Goal: Task Accomplishment & Management: Use online tool/utility

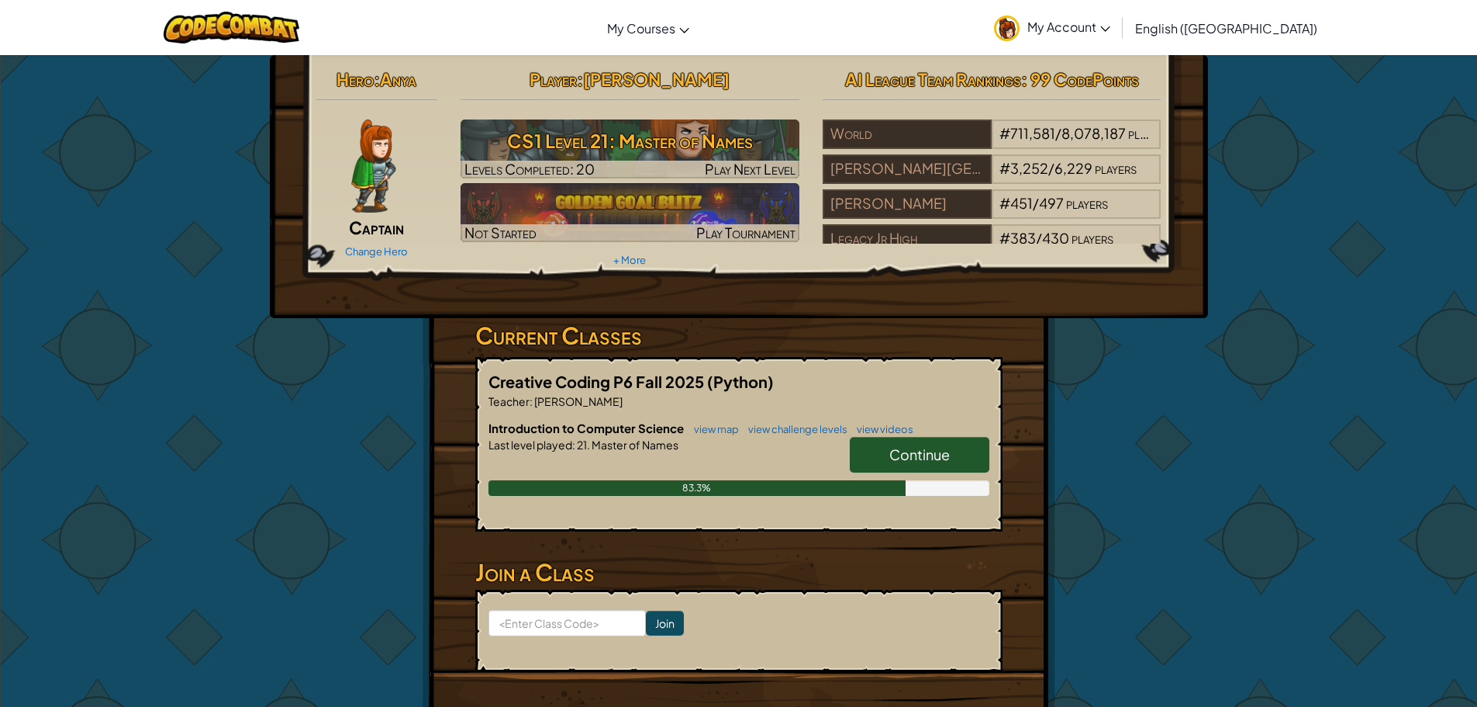
click at [907, 463] on link "Continue" at bounding box center [920, 455] width 140 height 36
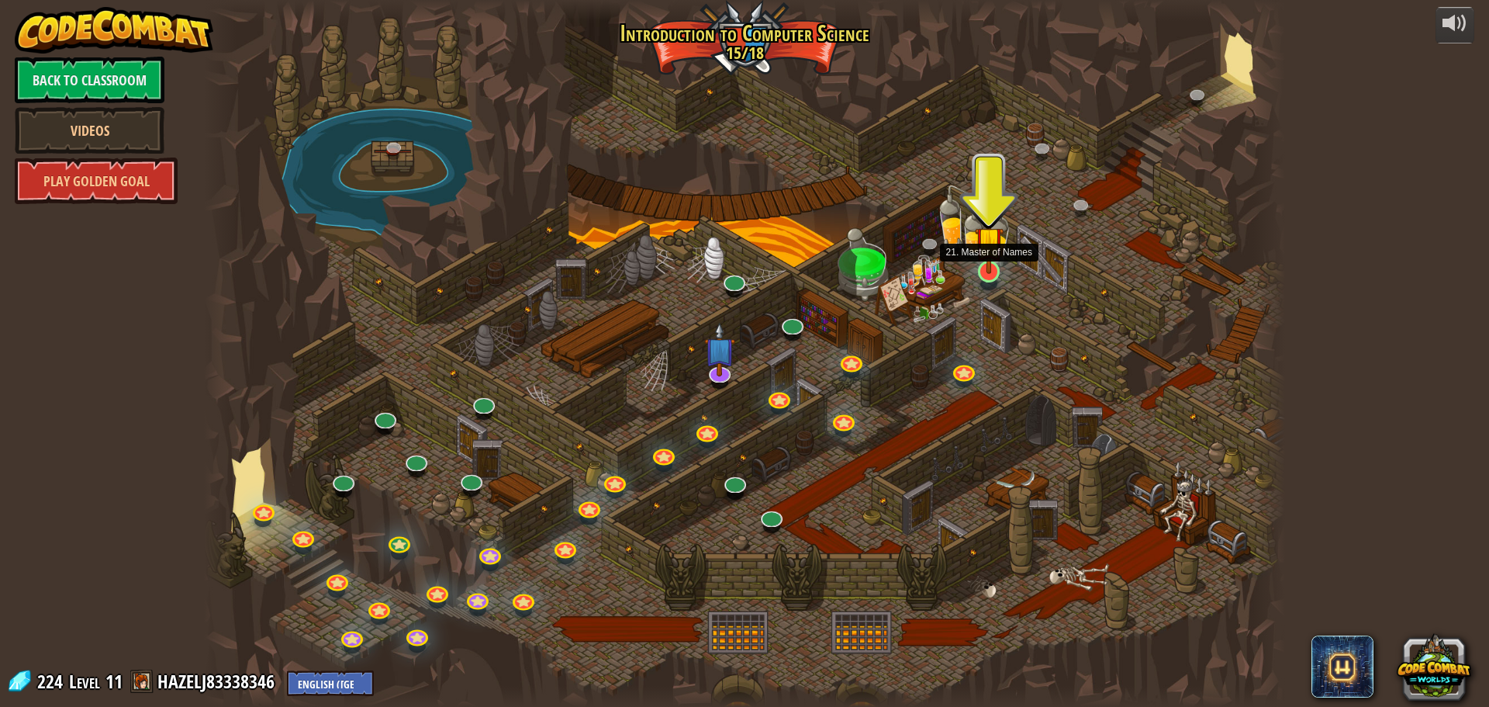
click at [990, 262] on img at bounding box center [989, 241] width 29 height 66
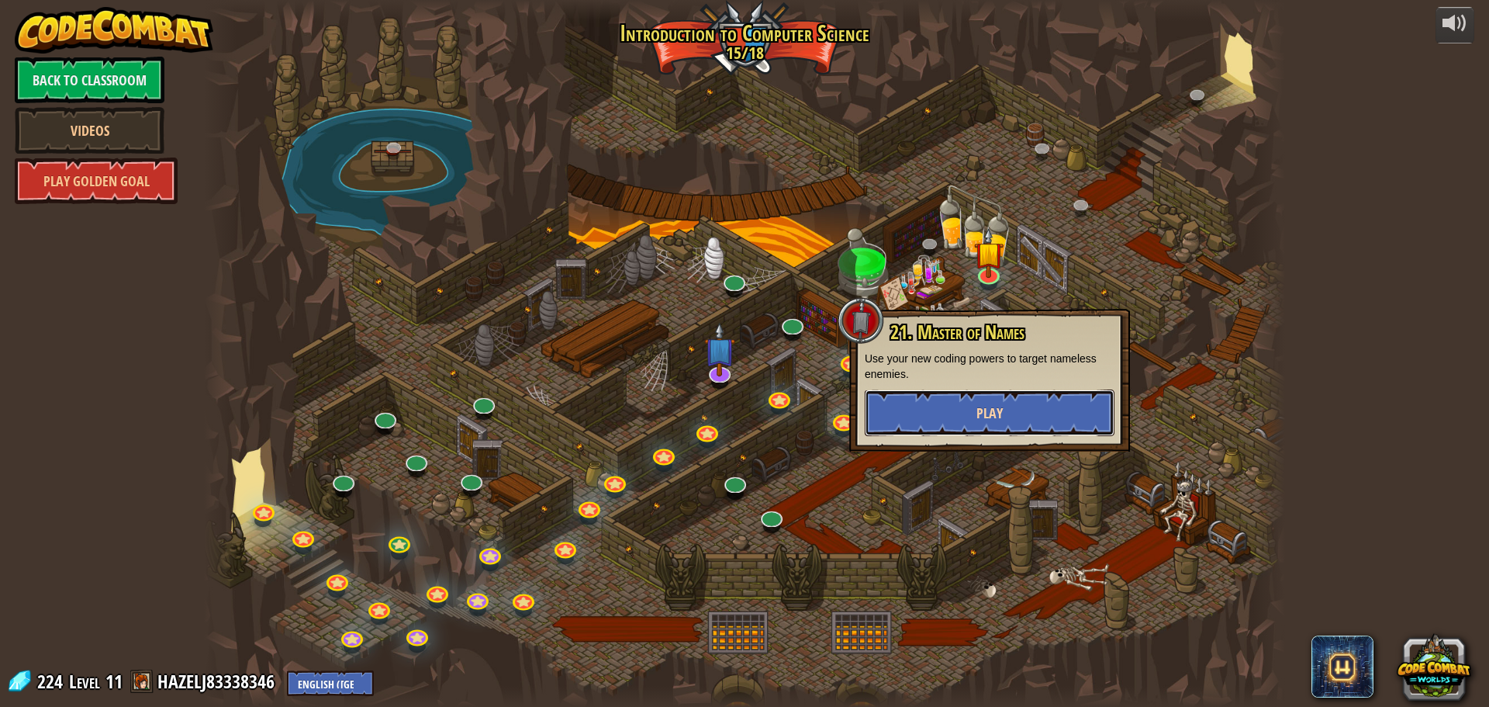
click at [1012, 416] on button "Play" at bounding box center [990, 412] width 250 height 47
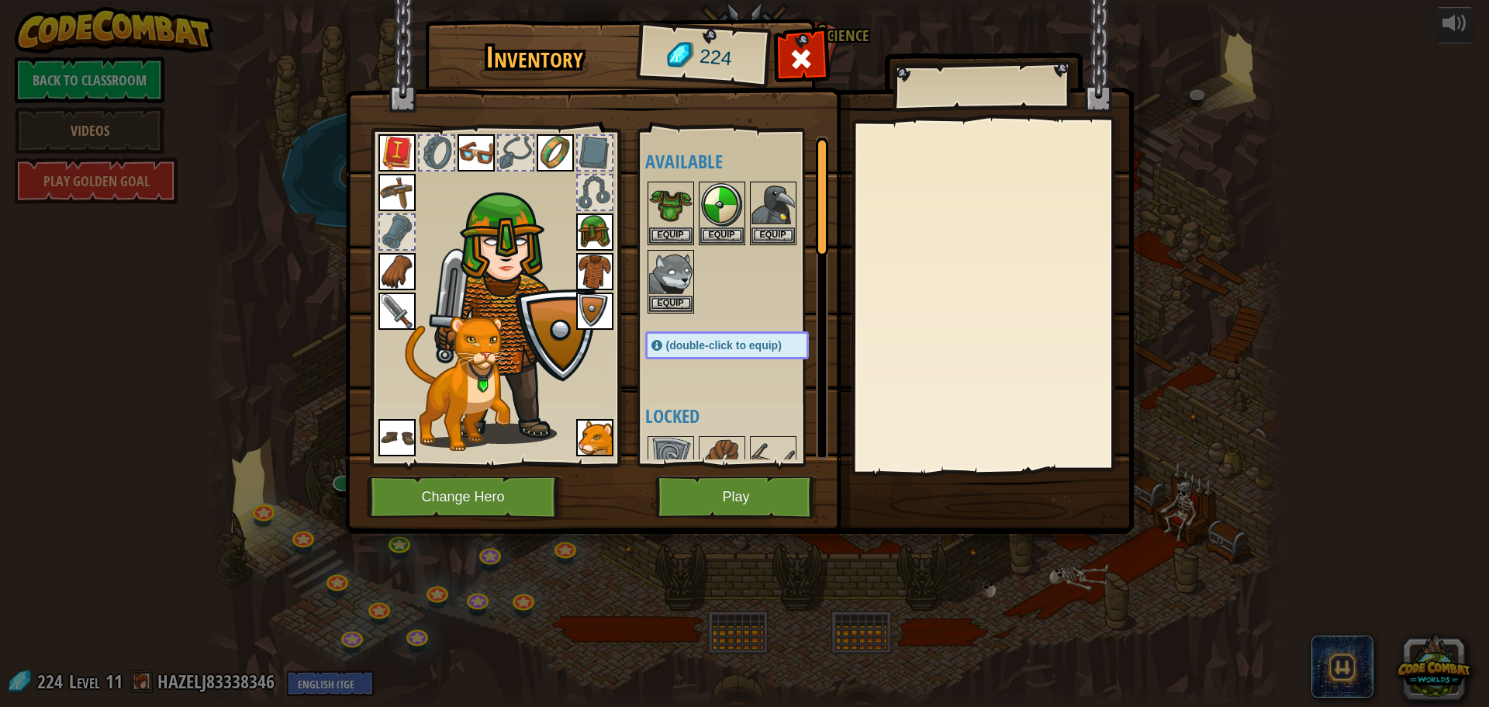
scroll to position [233, 0]
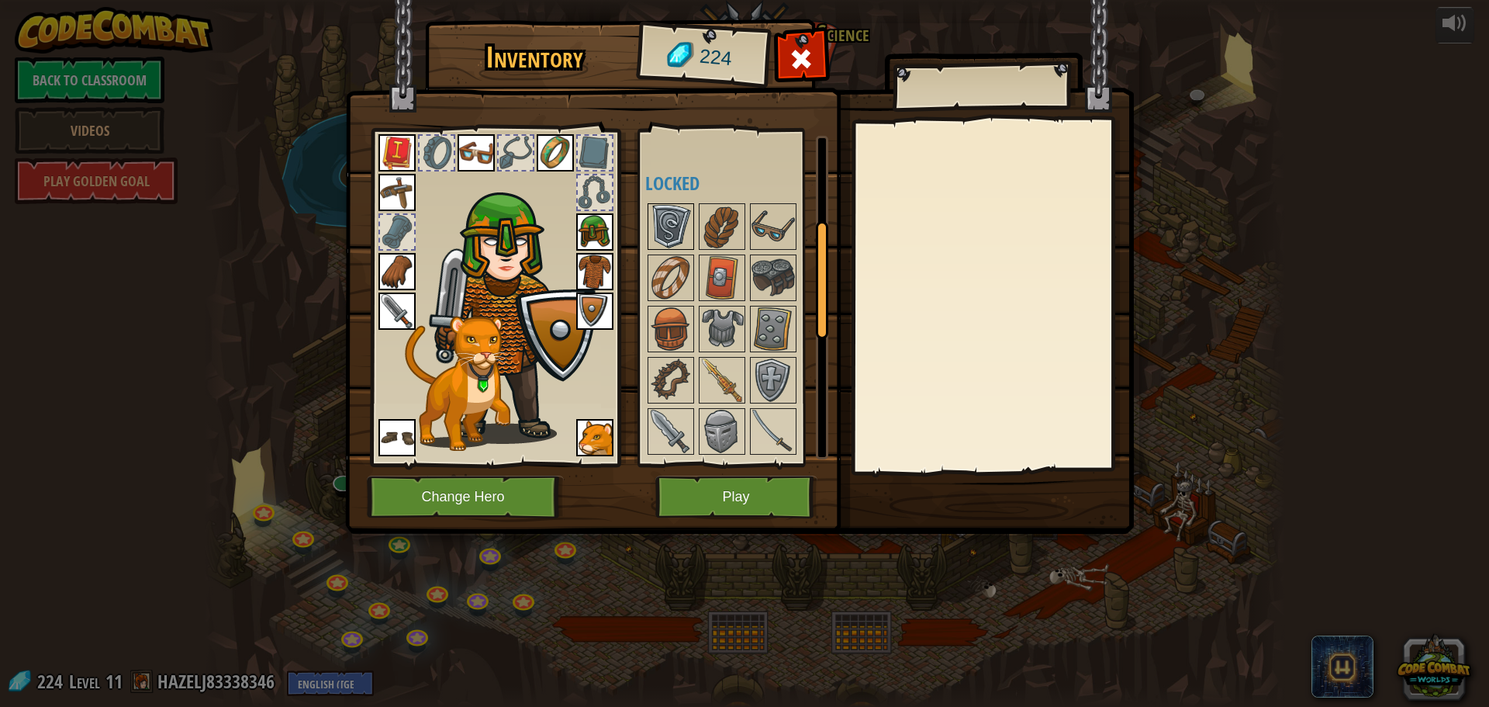
click at [676, 222] on img at bounding box center [670, 226] width 43 height 43
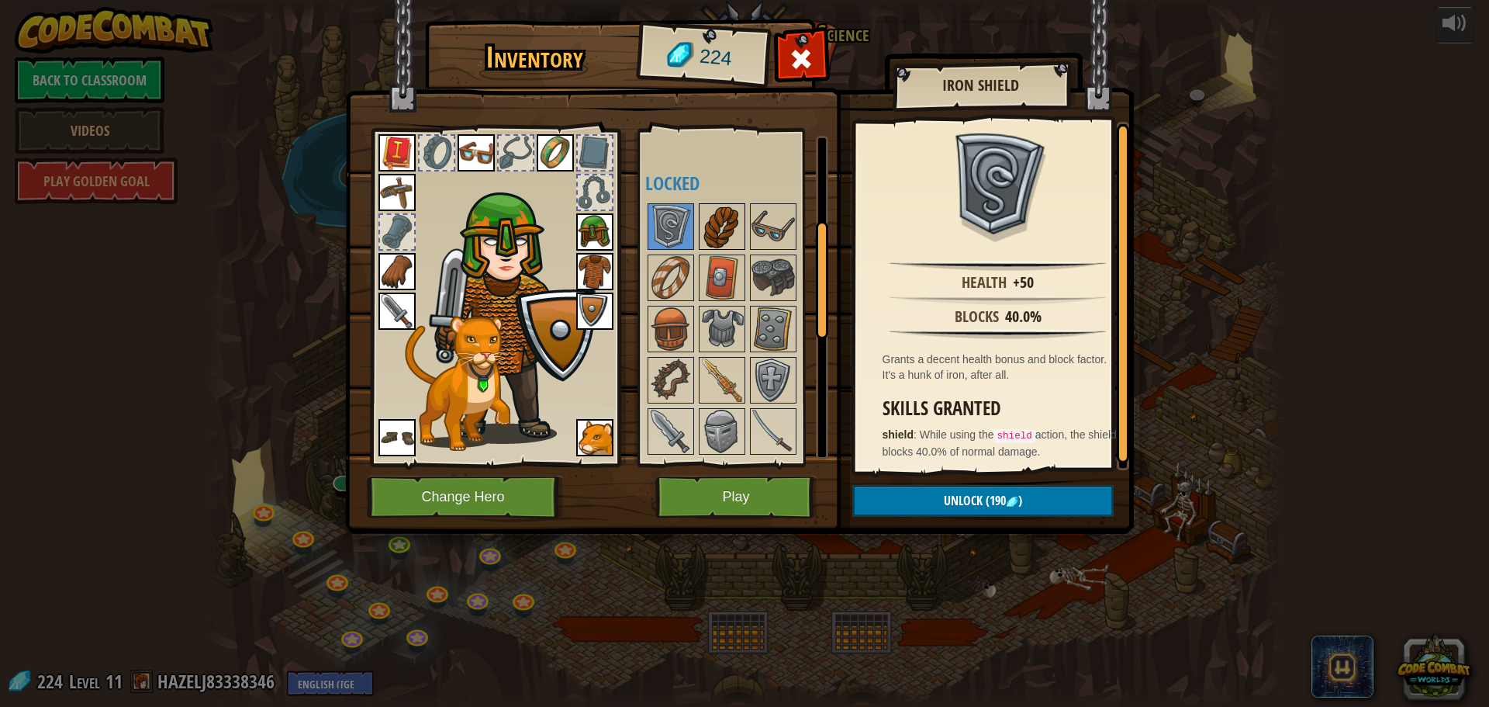
click at [731, 234] on img at bounding box center [721, 226] width 43 height 43
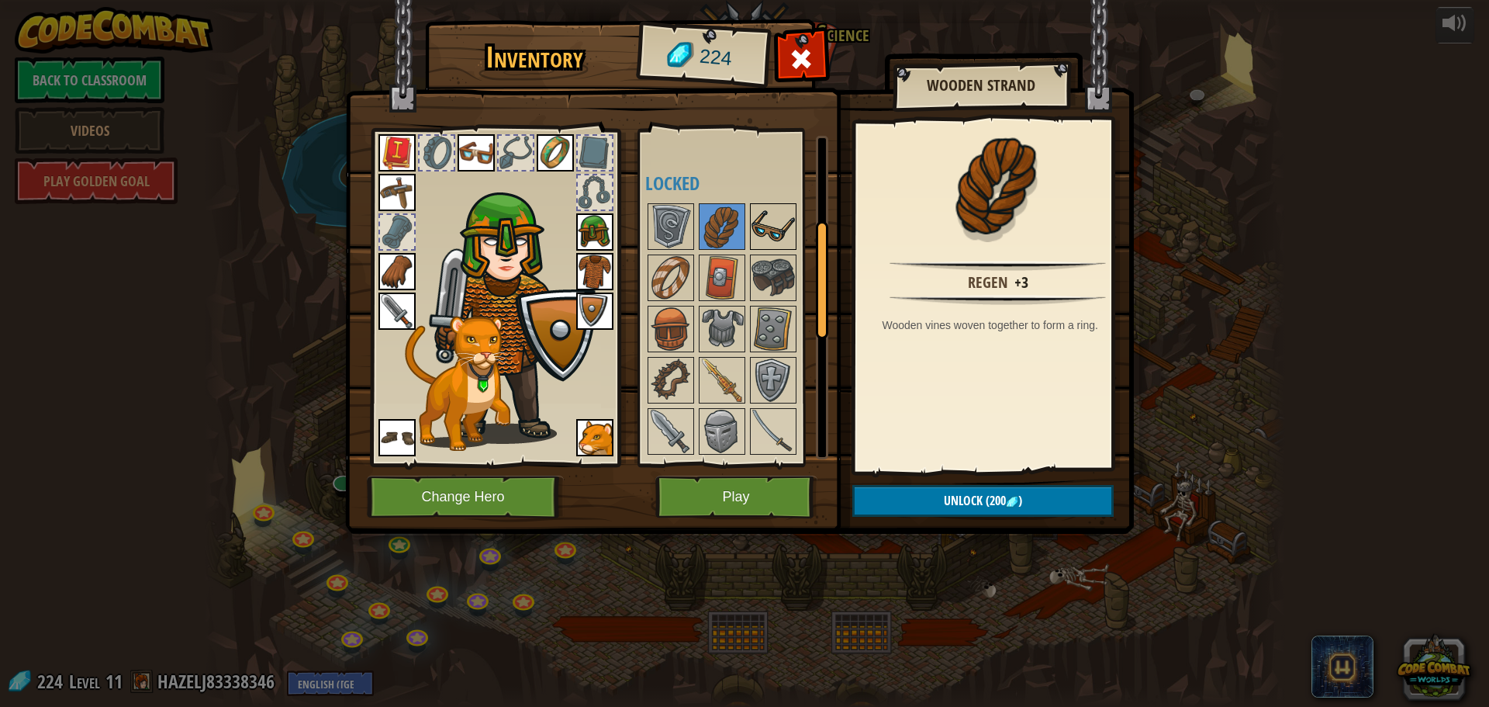
click at [771, 226] on img at bounding box center [773, 226] width 43 height 43
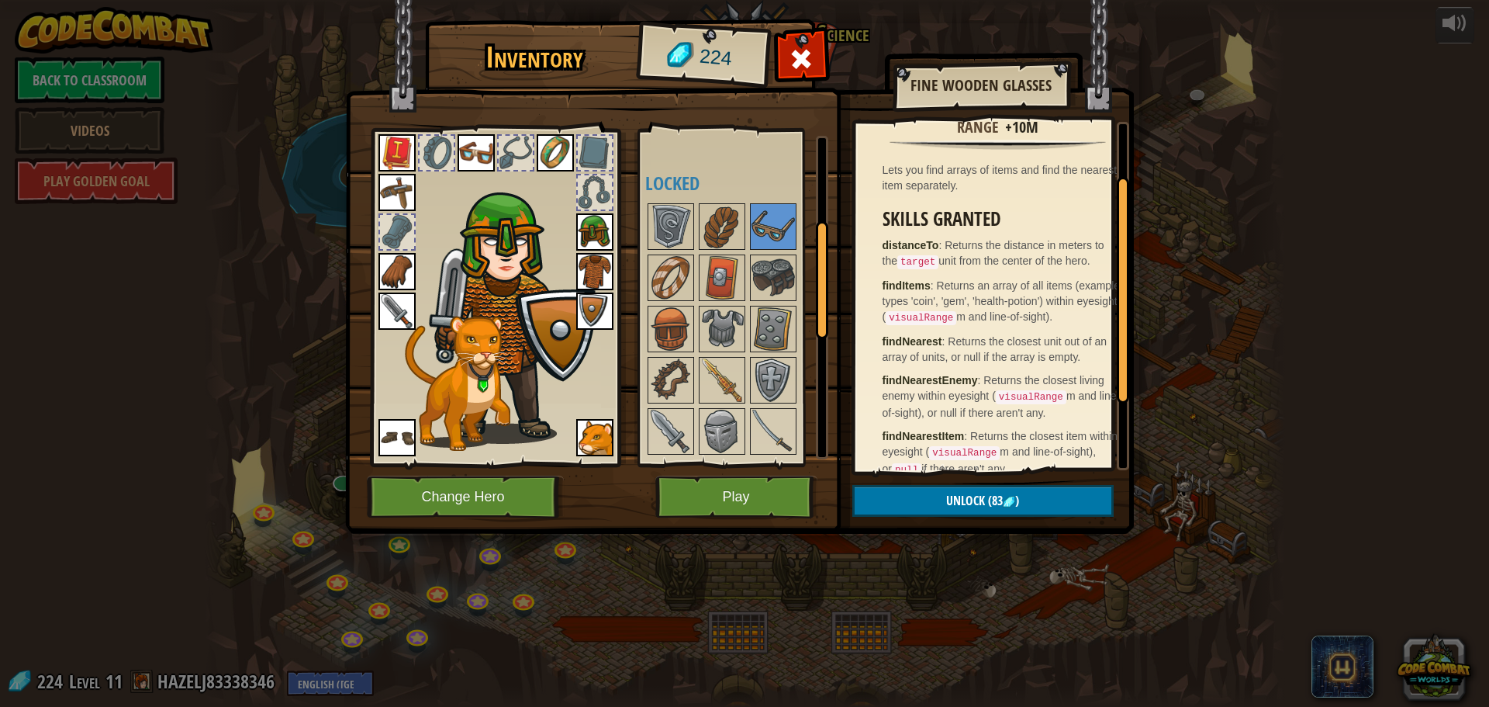
scroll to position [78, 0]
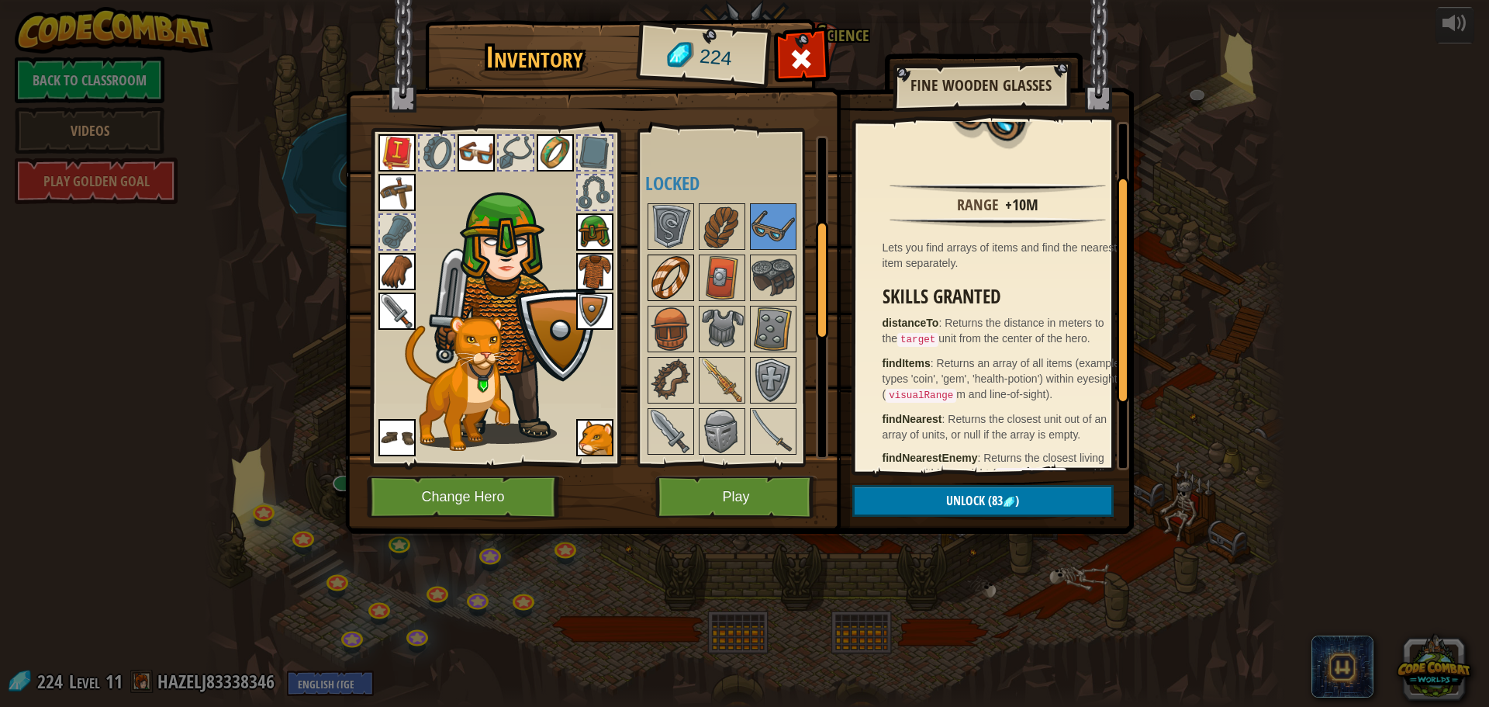
click at [654, 270] on img at bounding box center [670, 277] width 43 height 43
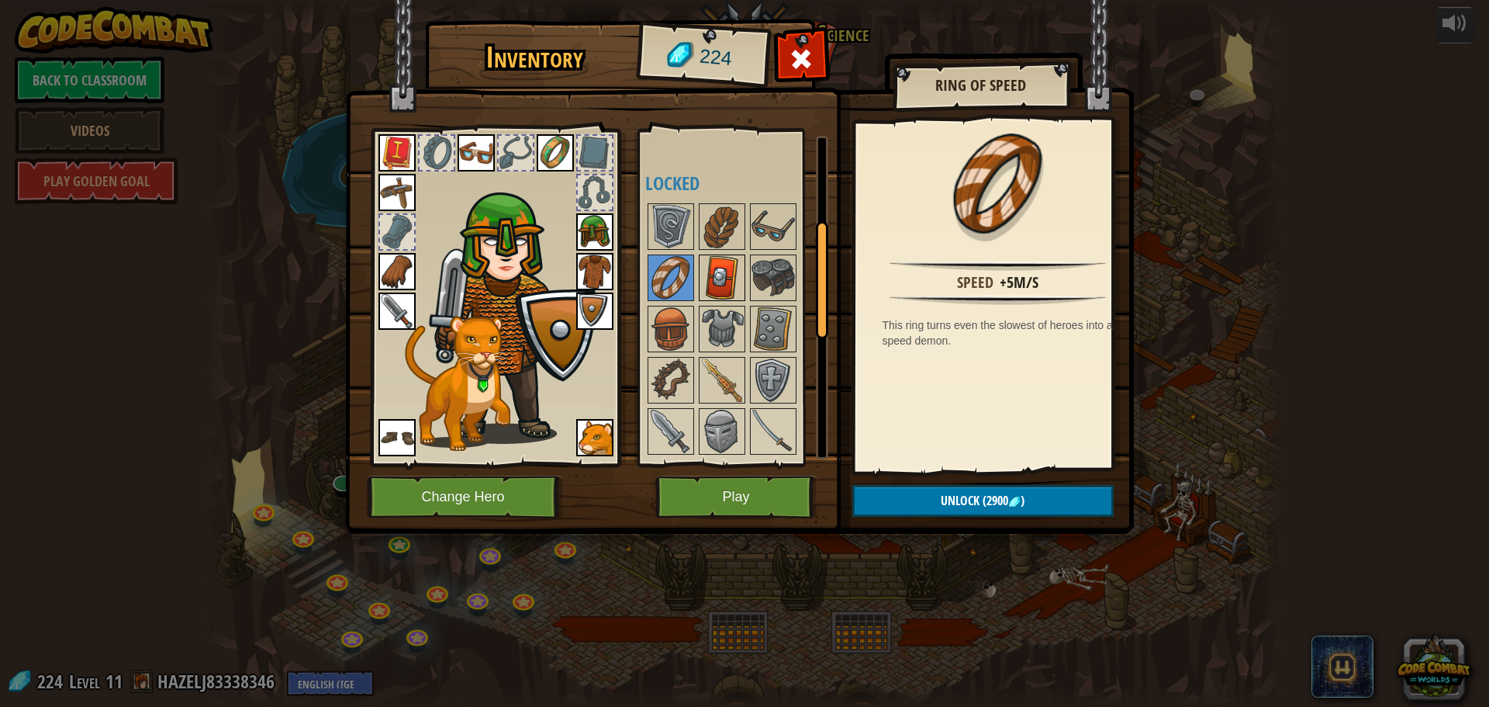
click at [723, 281] on img at bounding box center [721, 277] width 43 height 43
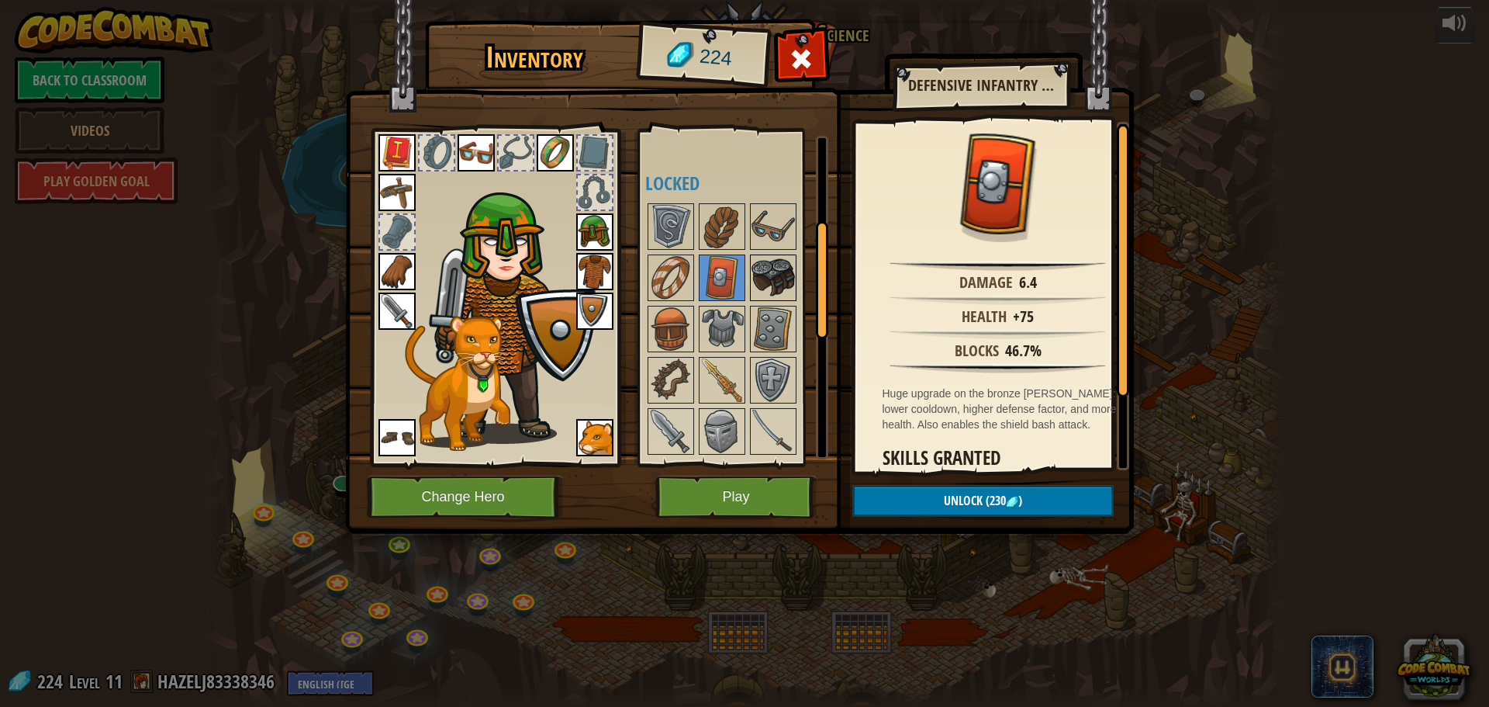
click at [775, 286] on img at bounding box center [773, 277] width 43 height 43
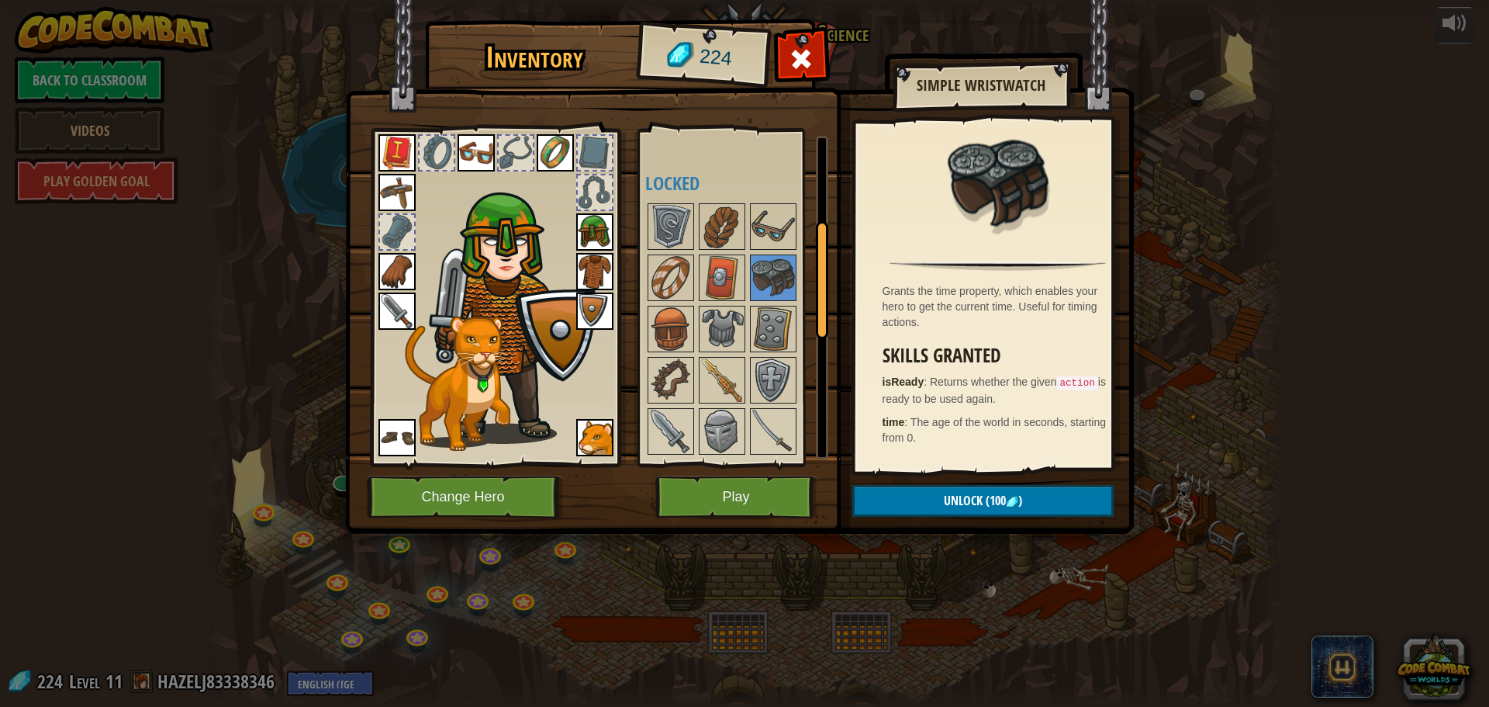
click at [646, 330] on div at bounding box center [742, 508] width 195 height 614
click at [673, 324] on img at bounding box center [670, 328] width 43 height 43
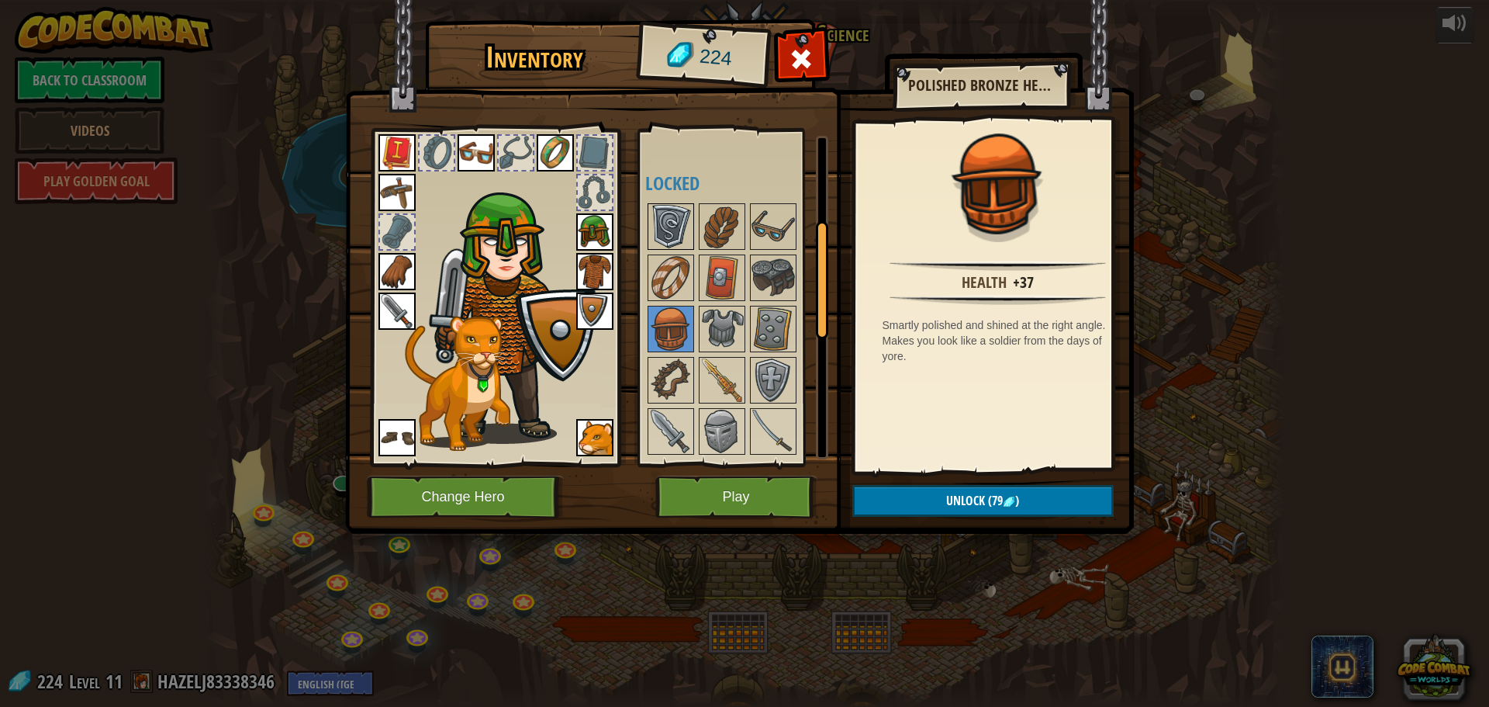
click at [682, 244] on img at bounding box center [670, 226] width 43 height 43
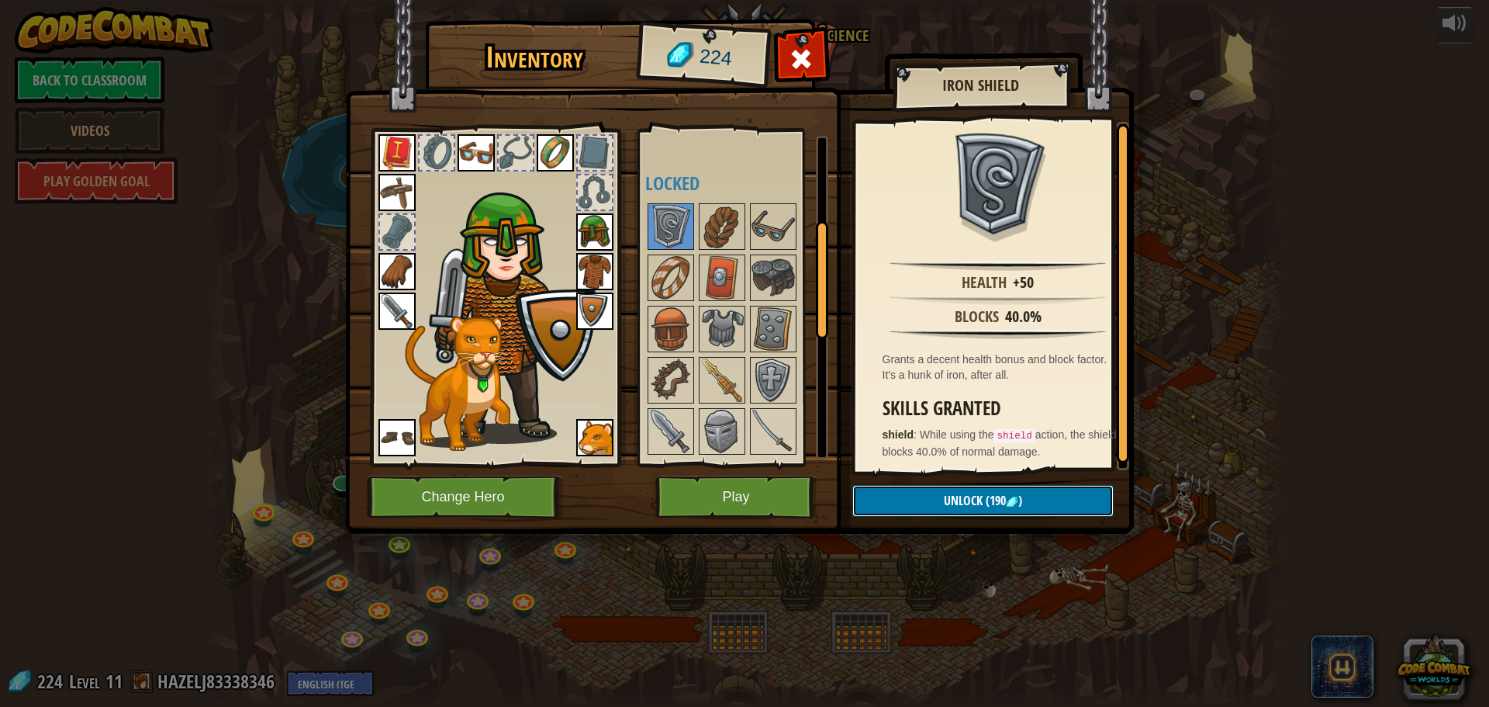
click at [956, 505] on span "Unlock" at bounding box center [963, 500] width 39 height 17
click at [956, 505] on button "Confirm" at bounding box center [982, 501] width 261 height 32
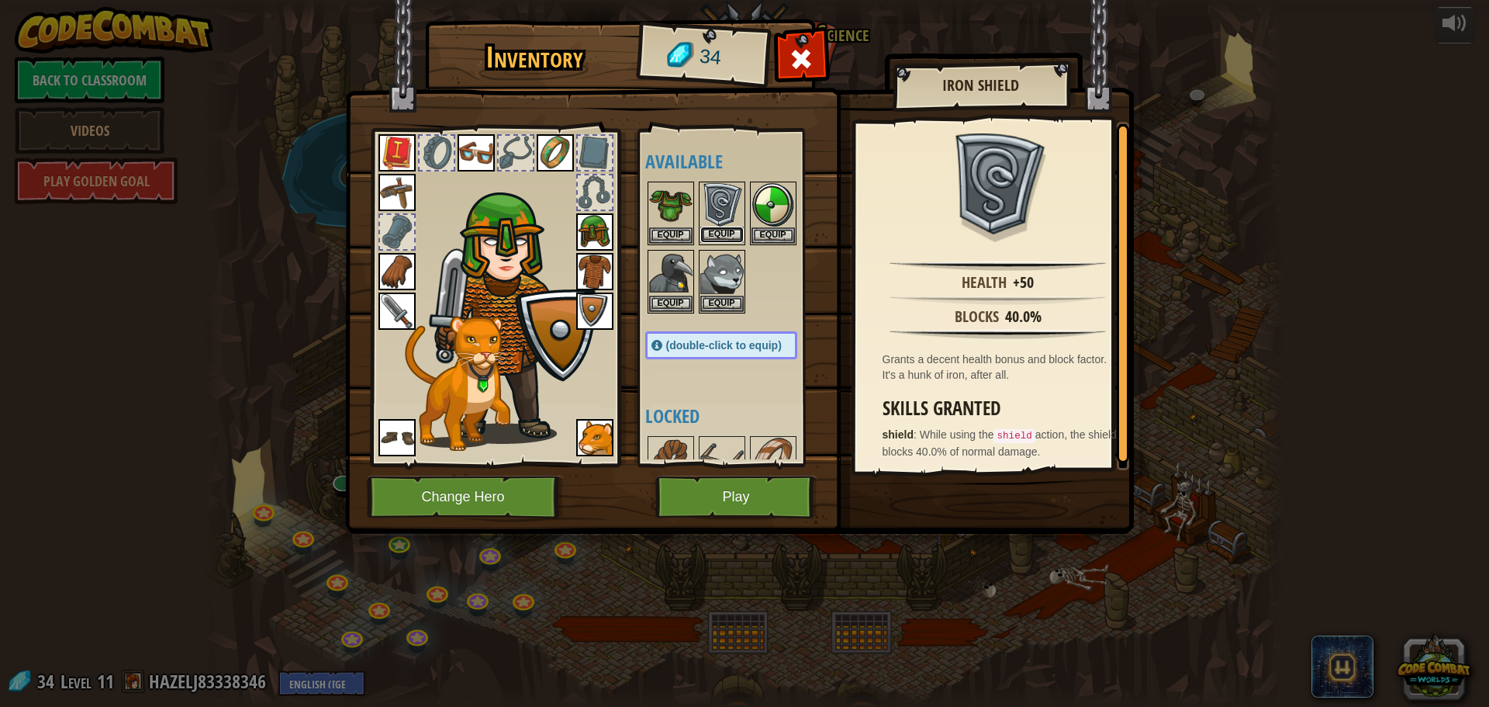
click at [706, 228] on button "Equip" at bounding box center [721, 234] width 43 height 16
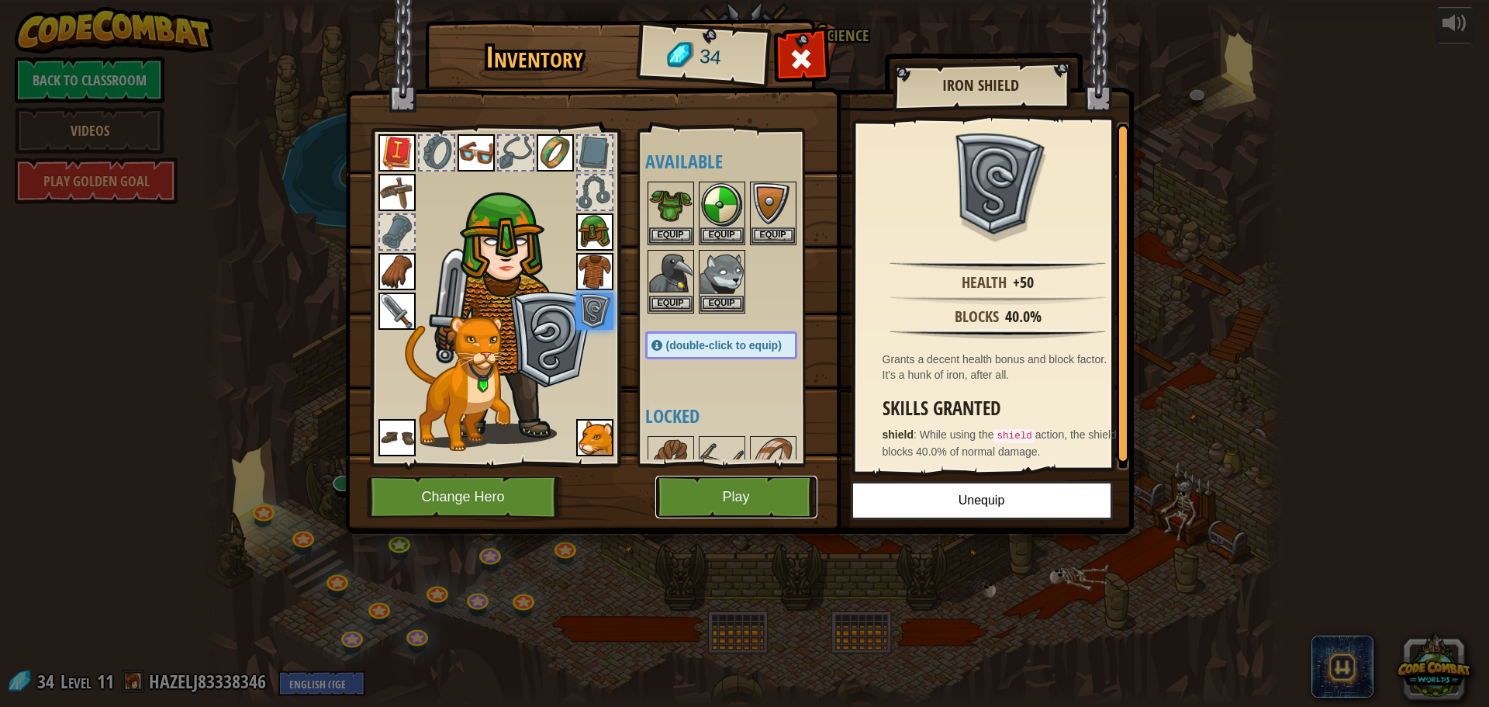
click at [719, 498] on button "Play" at bounding box center [736, 496] width 162 height 43
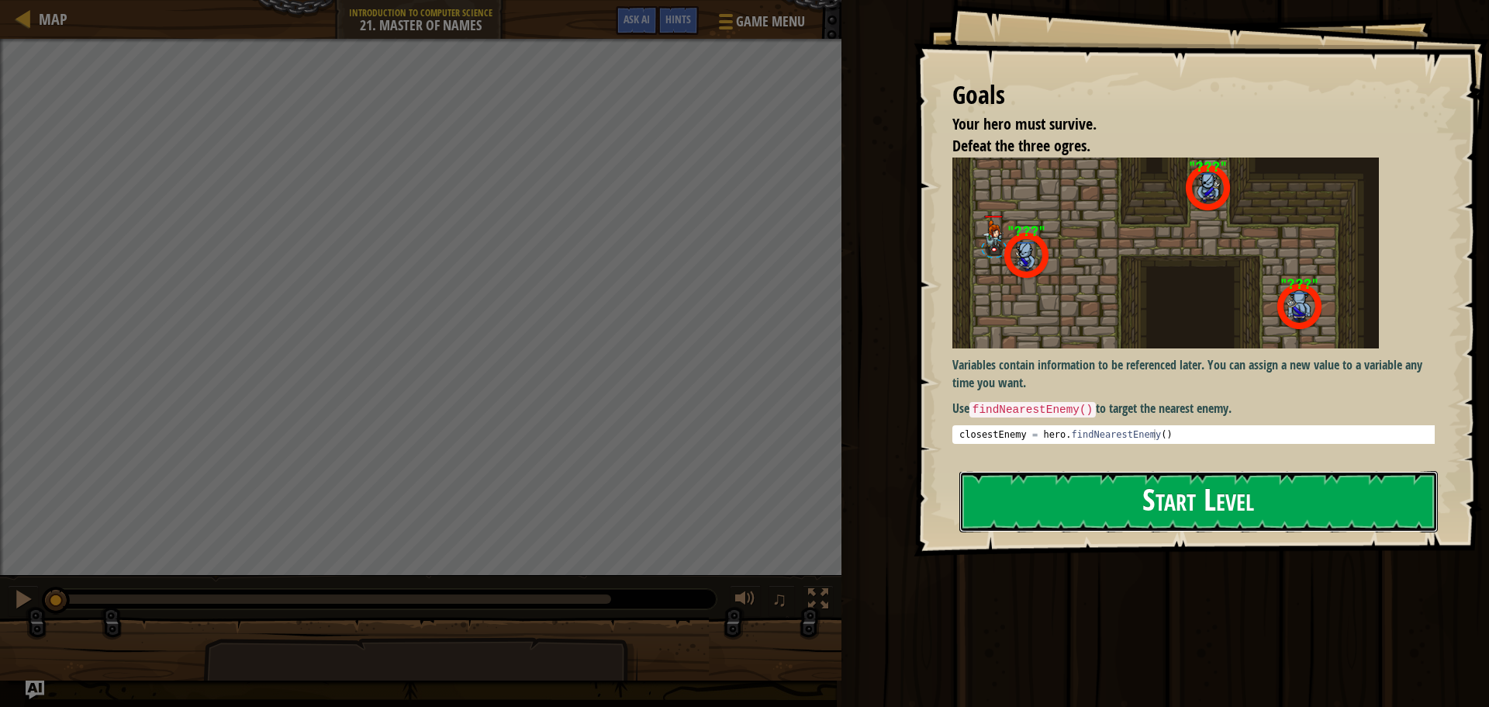
click at [1101, 506] on button "Start Level" at bounding box center [1198, 501] width 479 height 61
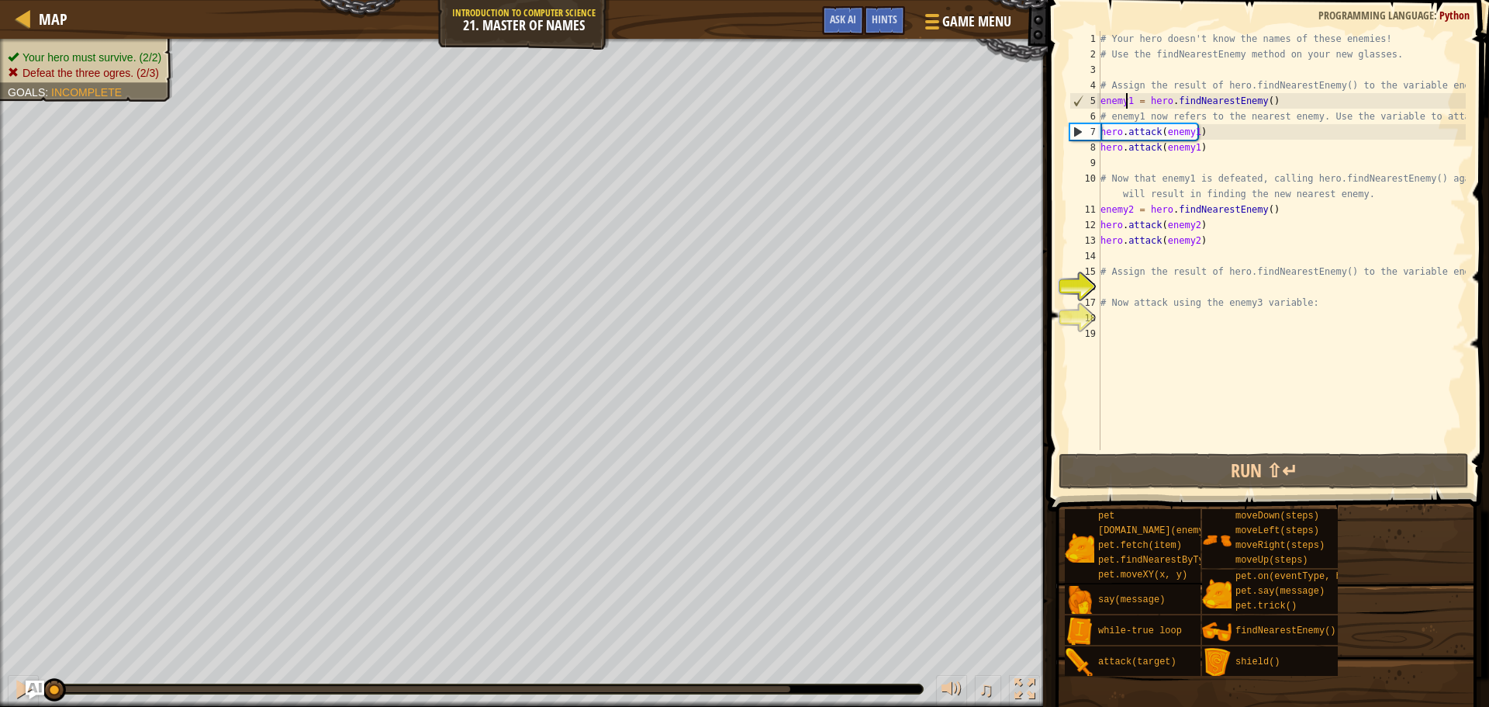
click at [1125, 105] on div "# Your hero doesn't know the names of these enemies! # Use the findNearestEnemy…" at bounding box center [1281, 256] width 368 height 450
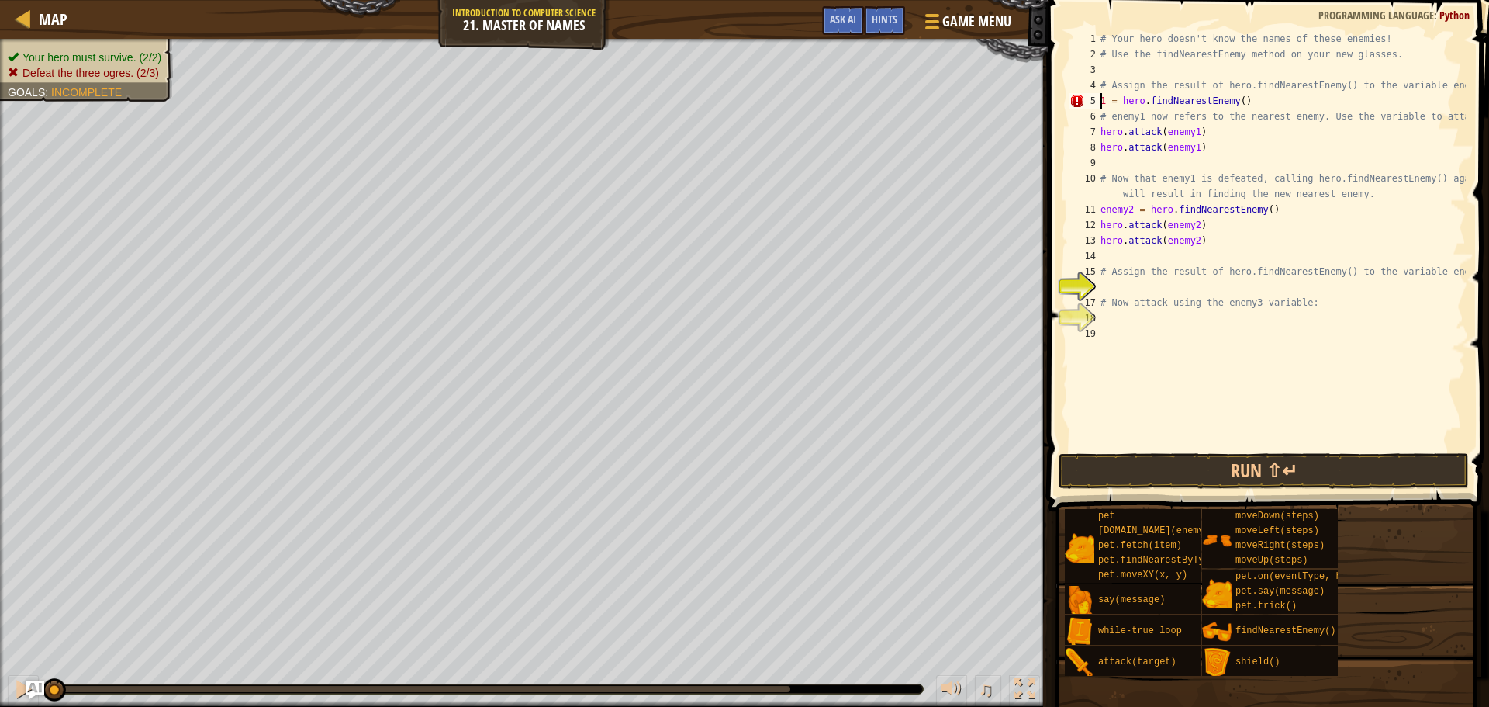
type textarea "E1 = hero.findNearestEnemy()"
click at [1111, 384] on div "# Your hero doesn't know the names of these enemies! # Use the findNearestEnemy…" at bounding box center [1281, 256] width 368 height 450
click at [1184, 132] on div "# Your hero doesn't know the names of these enemies! # Use the findNearestEnemy…" at bounding box center [1281, 256] width 368 height 450
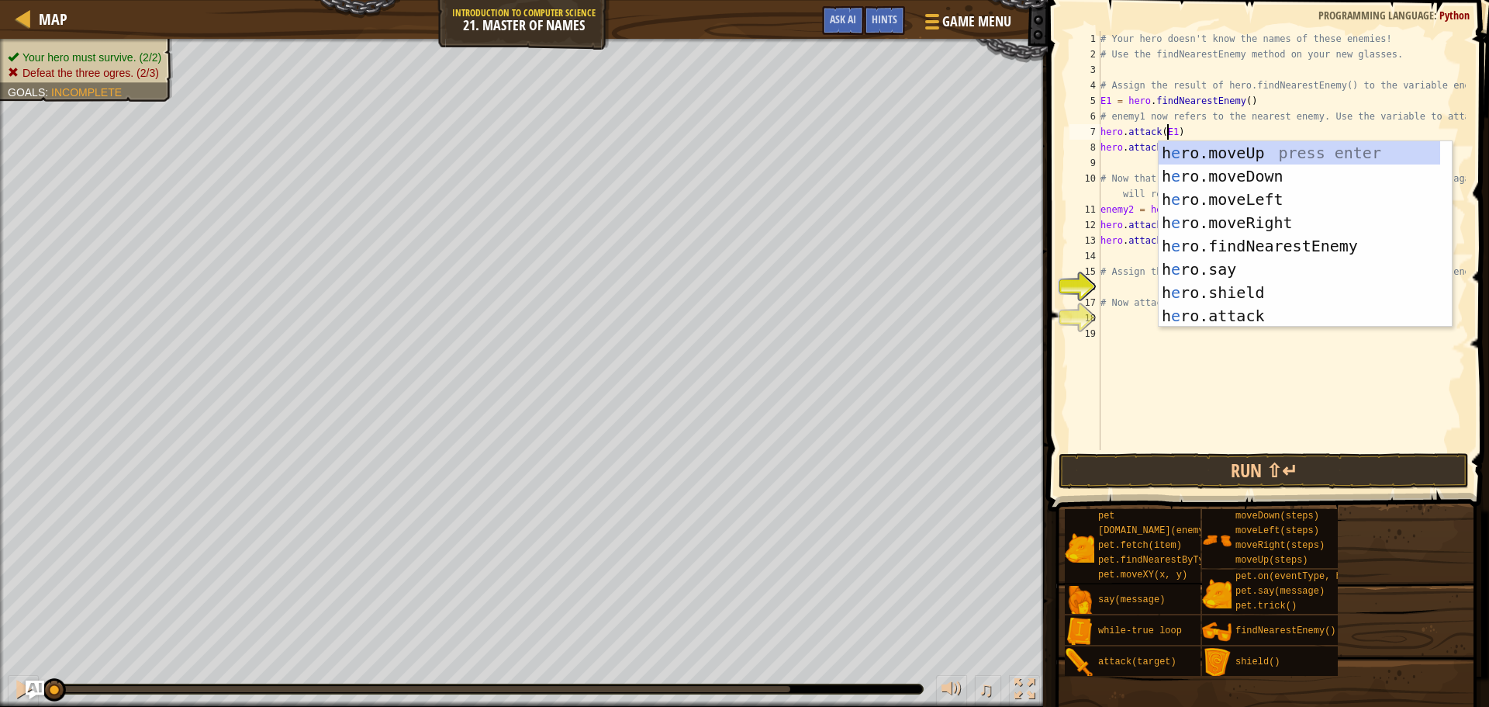
scroll to position [7, 5]
click at [1184, 132] on div "# Your hero doesn't know the names of these enemies! # Use the findNearestEnemy…" at bounding box center [1281, 256] width 368 height 450
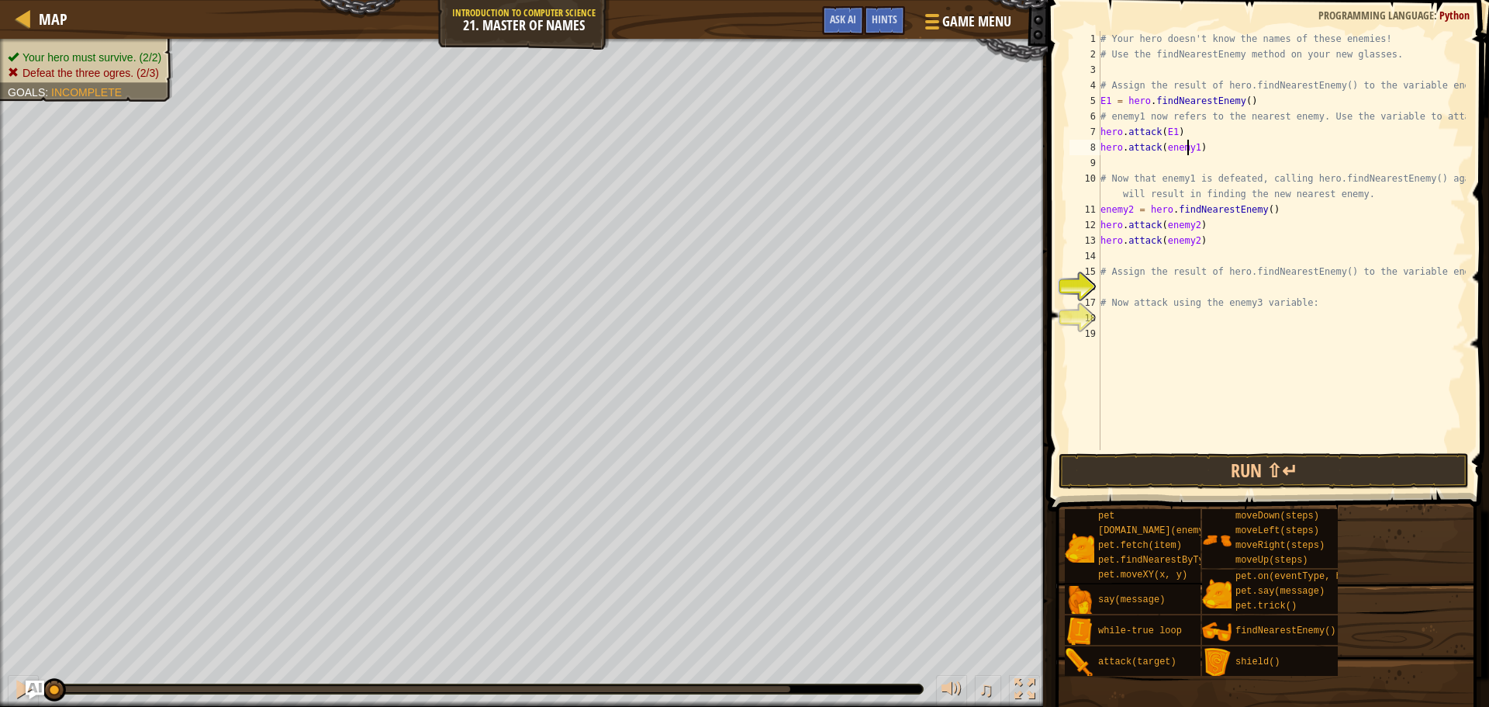
click at [1187, 150] on div "# Your hero doesn't know the names of these enemies! # Use the findNearestEnemy…" at bounding box center [1281, 256] width 368 height 450
click at [1194, 133] on div "# Your hero doesn't know the names of these enemies! # Use the findNearestEnemy…" at bounding box center [1281, 256] width 368 height 450
click at [1125, 212] on div "# Your hero doesn't know the names of these enemies! # Use the findNearestEnemy…" at bounding box center [1281, 256] width 368 height 450
type textarea "E2 = hero.findNearestEnemy()"
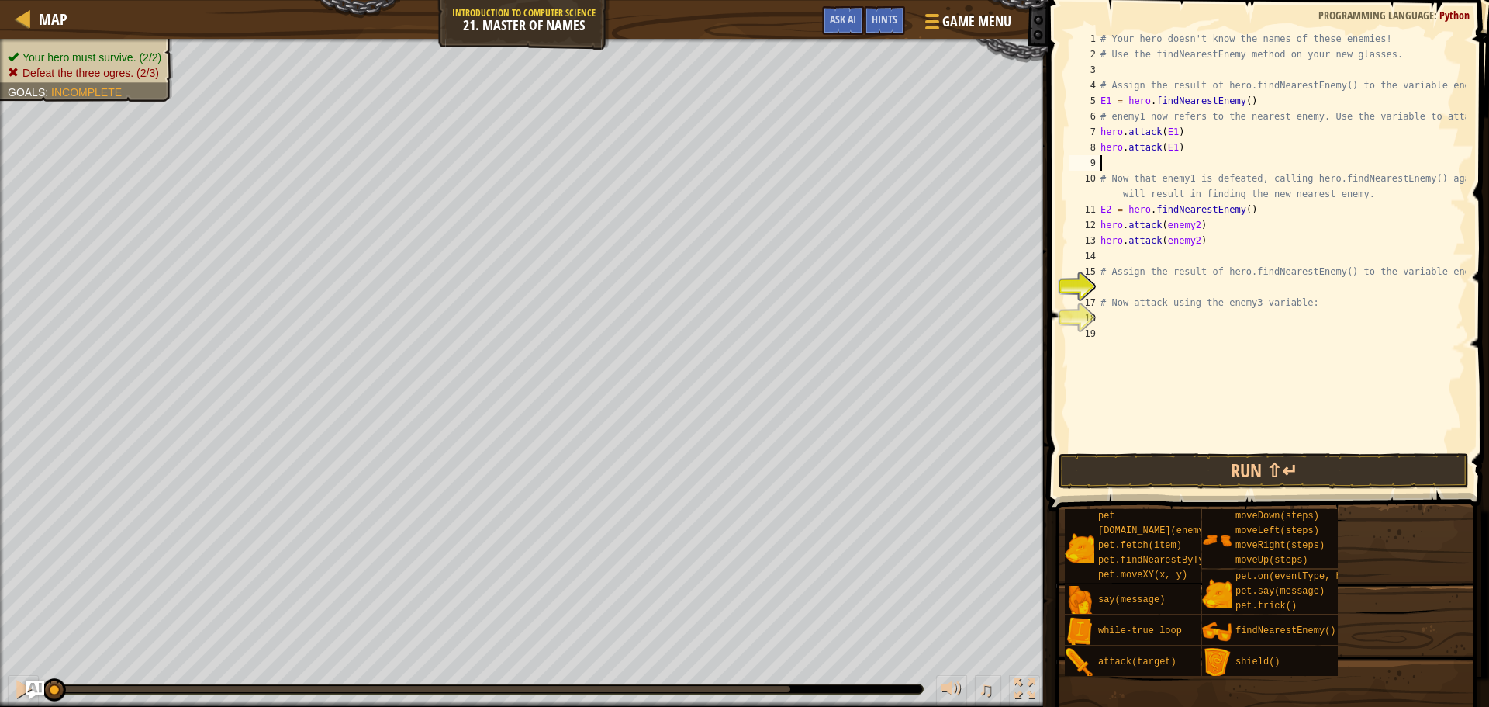
click at [1194, 166] on div "# Your hero doesn't know the names of these enemies! # Use the findNearestEnemy…" at bounding box center [1281, 256] width 368 height 450
click at [1185, 229] on div "# Your hero doesn't know the names of these enemies! # Use the findNearestEnemy…" at bounding box center [1281, 256] width 368 height 450
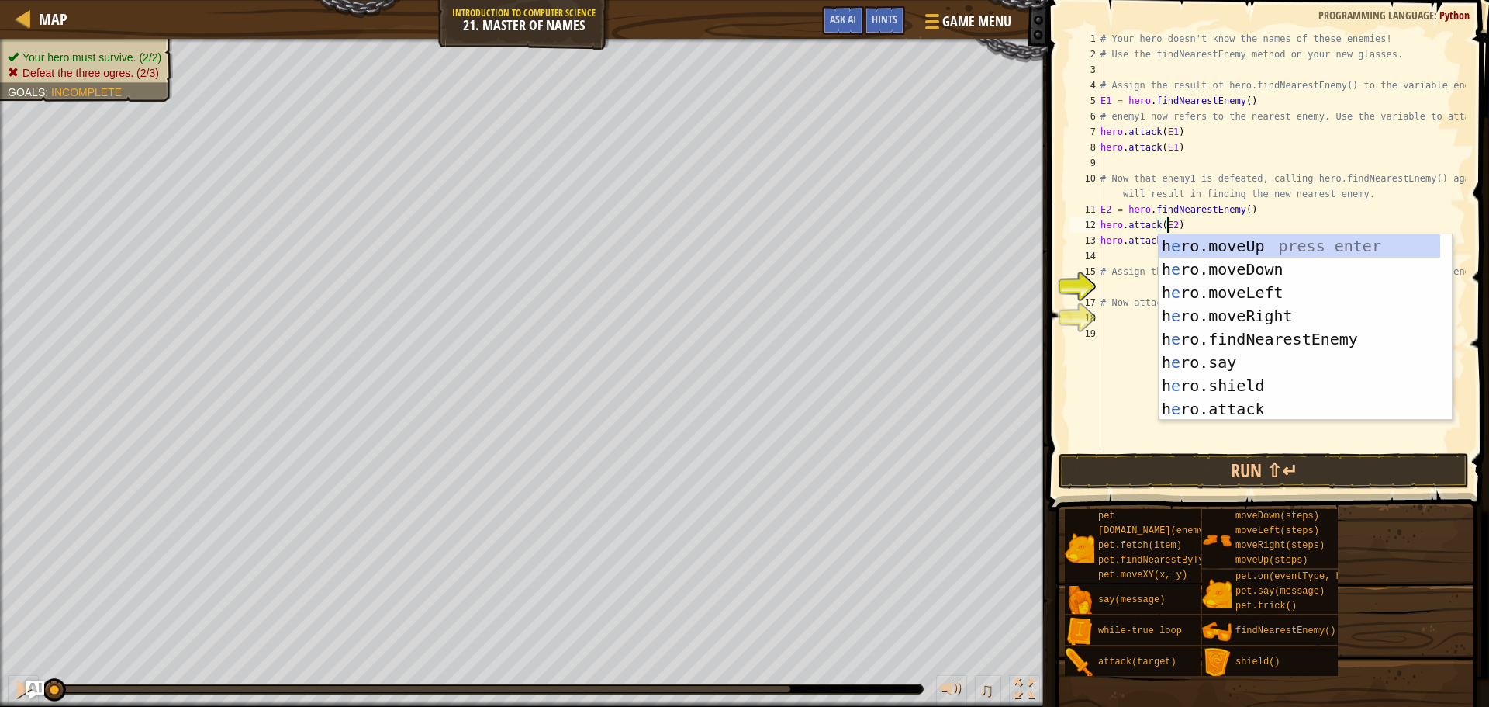
scroll to position [7, 5]
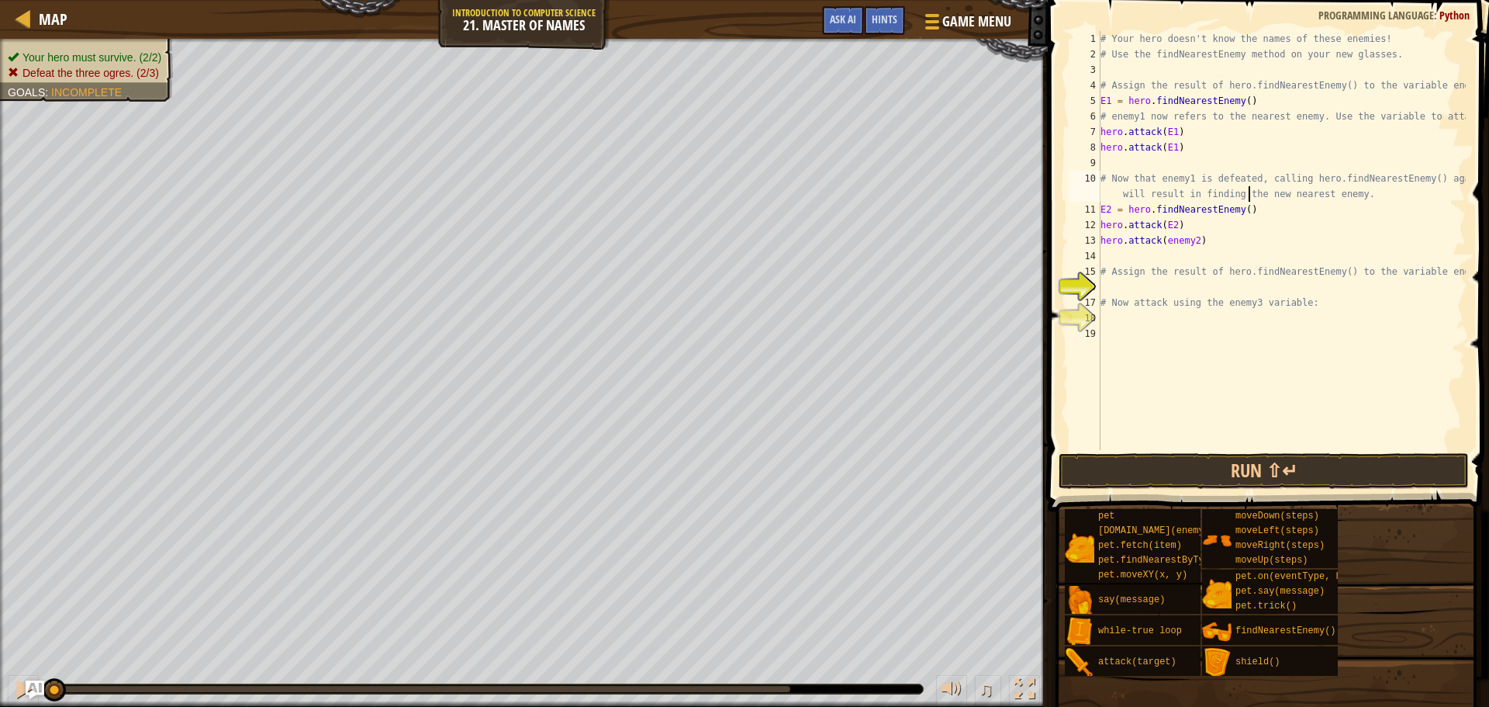
click at [1249, 199] on div "# Your hero doesn't know the names of these enemies! # Use the findNearestEnemy…" at bounding box center [1281, 256] width 368 height 450
click at [1188, 242] on div "# Your hero doesn't know the names of these enemies! # Use the findNearestEnemy…" at bounding box center [1281, 256] width 368 height 450
type textarea "hero.attack(E2)"
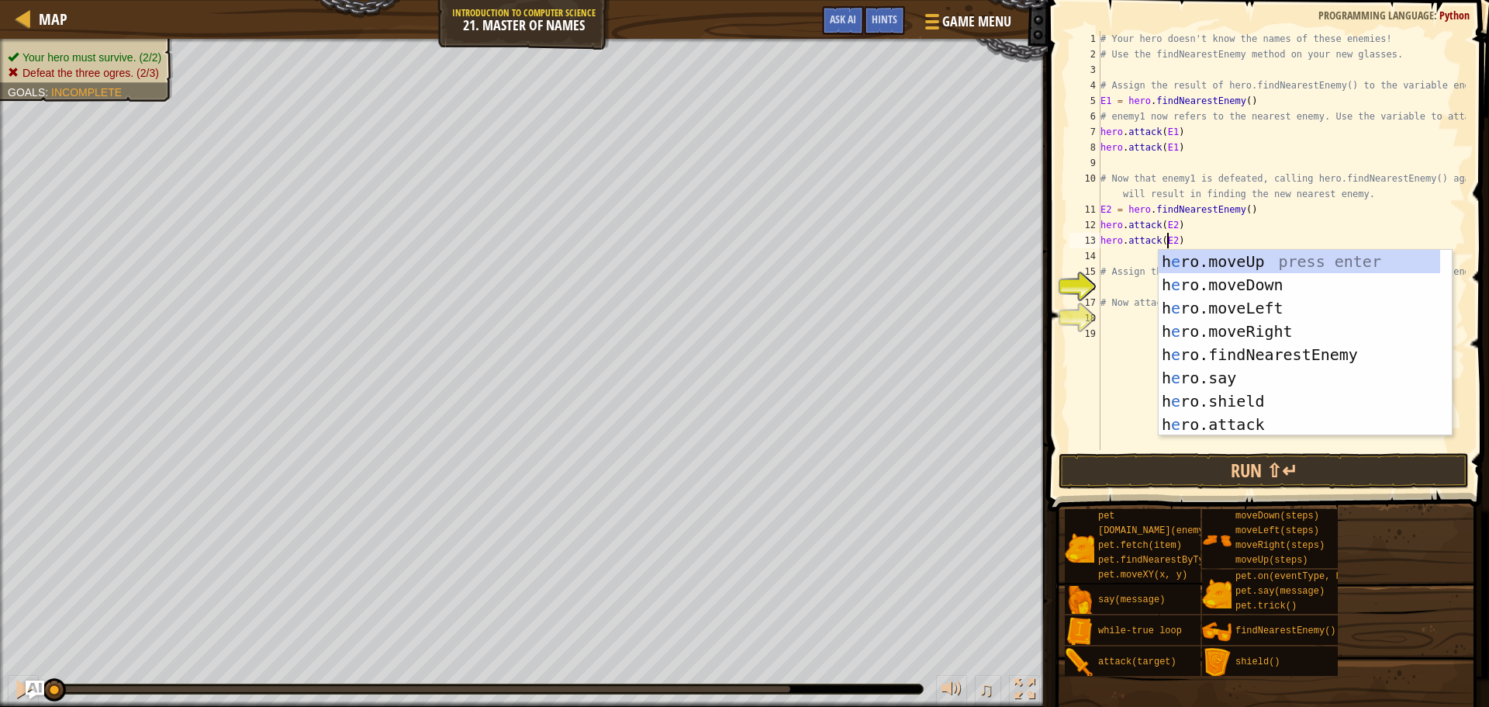
click at [1188, 242] on div "# Your hero doesn't know the names of these enemies! # Use the findNearestEnemy…" at bounding box center [1281, 256] width 368 height 450
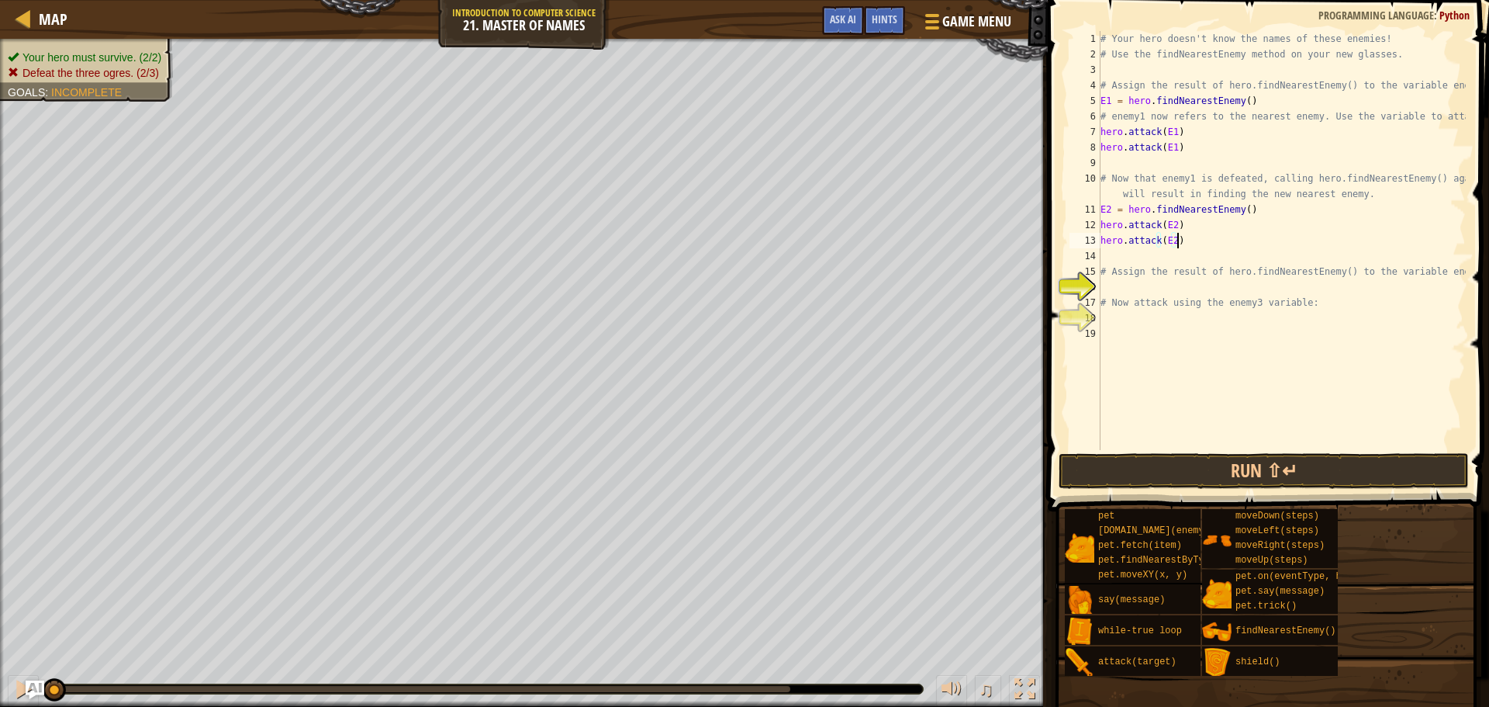
click at [1139, 285] on div "# Your hero doesn't know the names of these enemies! # Use the findNearestEnemy…" at bounding box center [1281, 256] width 368 height 450
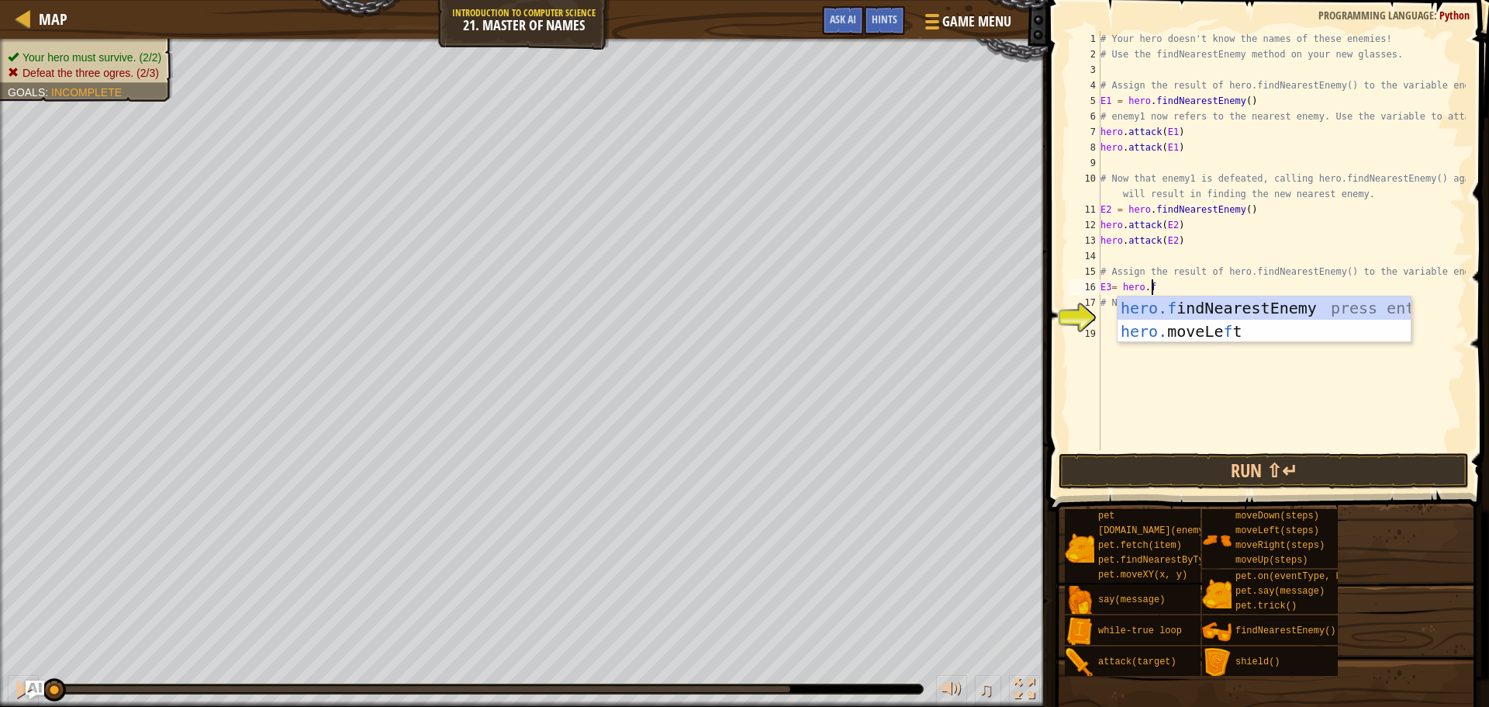
scroll to position [7, 4]
type textarea "E3= hero.fin"
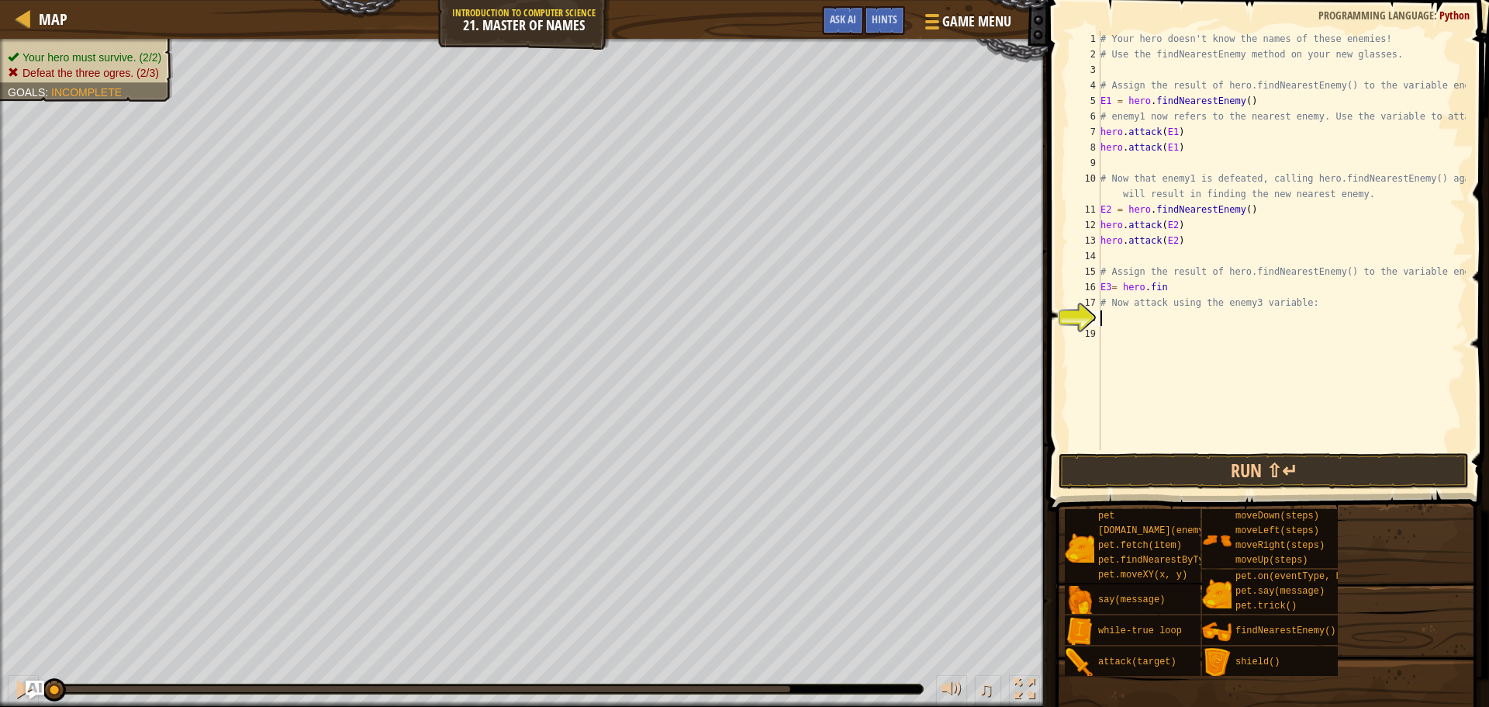
click at [1215, 320] on div "# Your hero doesn't know the names of these enemies! # Use the findNearestEnemy…" at bounding box center [1281, 256] width 368 height 450
click at [1206, 283] on div "# Your hero doesn't know the names of these enemies! # Use the findNearestEnemy…" at bounding box center [1281, 256] width 368 height 450
type textarea "E3= hero.find"
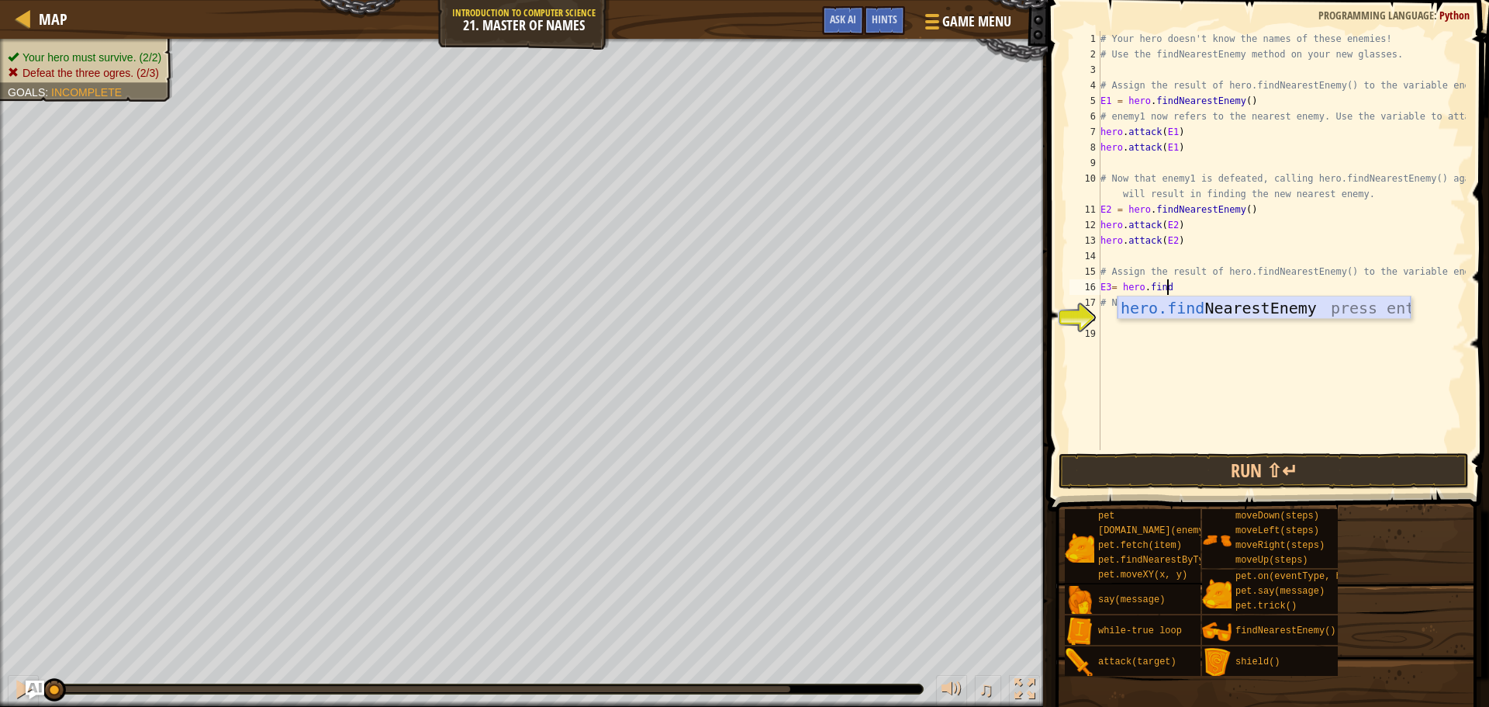
click at [1196, 308] on div "hero.find NearestEnemy press enter" at bounding box center [1264, 331] width 293 height 70
click at [1170, 335] on div "# Your hero doesn't know the names of these enemies! # Use the findNearestEnemy…" at bounding box center [1281, 256] width 368 height 450
click at [1149, 306] on div "# Your hero doesn't know the names of these enemies! # Use the findNearestEnemy…" at bounding box center [1281, 256] width 368 height 450
type textarea "E3= hero.findNearestEnemy()"
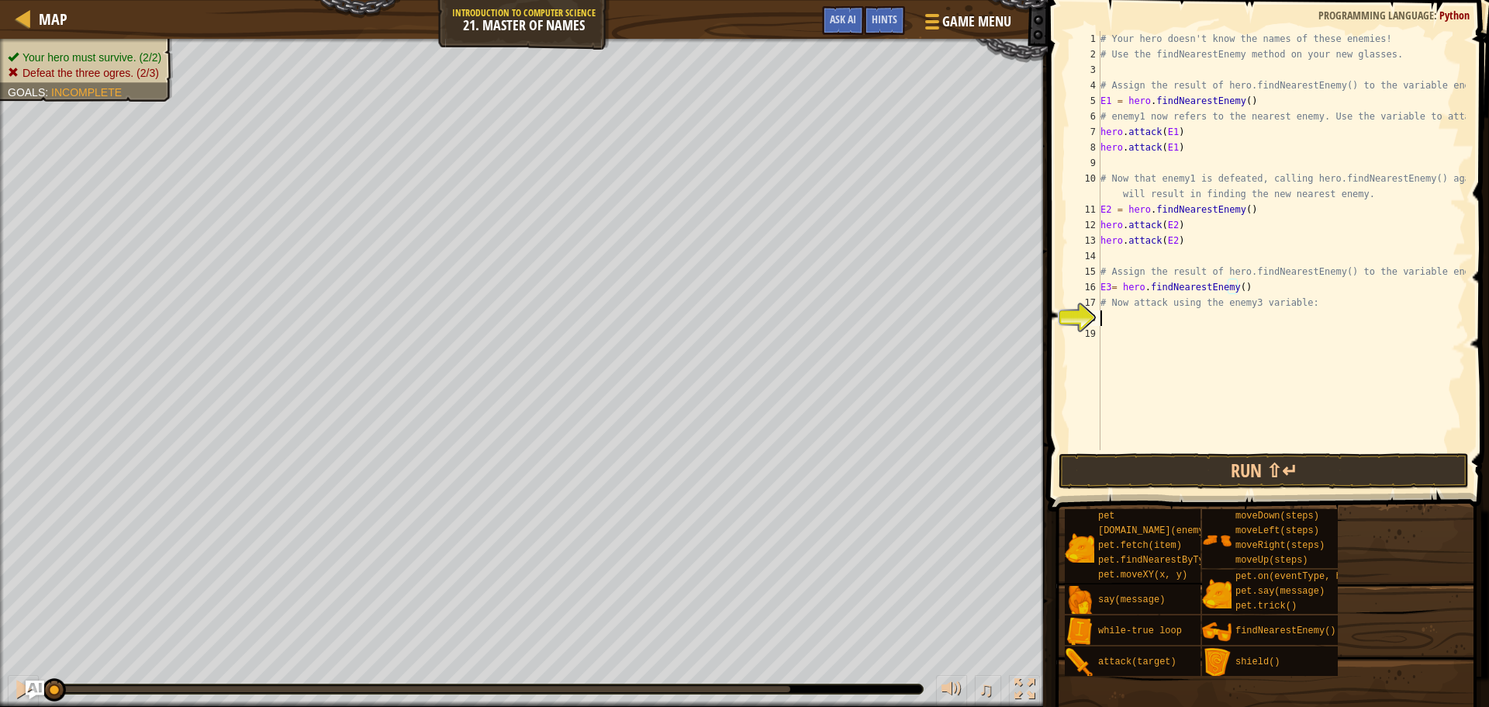
click at [1116, 318] on div "# Your hero doesn't know the names of these enemies! # Use the findNearestEnemy…" at bounding box center [1281, 256] width 368 height 450
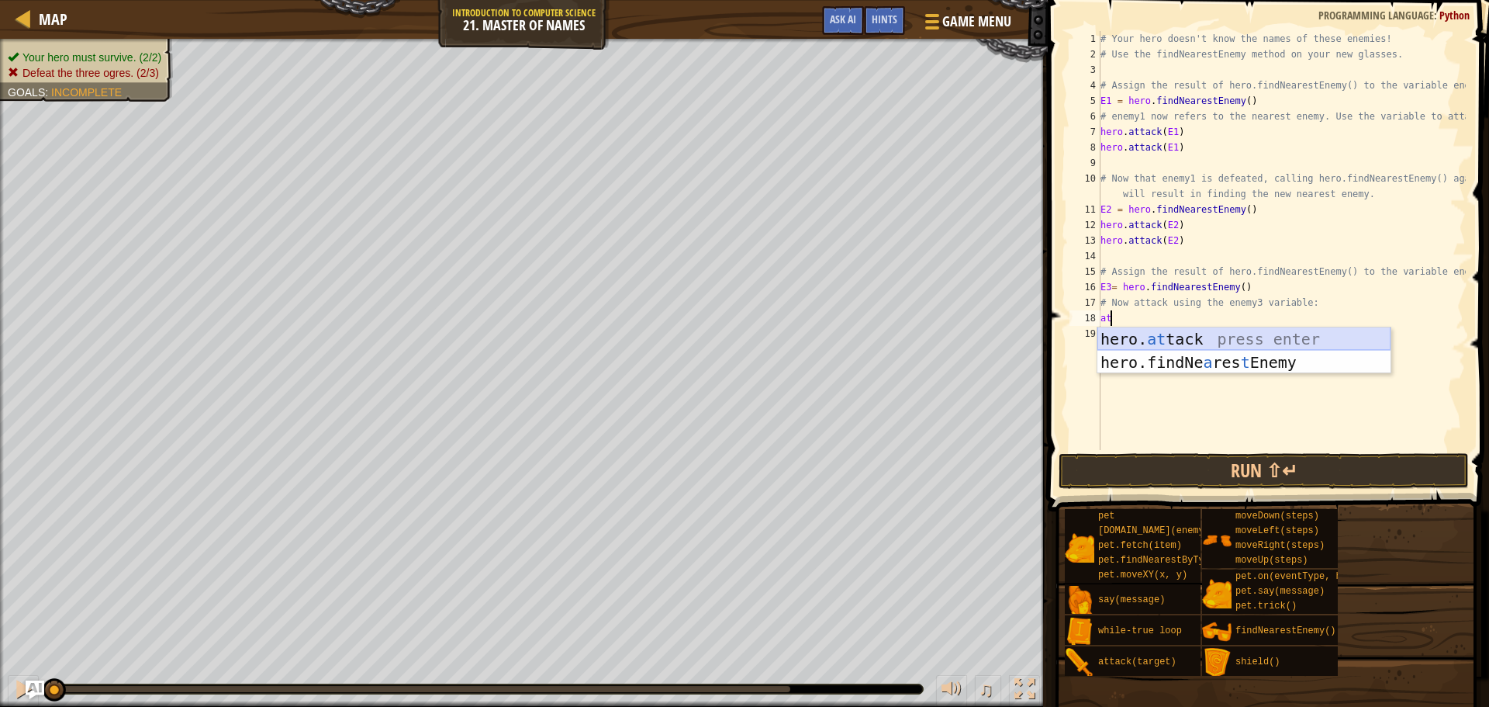
click at [1182, 333] on div "hero. at tack press enter hero.findNe a res t Enemy press enter" at bounding box center [1243, 373] width 293 height 93
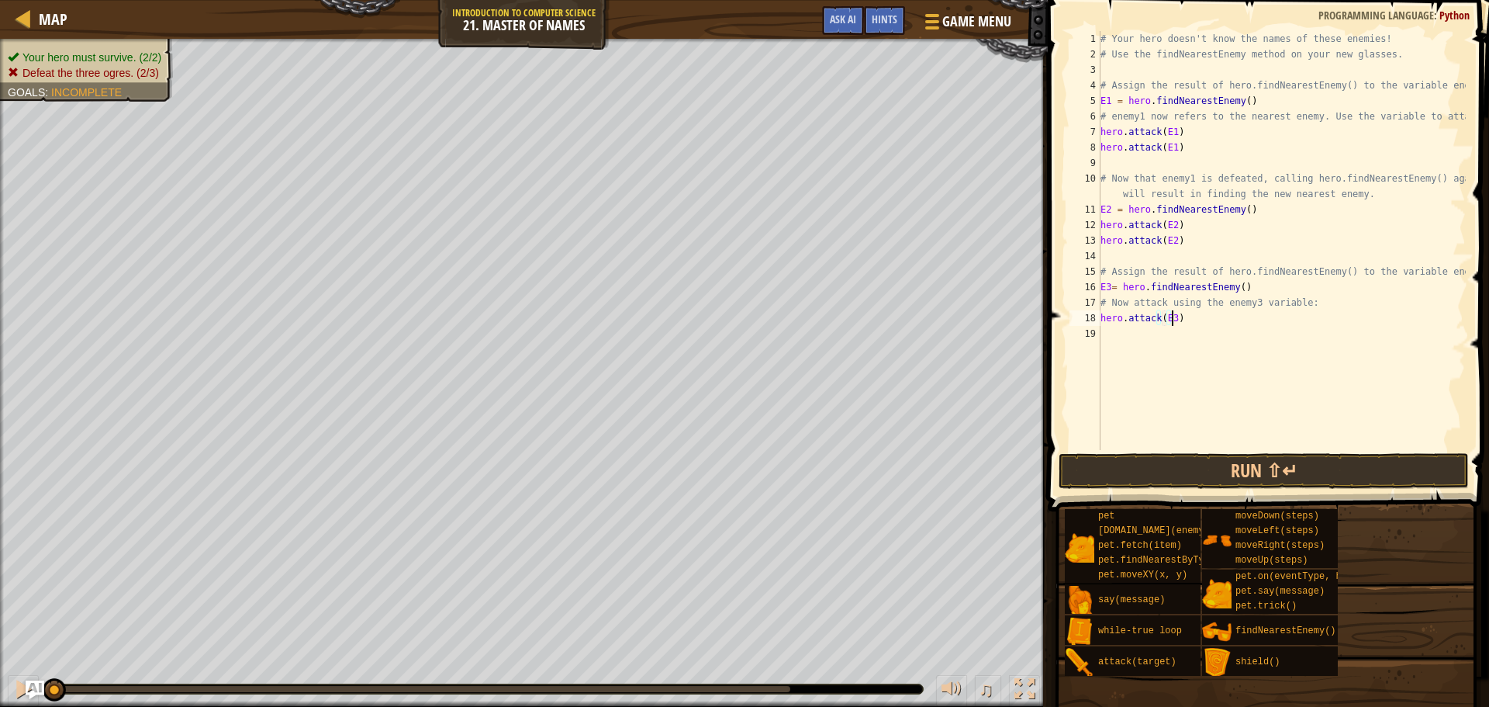
type textarea "hero.attack(E3)"
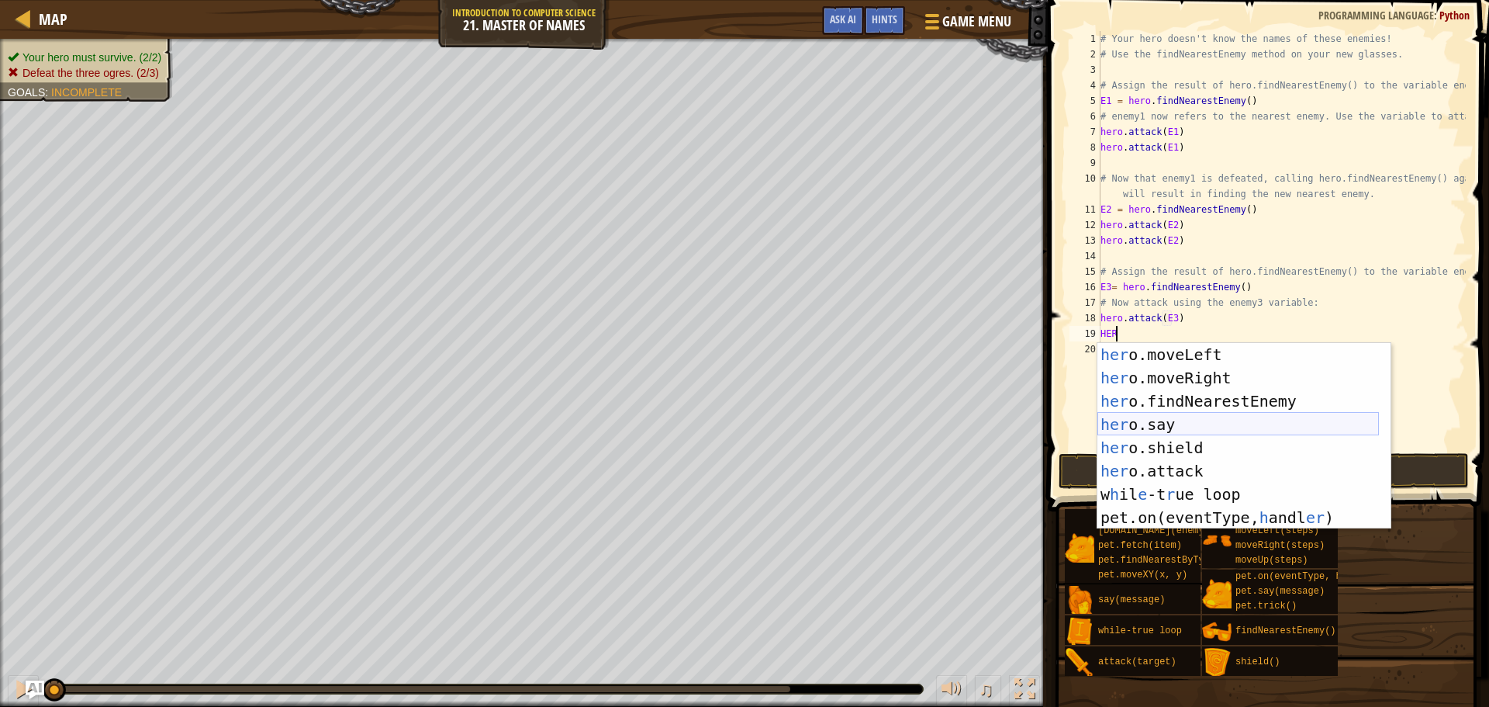
scroll to position [47, 0]
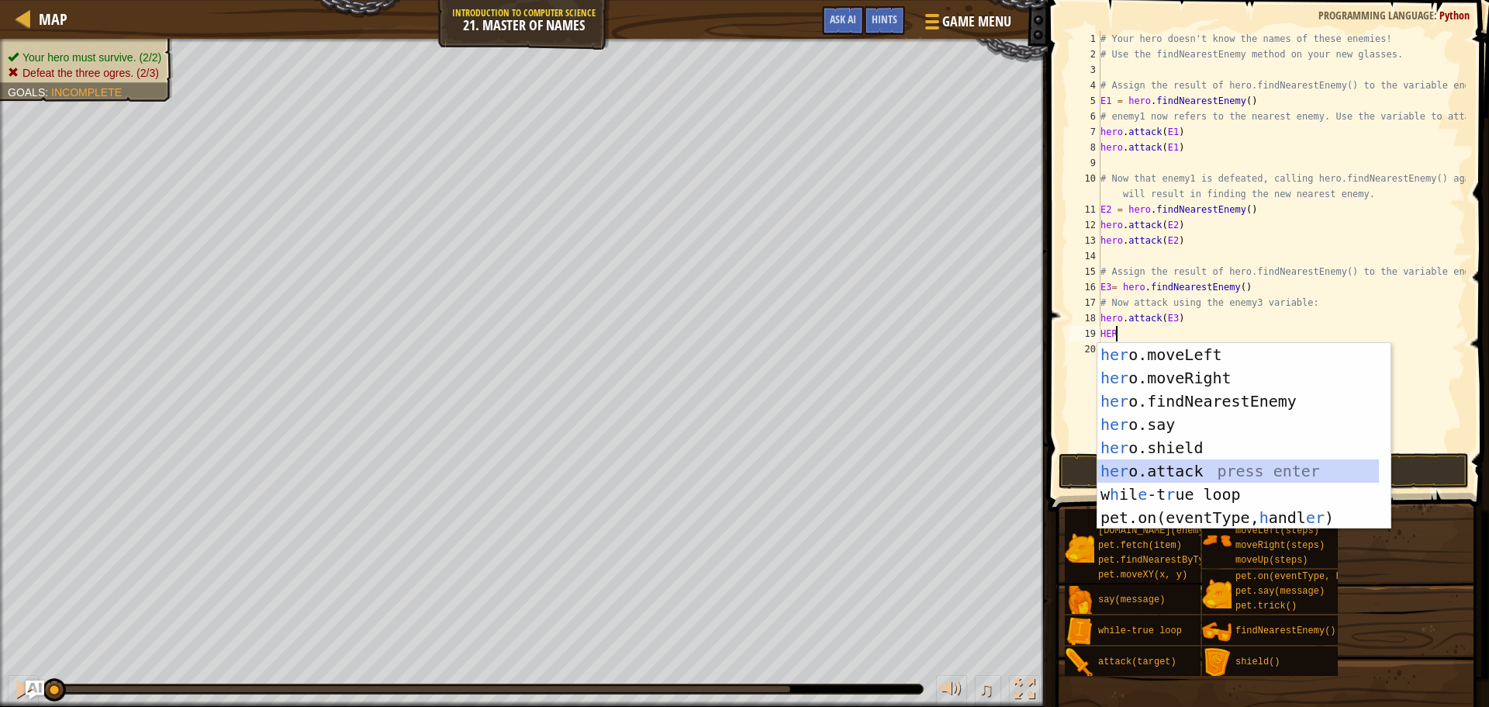
click at [1179, 475] on div "her o.moveLeft press enter her o.moveRight press enter her o.findNearestEnemy p…" at bounding box center [1238, 459] width 282 height 233
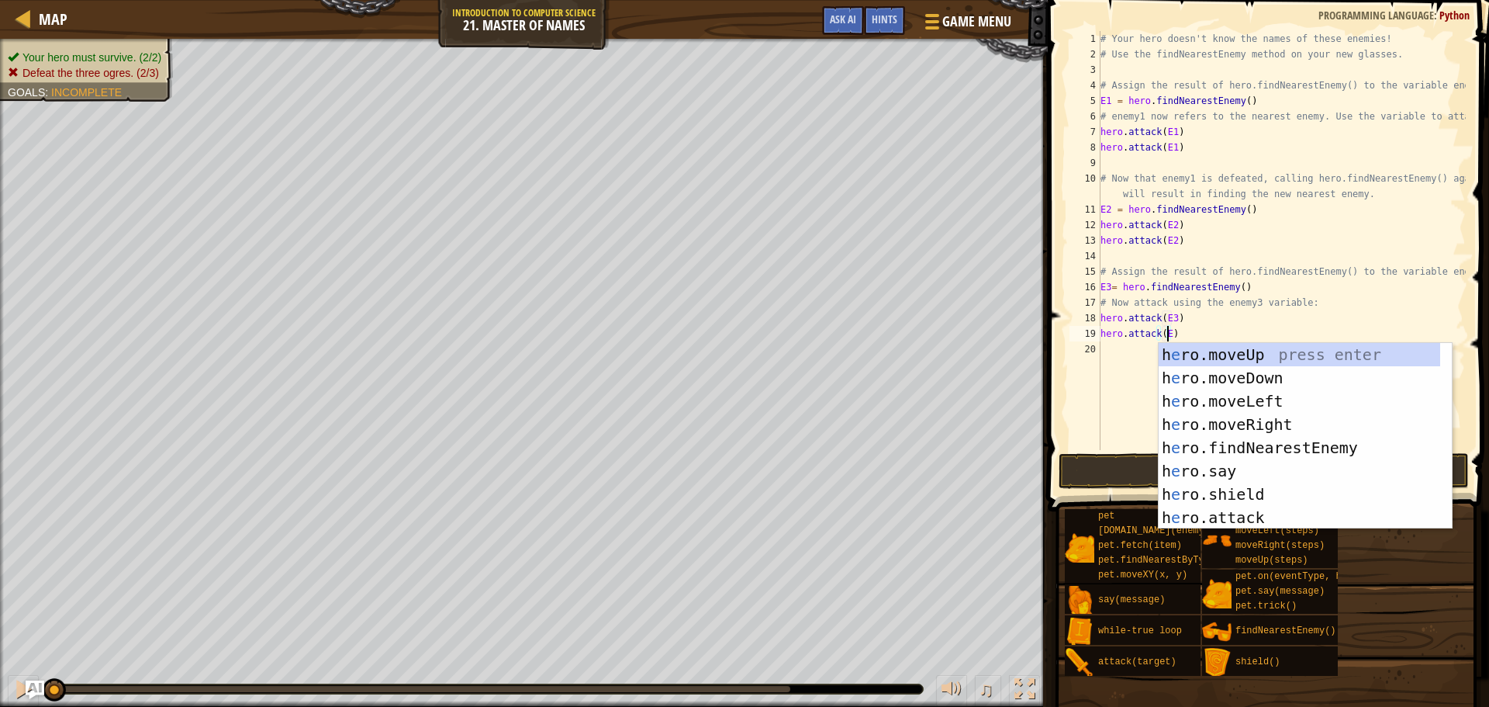
scroll to position [7, 5]
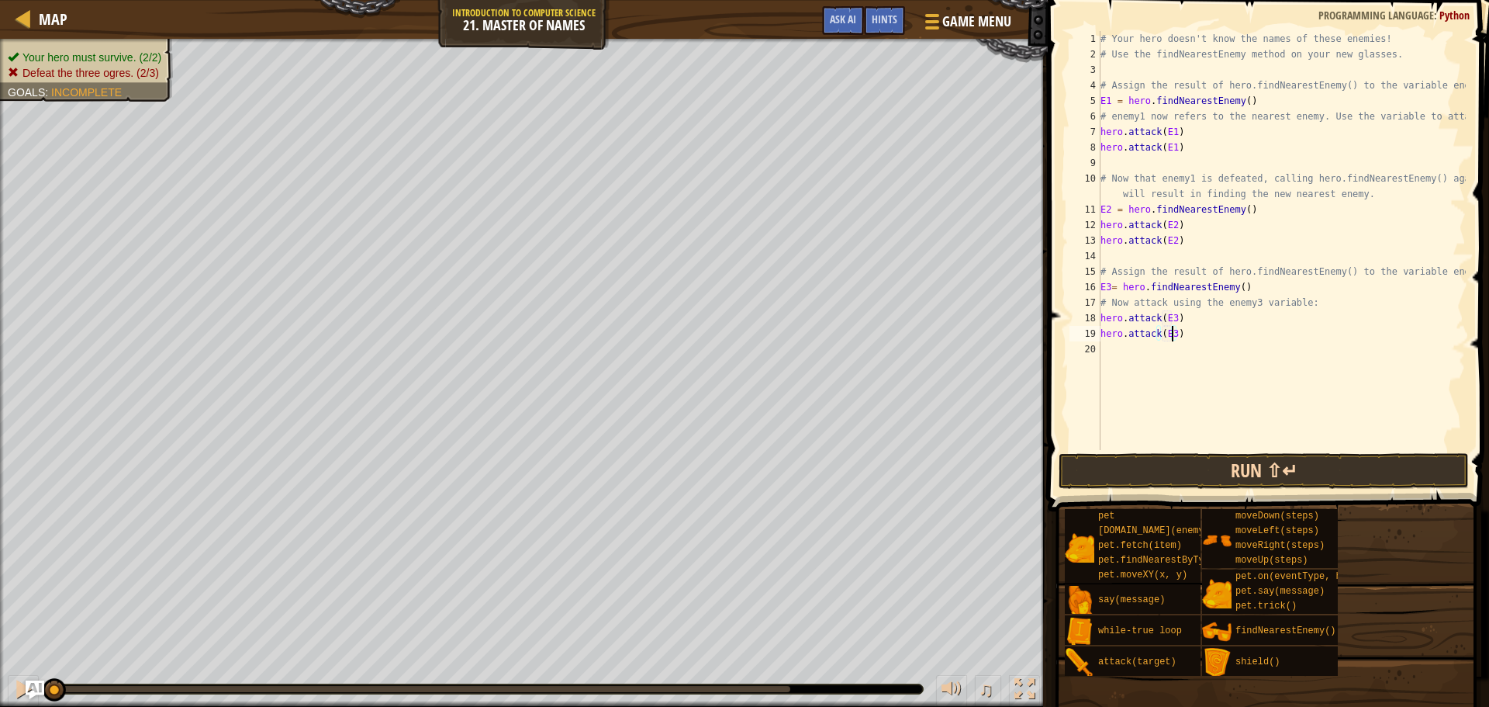
type textarea "hero.attack(E3)"
click at [1186, 464] on button "Run ⇧↵" at bounding box center [1264, 471] width 410 height 36
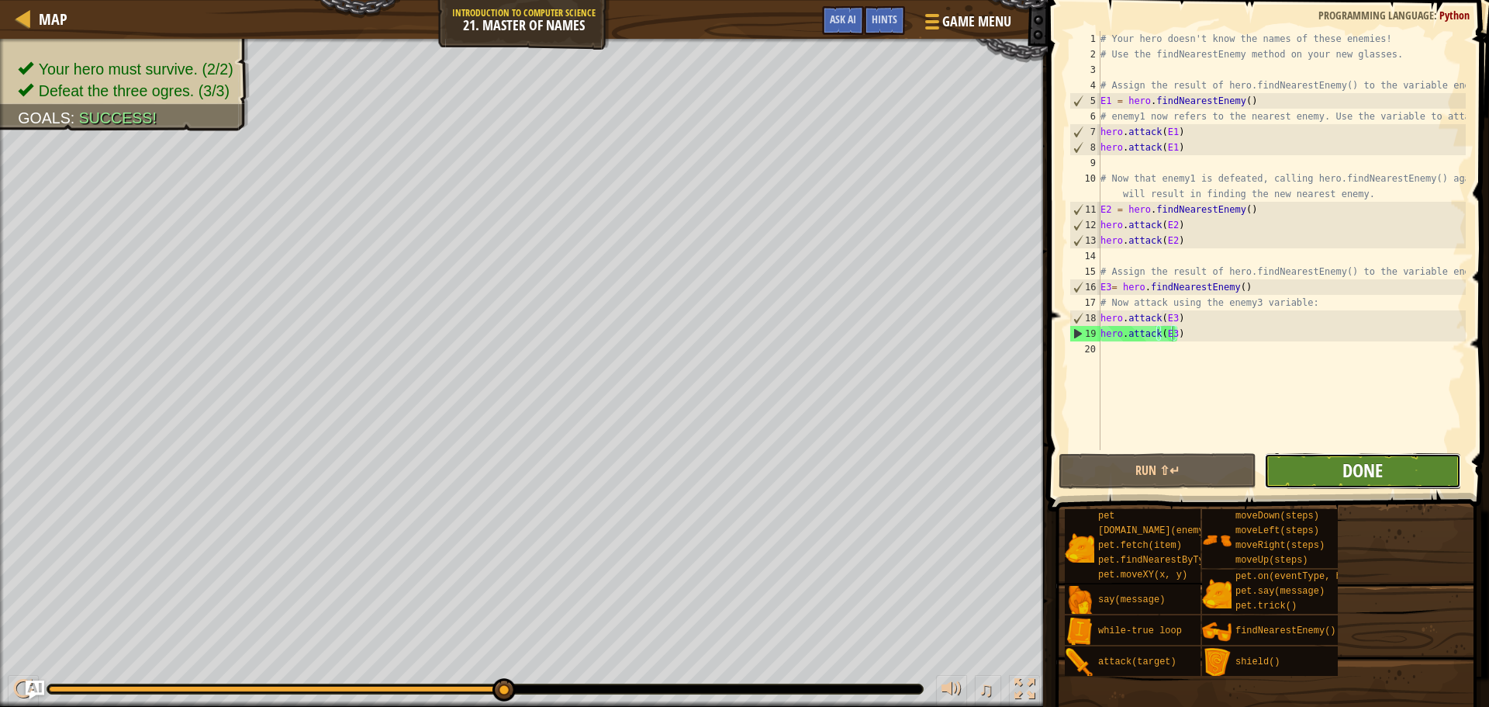
click at [1381, 464] on span "Done" at bounding box center [1363, 470] width 40 height 25
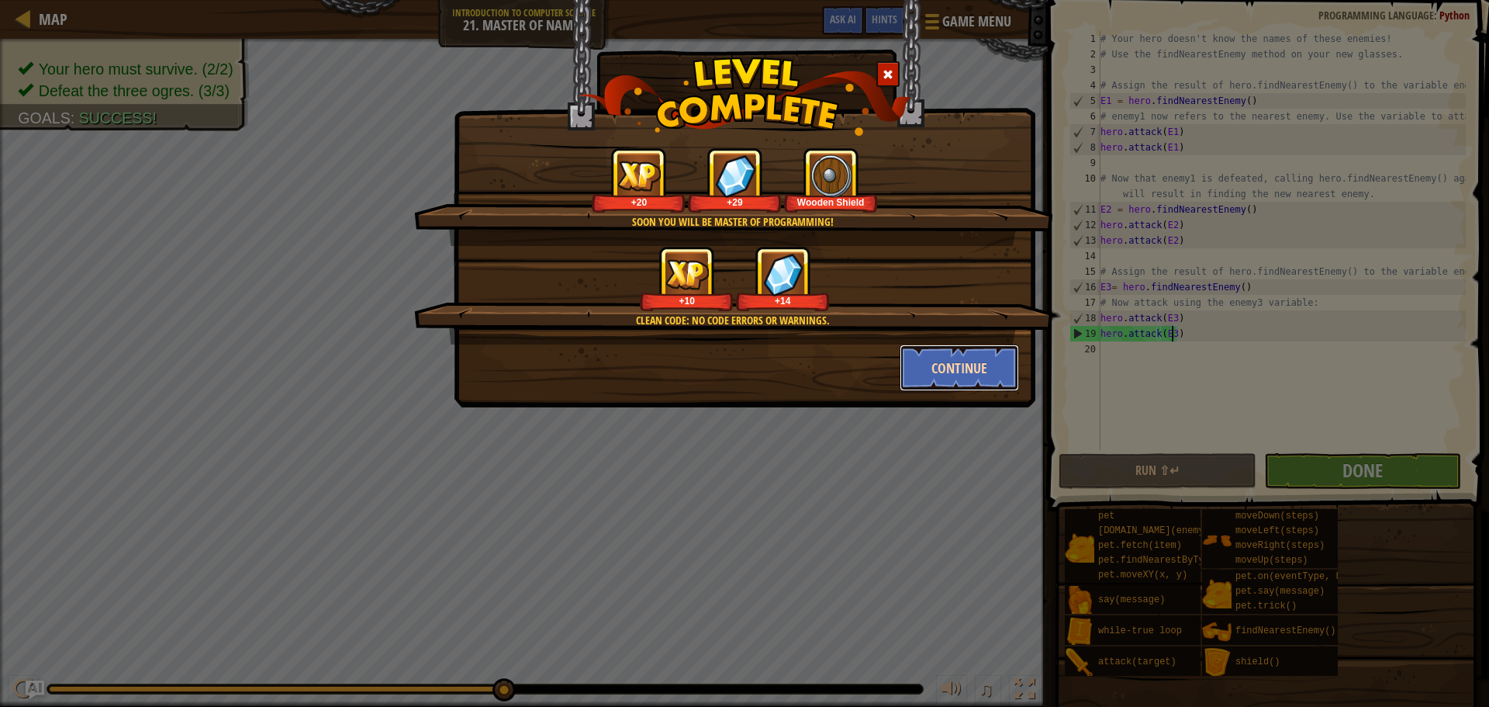
click at [912, 361] on button "Continue" at bounding box center [960, 367] width 120 height 47
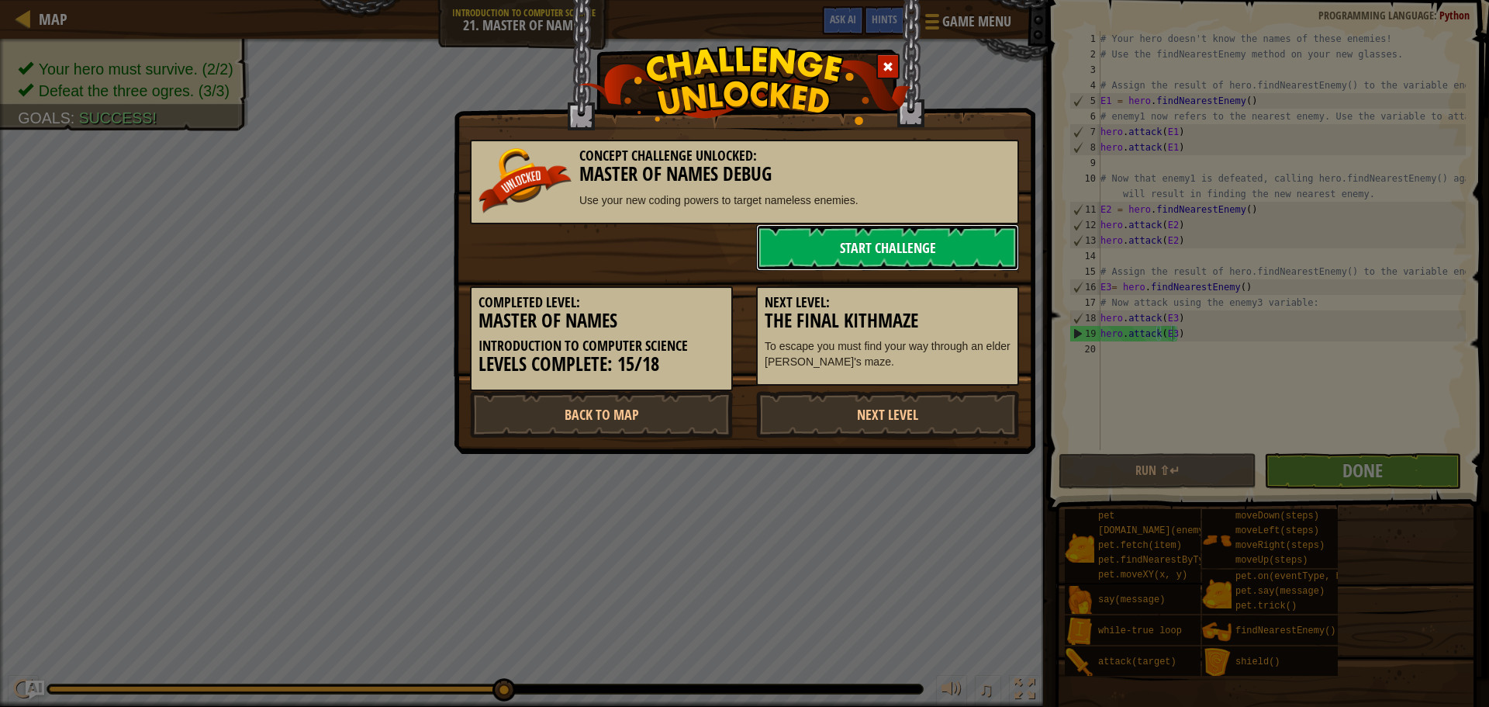
click at [912, 240] on link "Start Challenge" at bounding box center [887, 247] width 263 height 47
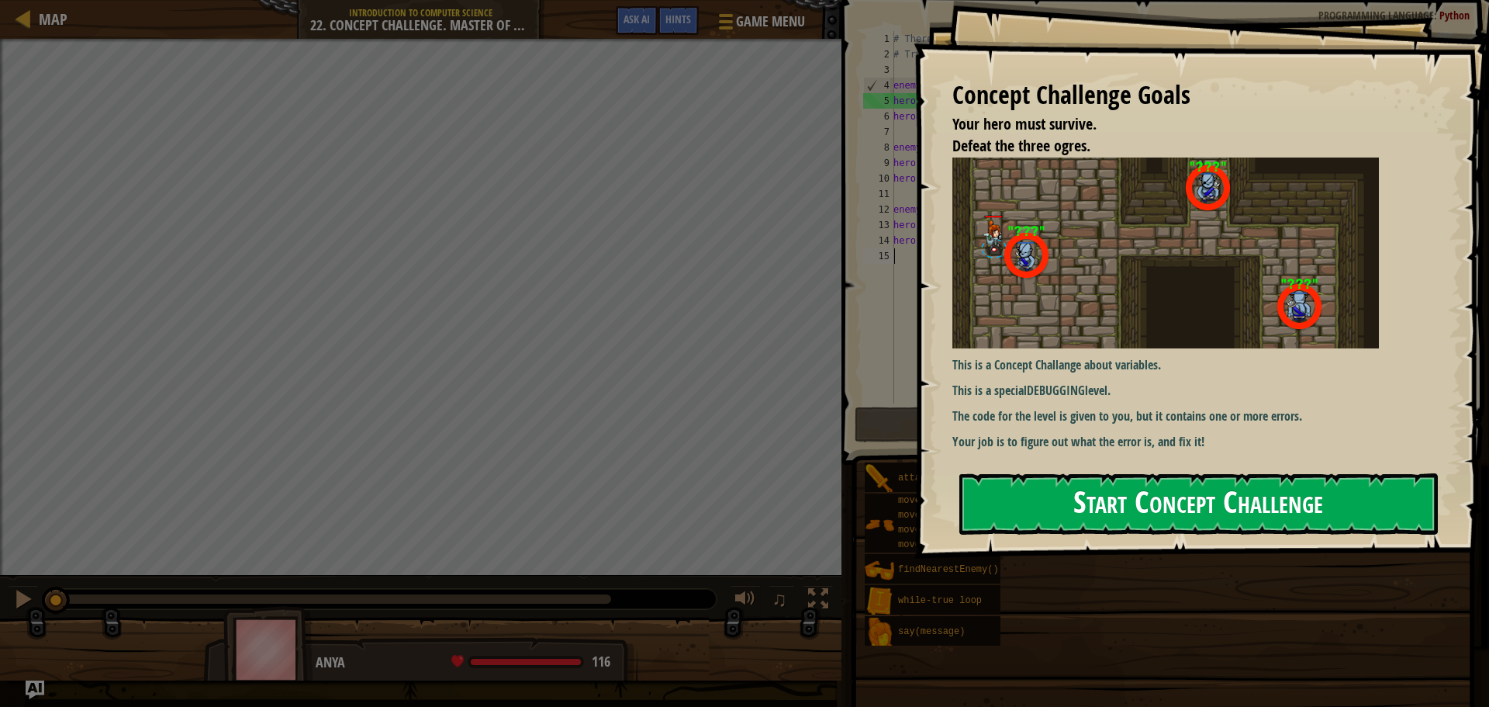
click at [1035, 510] on button "Start Concept Challenge" at bounding box center [1198, 503] width 479 height 61
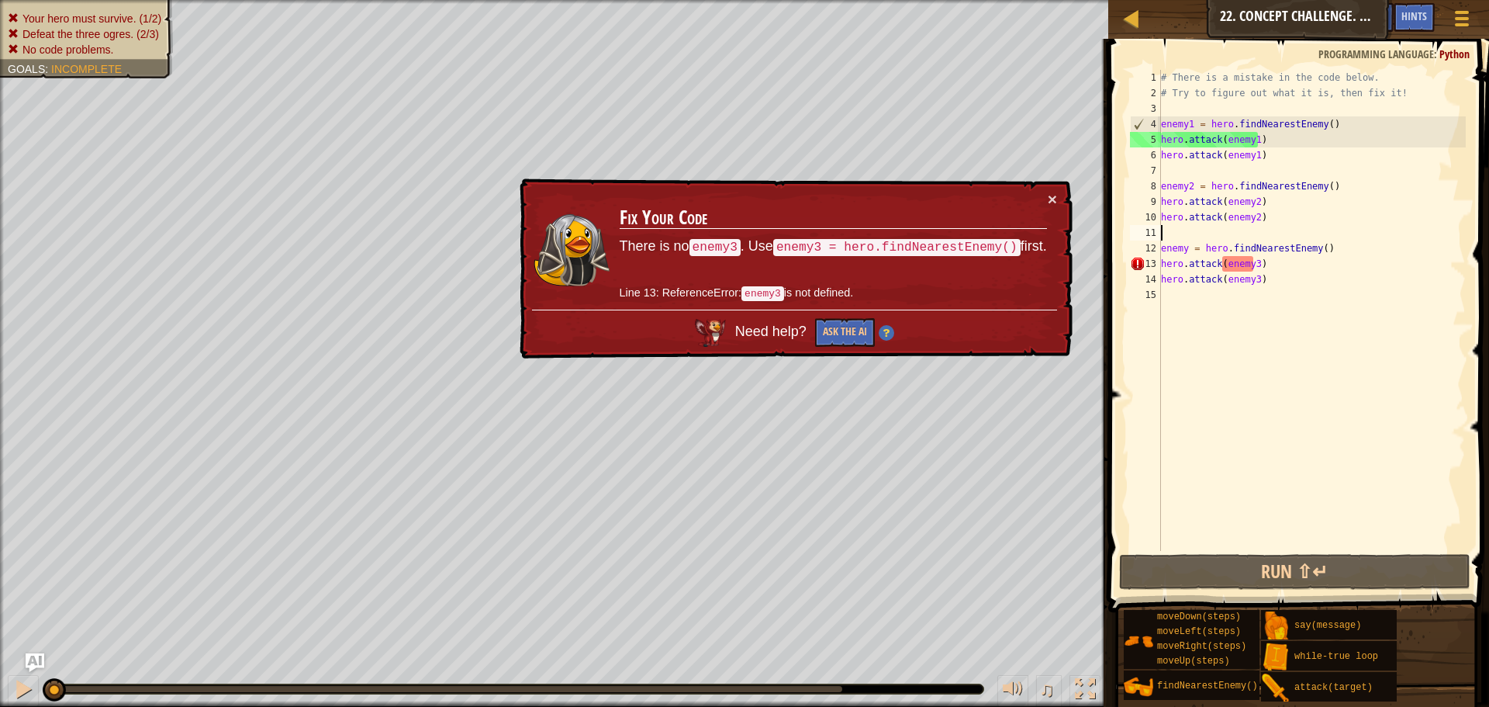
click at [1180, 232] on div "# There is a mistake in the code below. # Try to figure out what it is, then fi…" at bounding box center [1312, 326] width 308 height 512
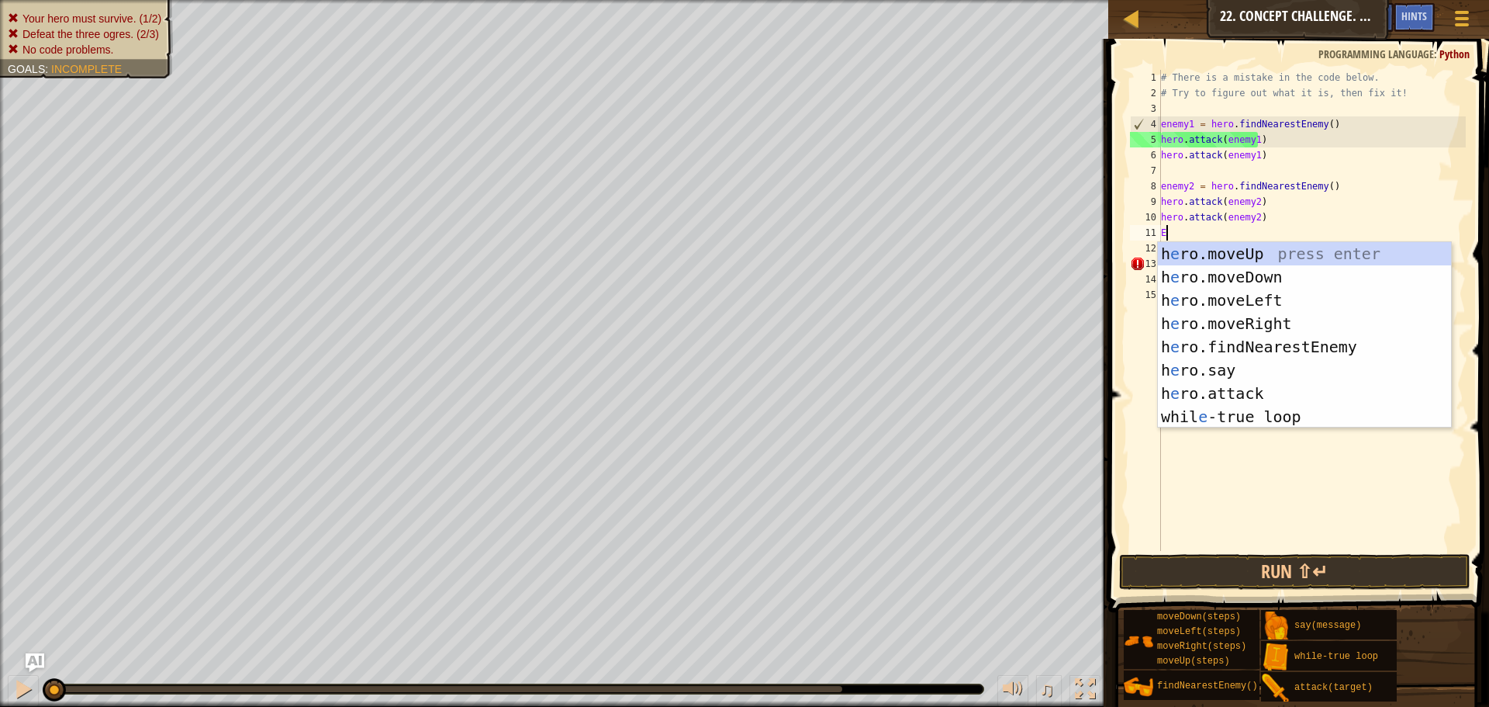
scroll to position [7, 0]
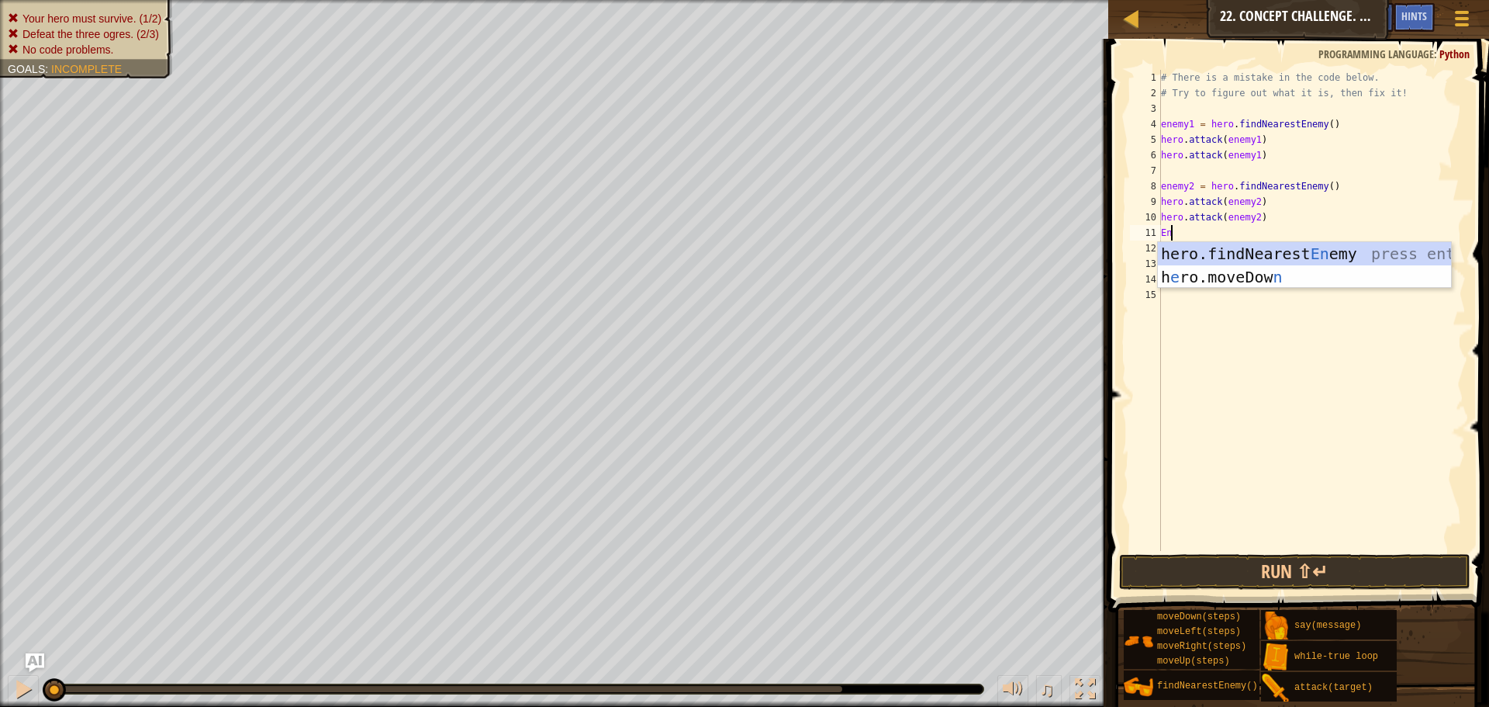
type textarea "E"
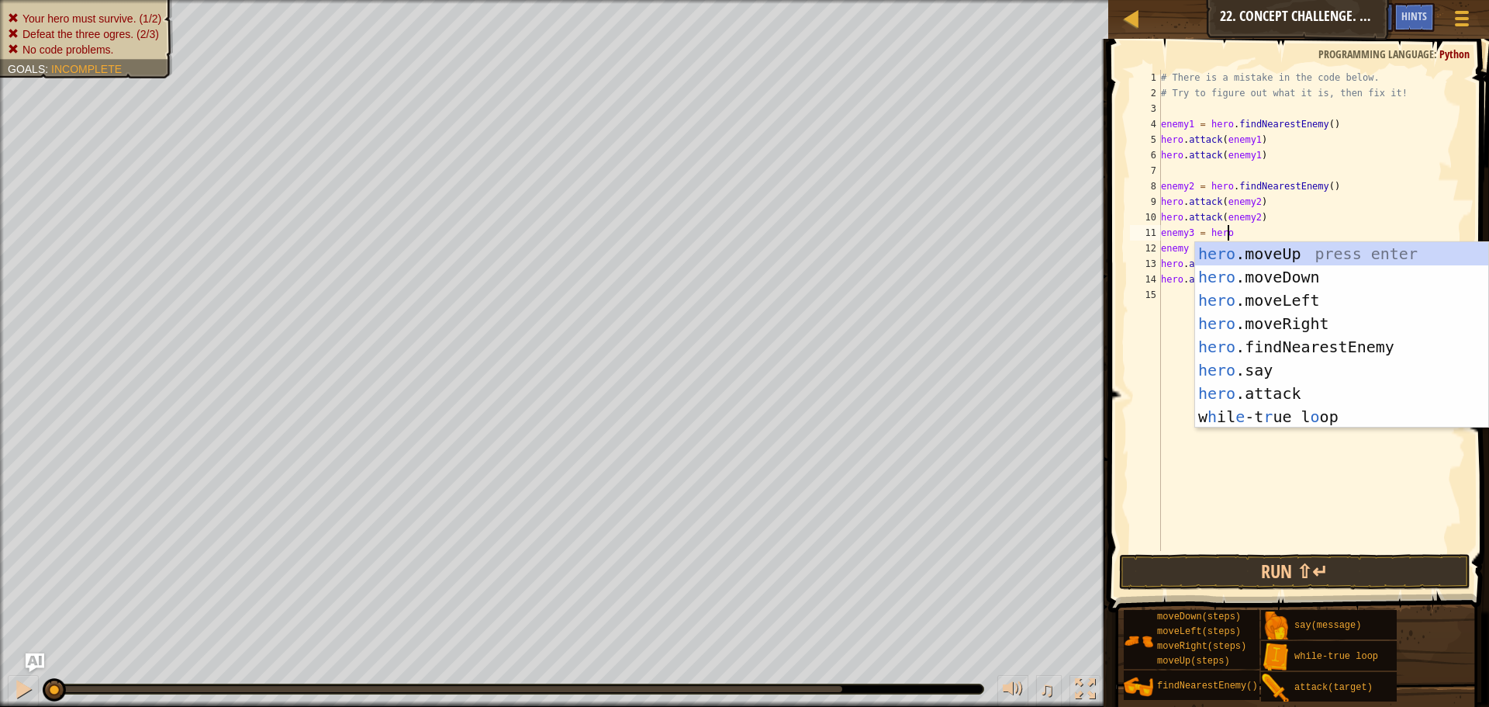
scroll to position [7, 5]
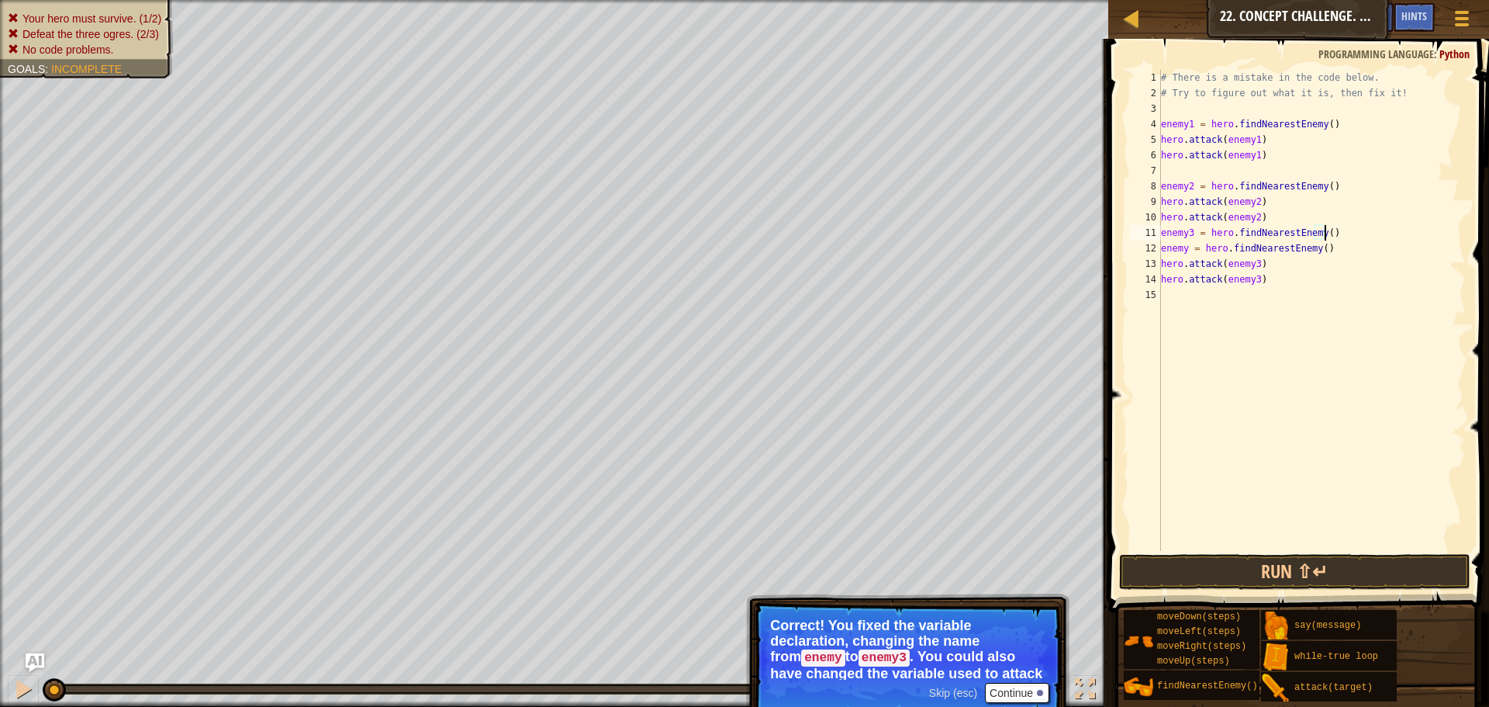
type textarea "enemy3 = hero.findNearestEnemy()"
click at [994, 690] on button "Continue" at bounding box center [1017, 693] width 64 height 20
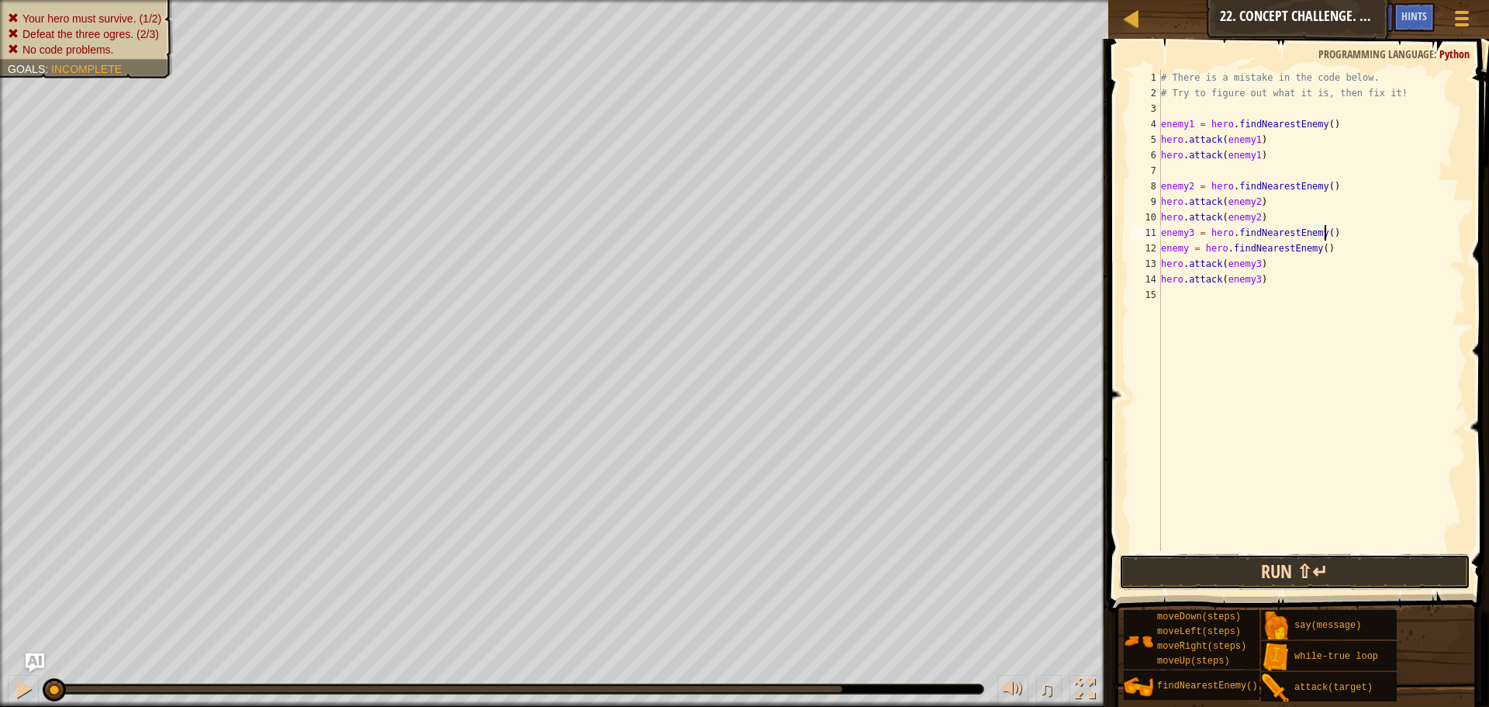
click at [1238, 567] on button "Run ⇧↵" at bounding box center [1294, 572] width 351 height 36
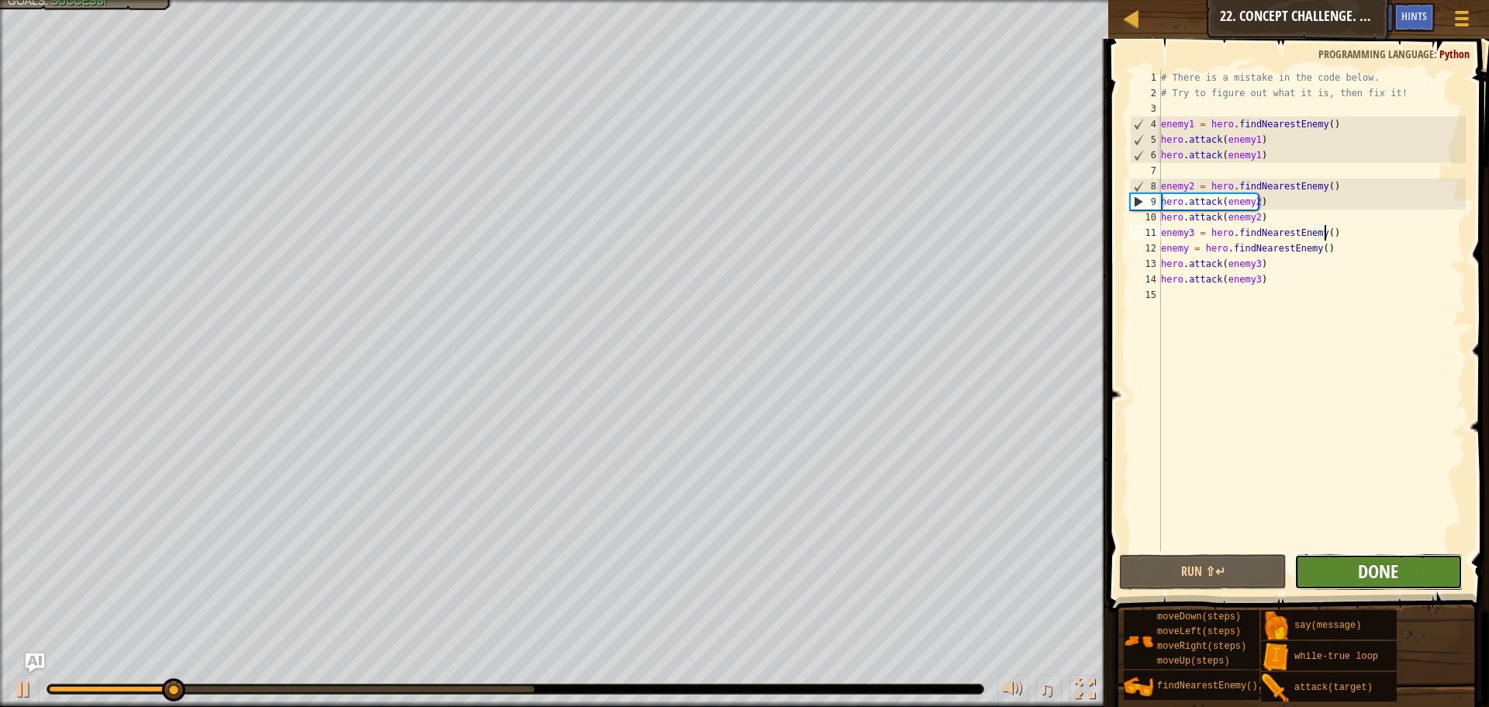
click at [1384, 569] on span "Done" at bounding box center [1378, 570] width 40 height 25
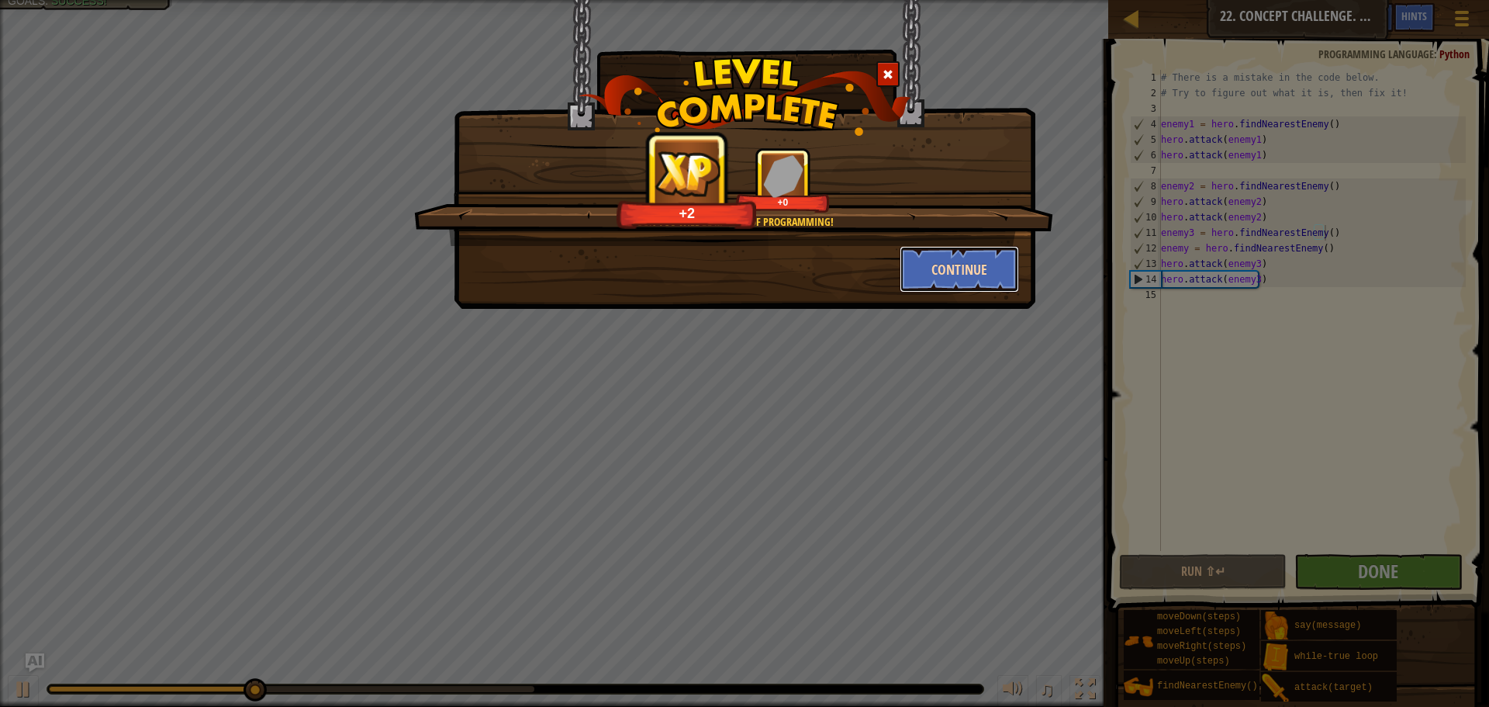
click at [951, 291] on button "Continue" at bounding box center [960, 269] width 120 height 47
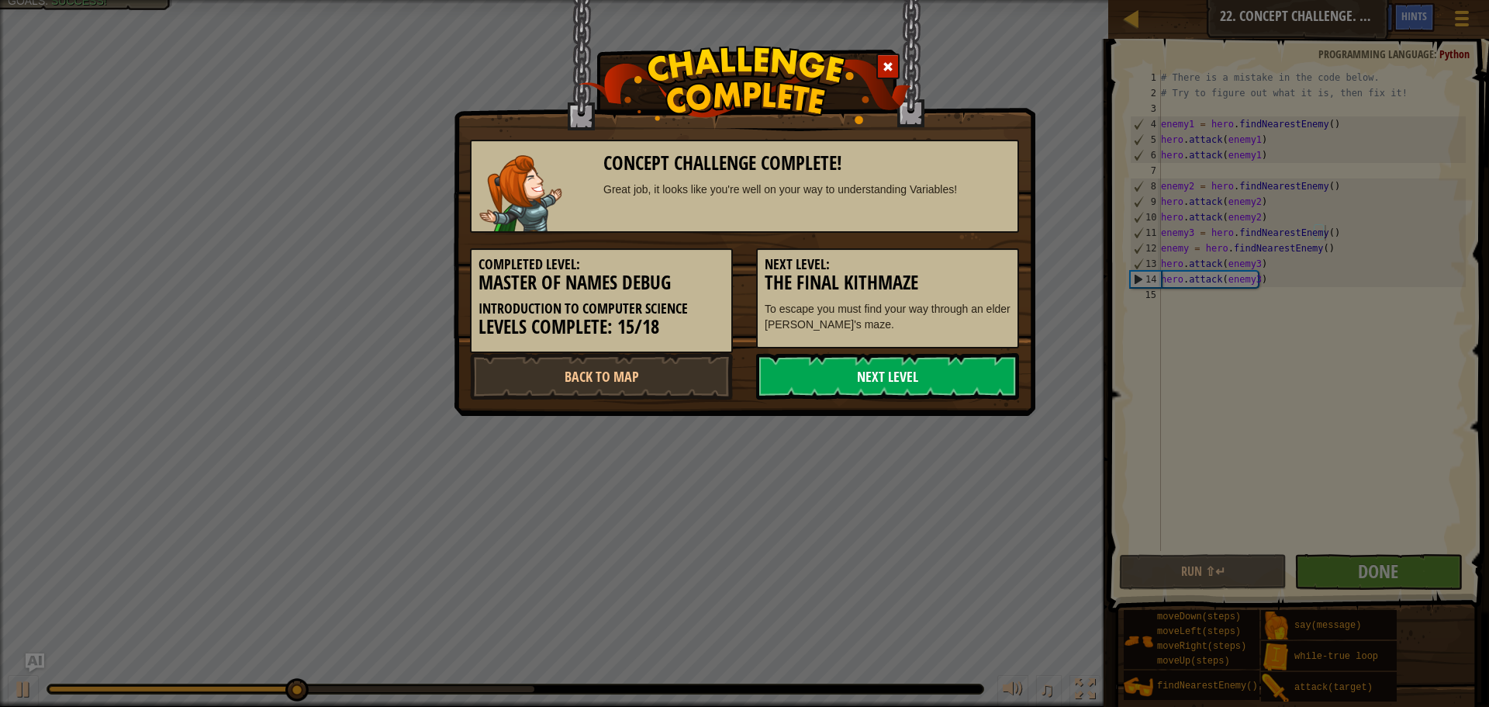
click at [898, 379] on link "Next Level" at bounding box center [887, 376] width 263 height 47
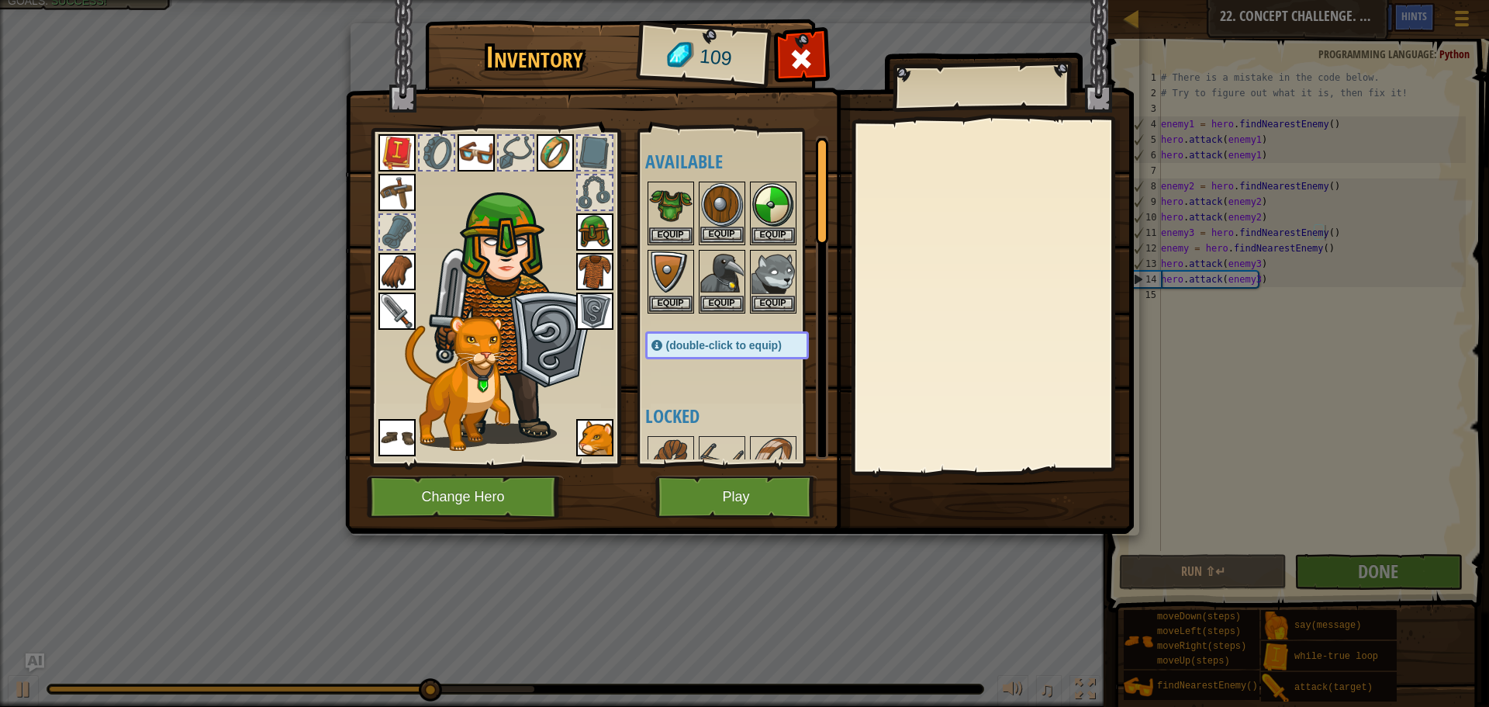
click at [724, 199] on img at bounding box center [721, 204] width 43 height 43
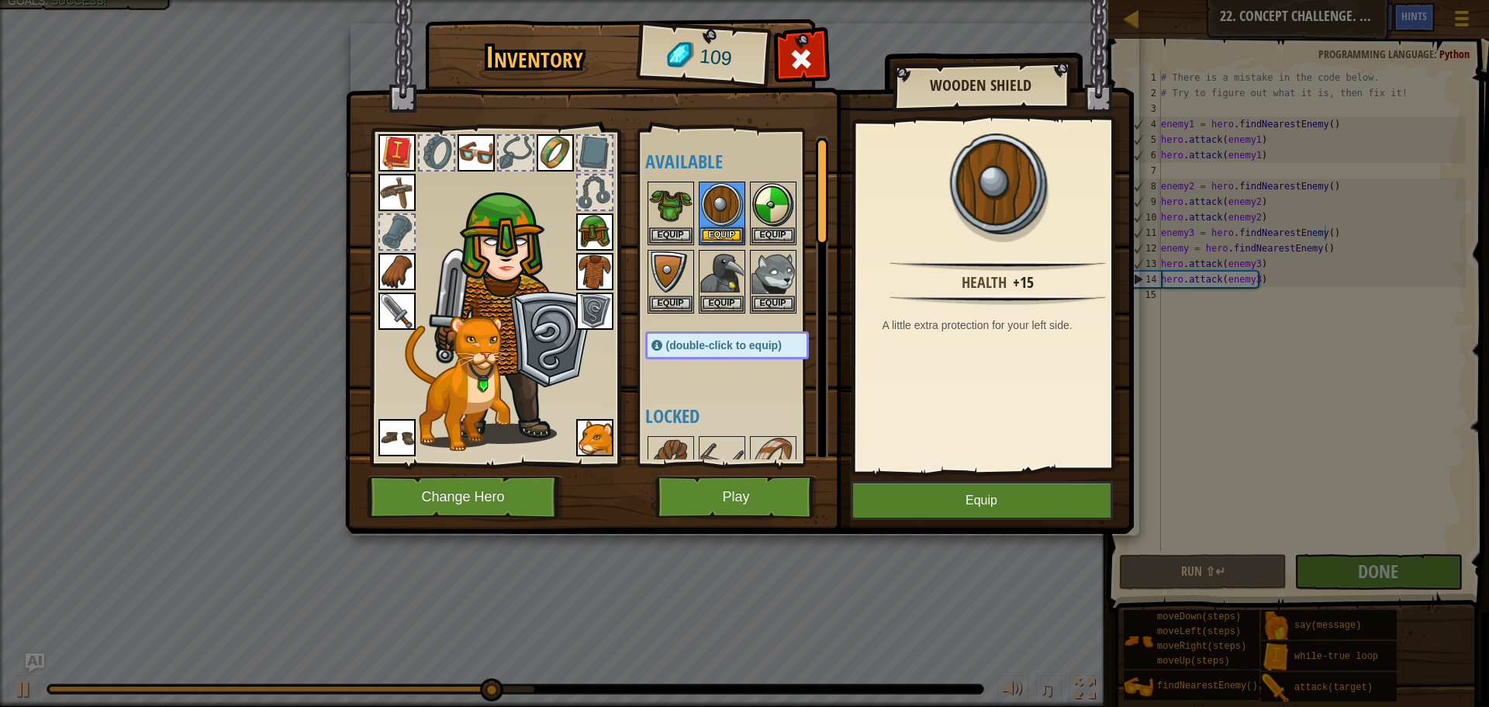
click at [536, 322] on img at bounding box center [512, 300] width 167 height 285
click at [594, 320] on img at bounding box center [594, 310] width 37 height 37
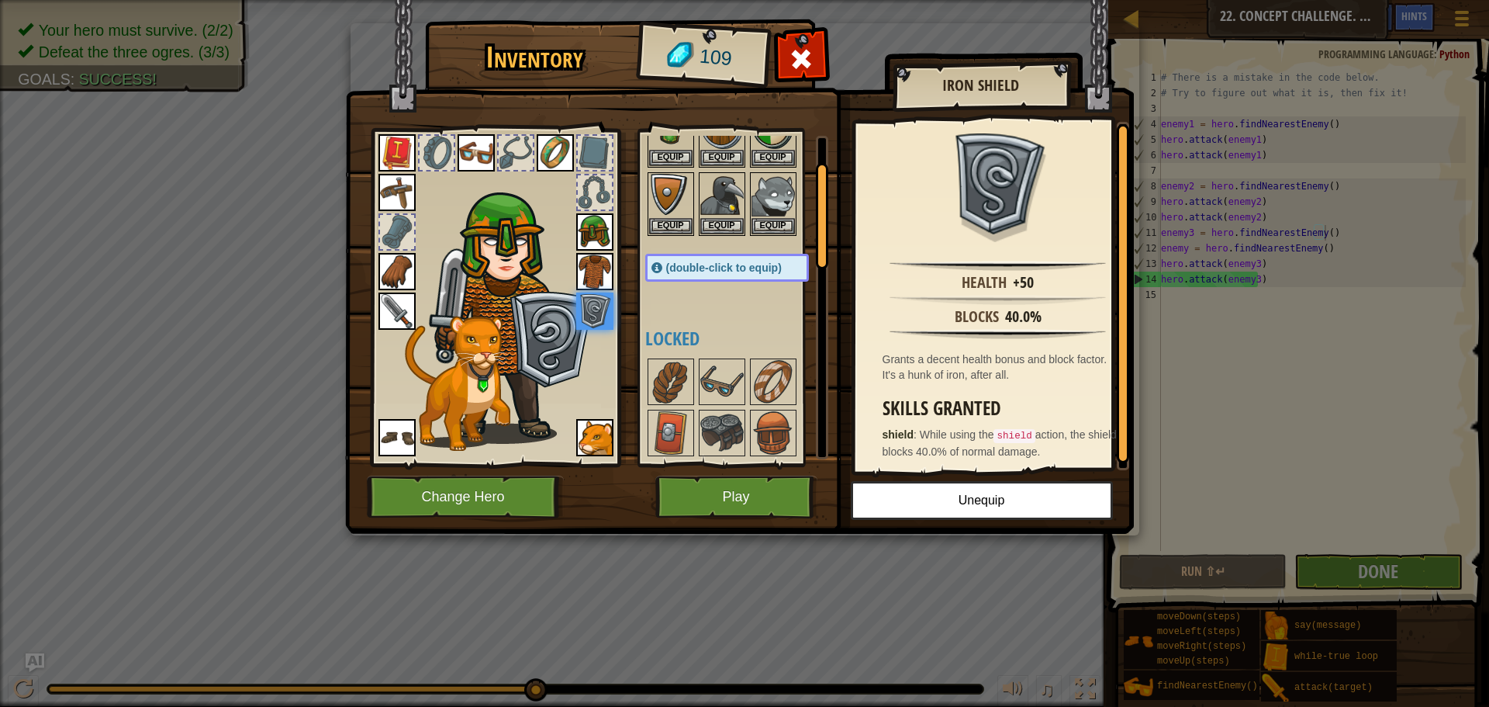
scroll to position [155, 0]
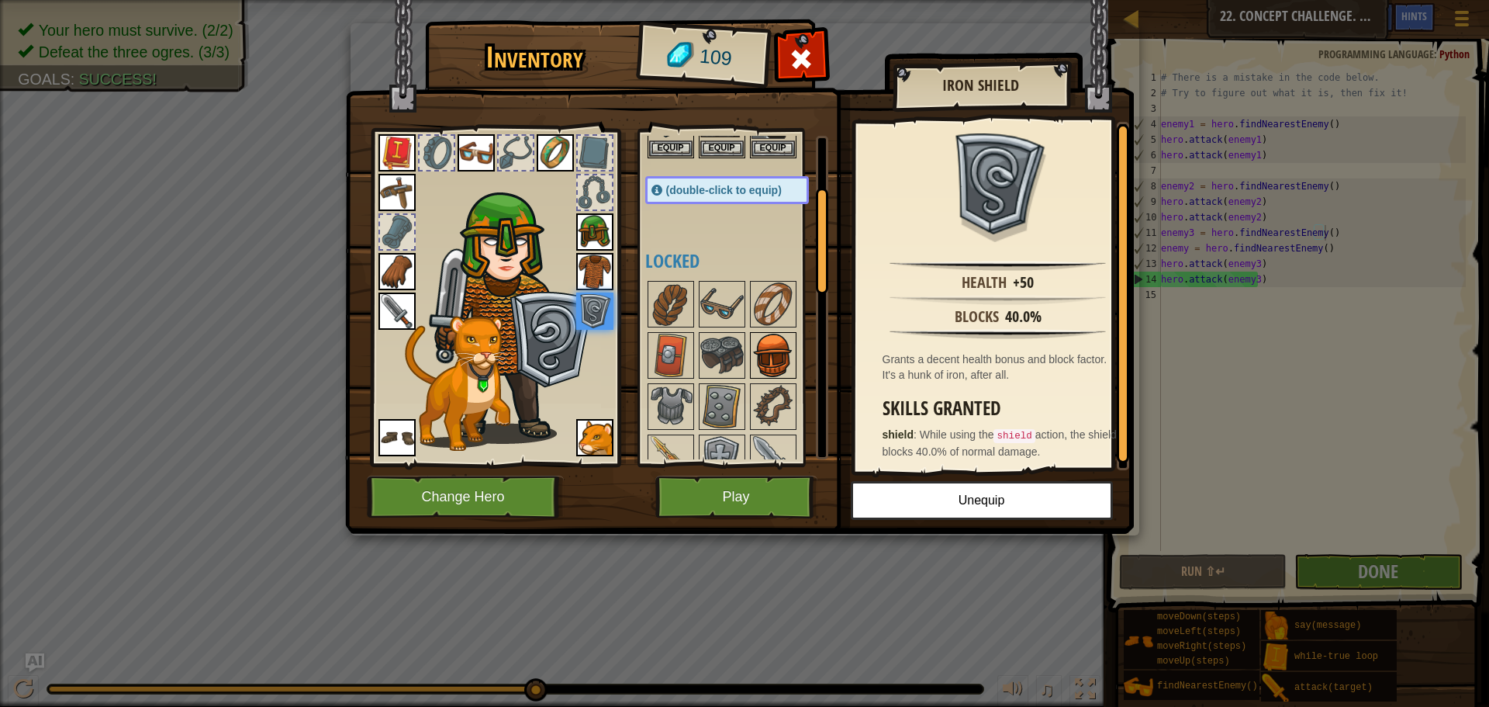
click at [768, 361] on img at bounding box center [773, 355] width 43 height 43
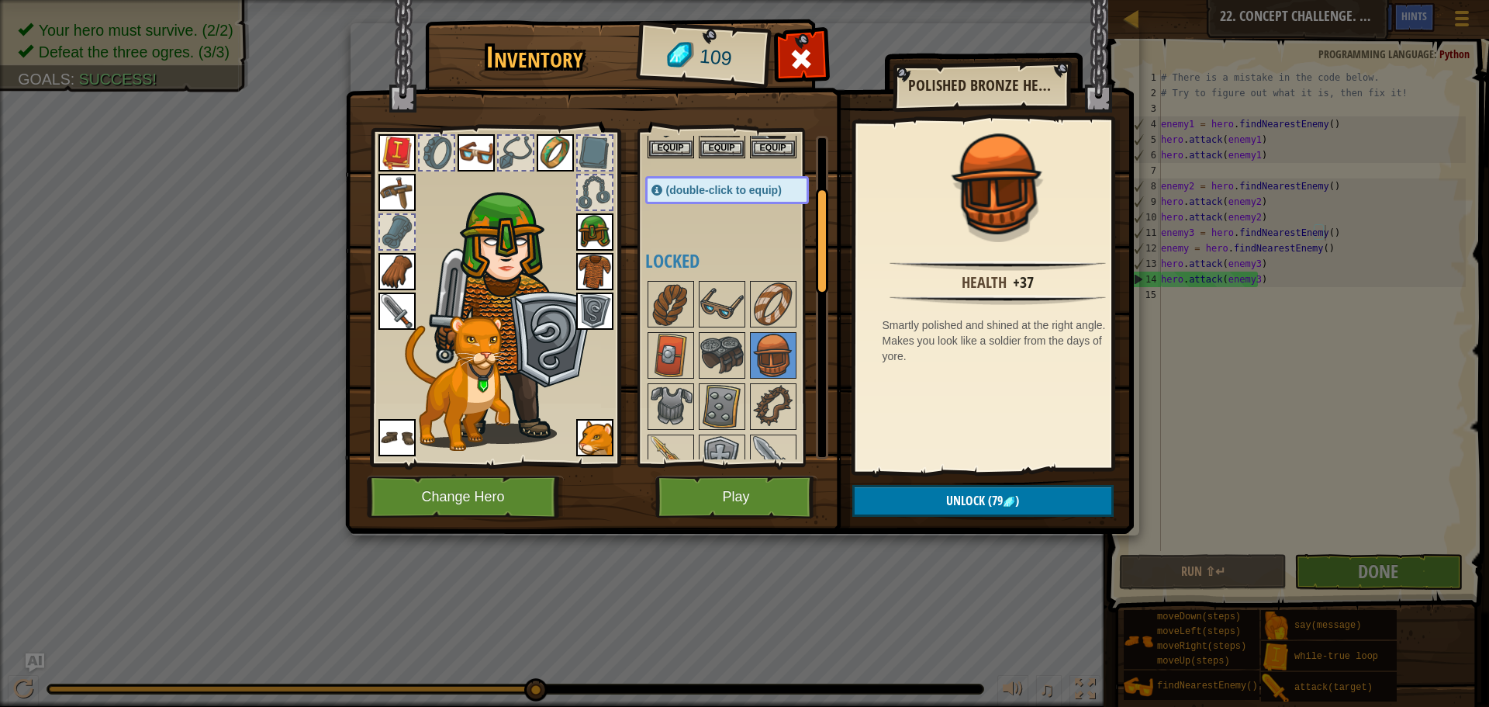
click at [579, 235] on img at bounding box center [594, 231] width 37 height 37
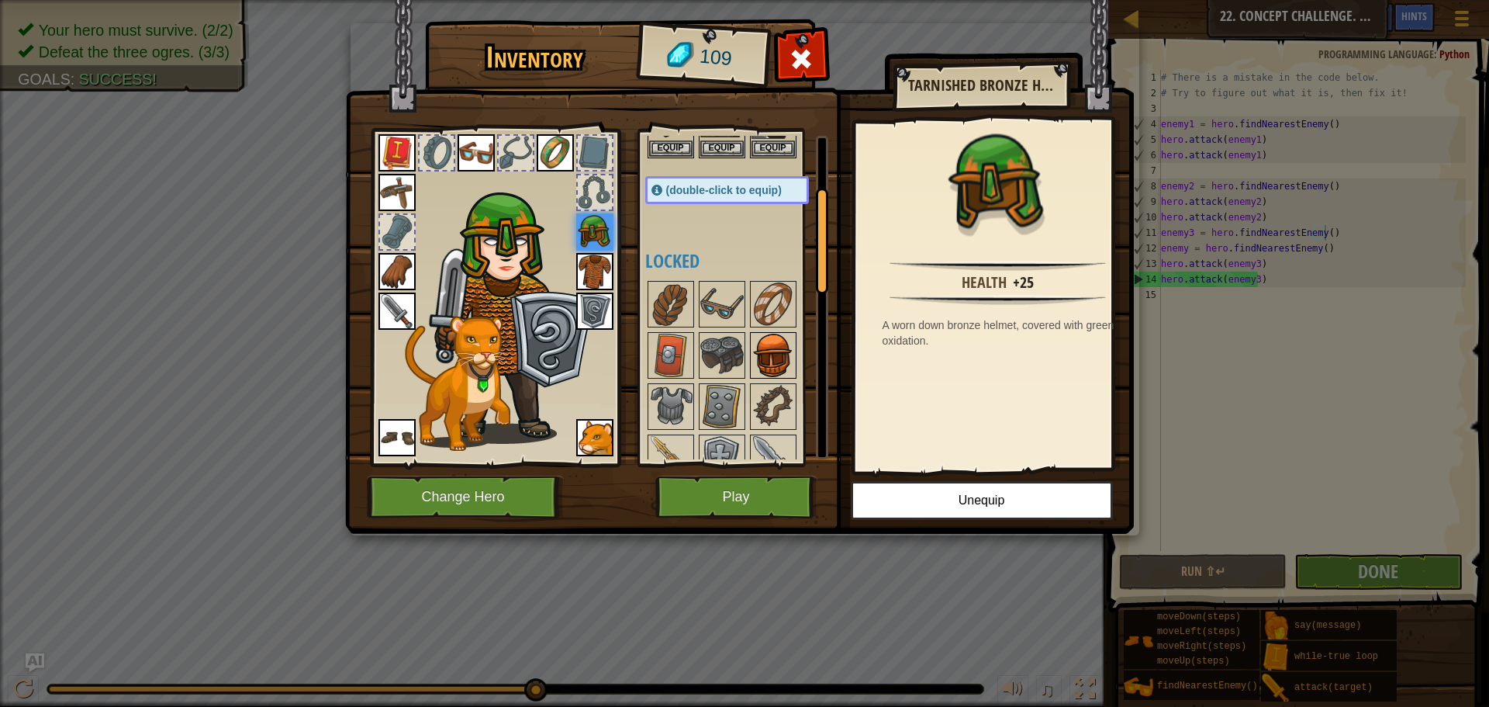
click at [783, 358] on img at bounding box center [773, 355] width 43 height 43
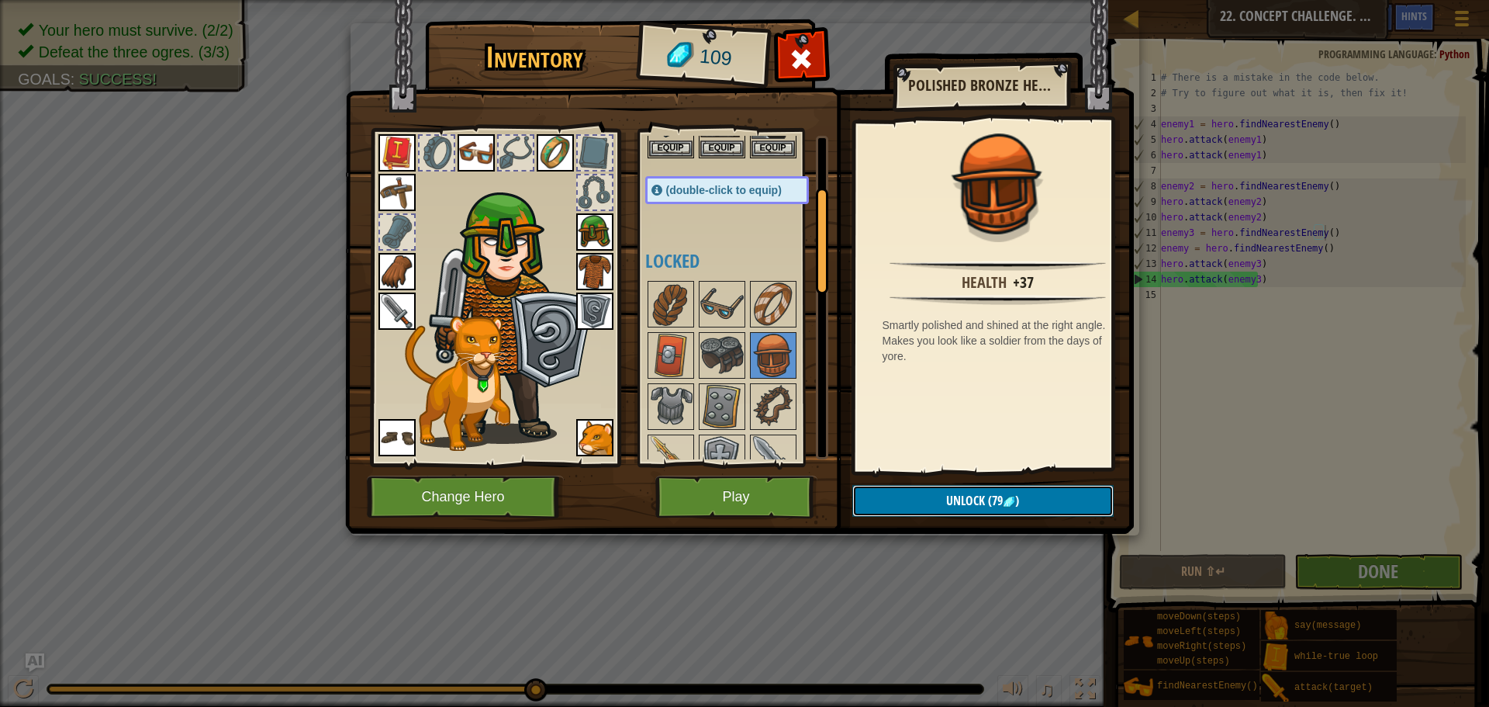
click at [942, 492] on button "Unlock (79 )" at bounding box center [982, 501] width 261 height 32
click at [942, 492] on button "Confirm" at bounding box center [982, 501] width 261 height 32
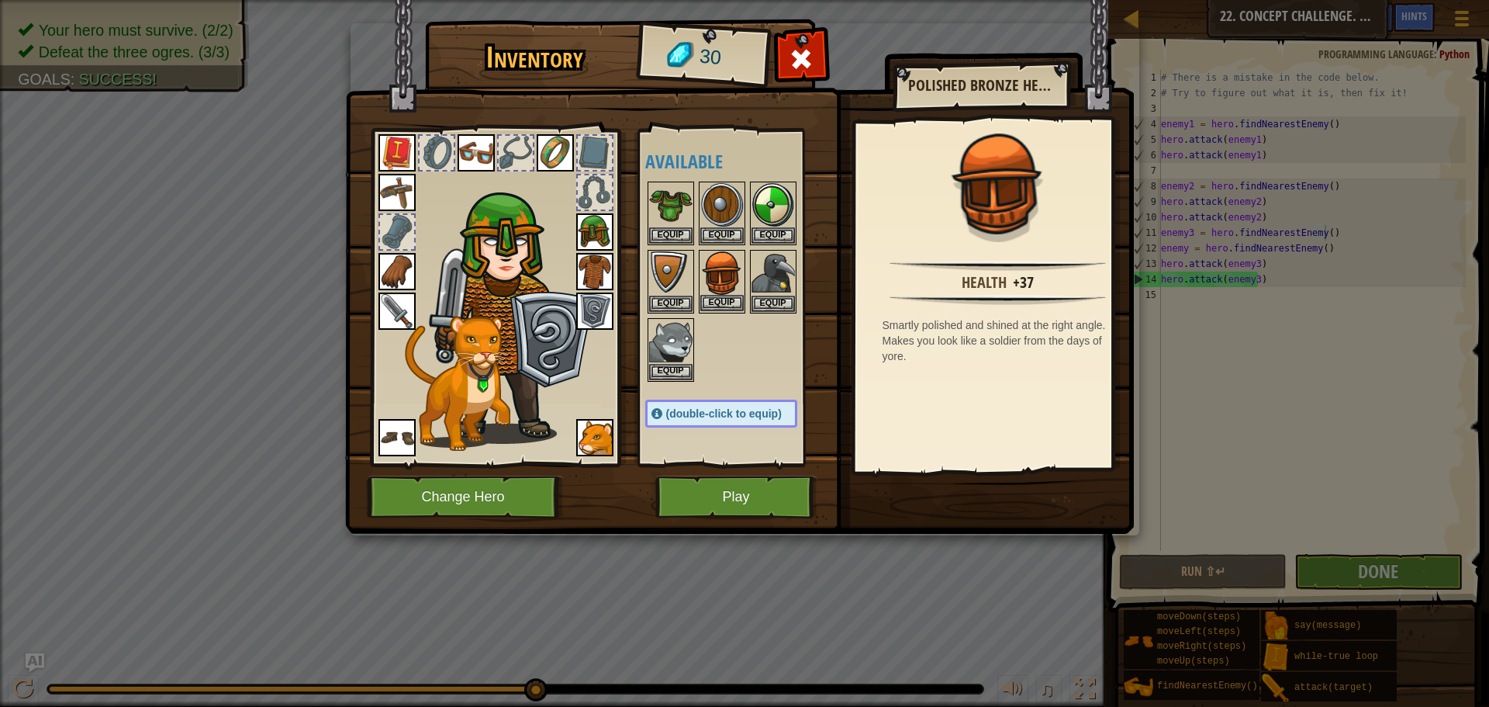
click at [726, 292] on img at bounding box center [721, 272] width 43 height 43
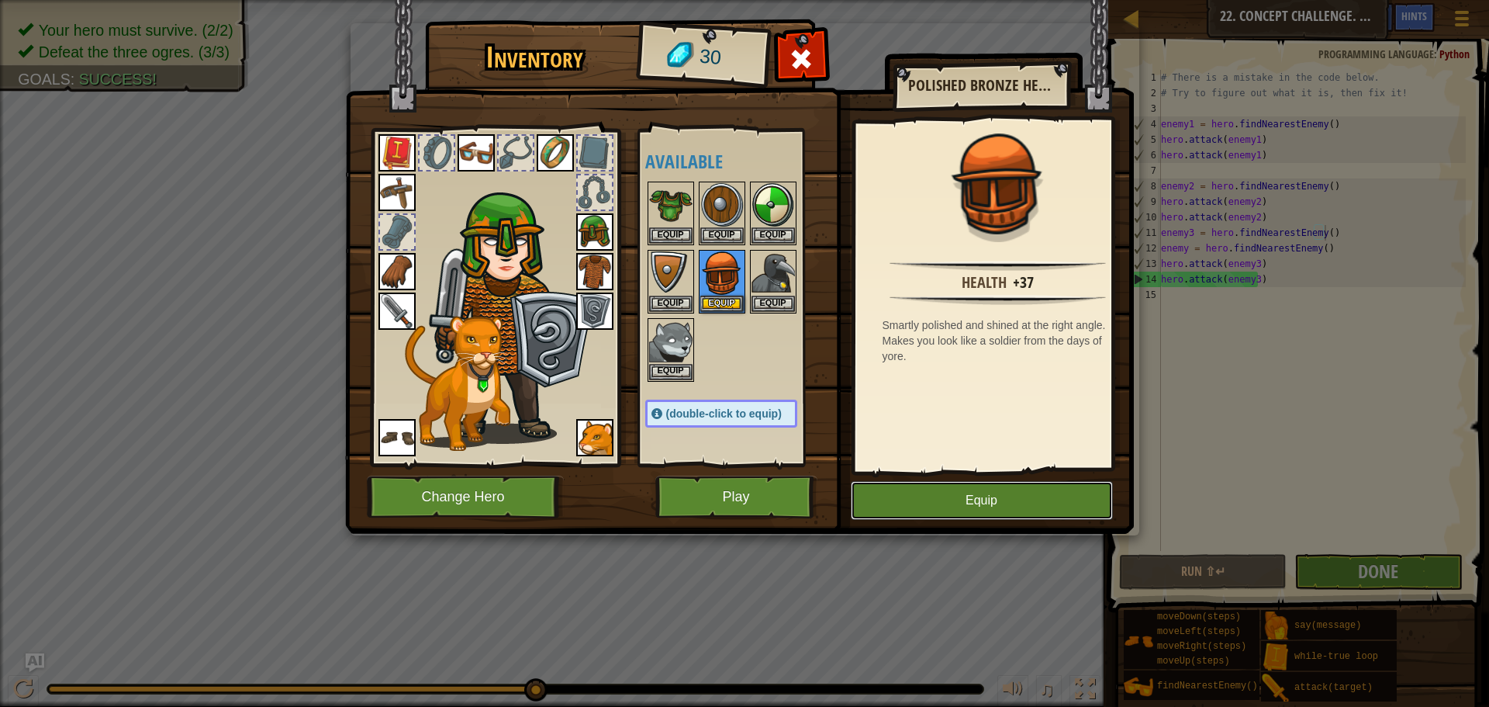
click at [940, 504] on button "Equip" at bounding box center [982, 500] width 262 height 39
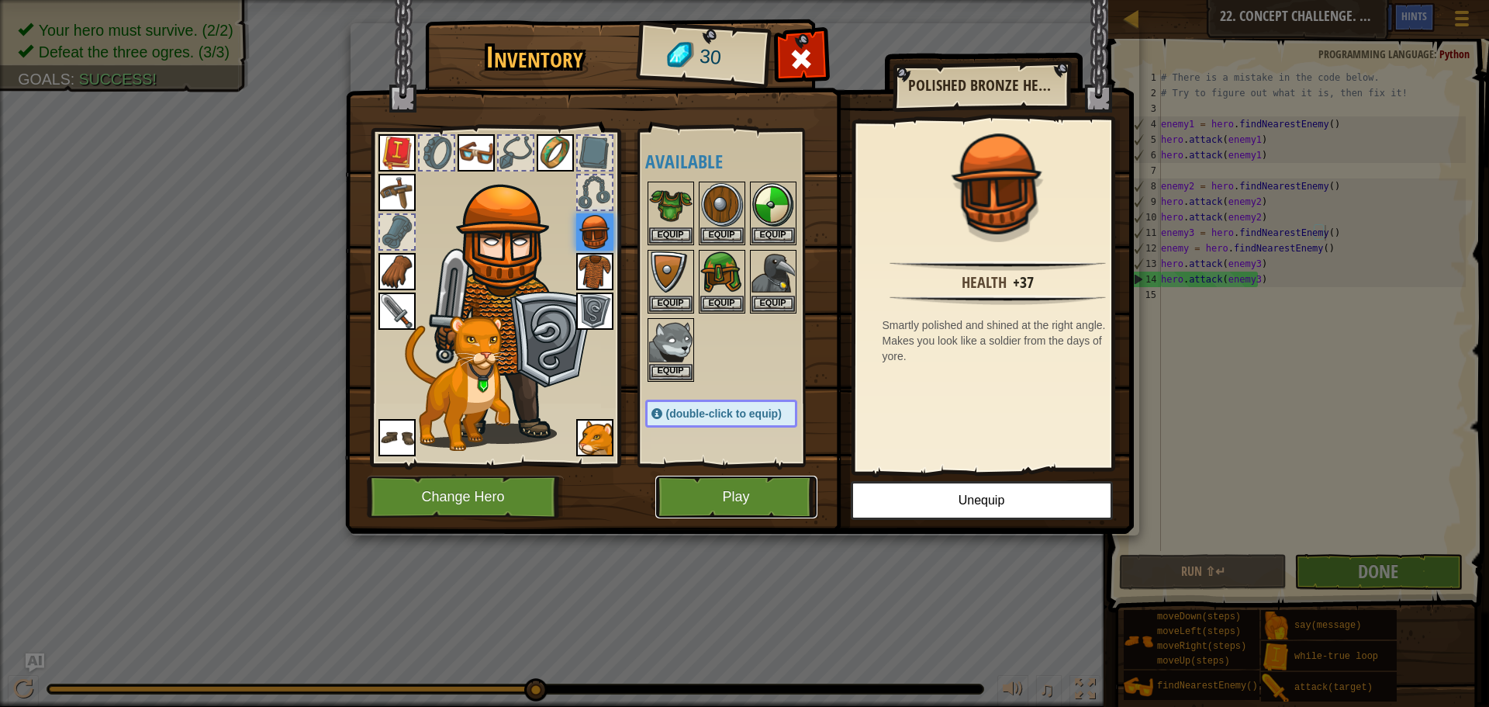
click at [733, 489] on button "Play" at bounding box center [736, 496] width 162 height 43
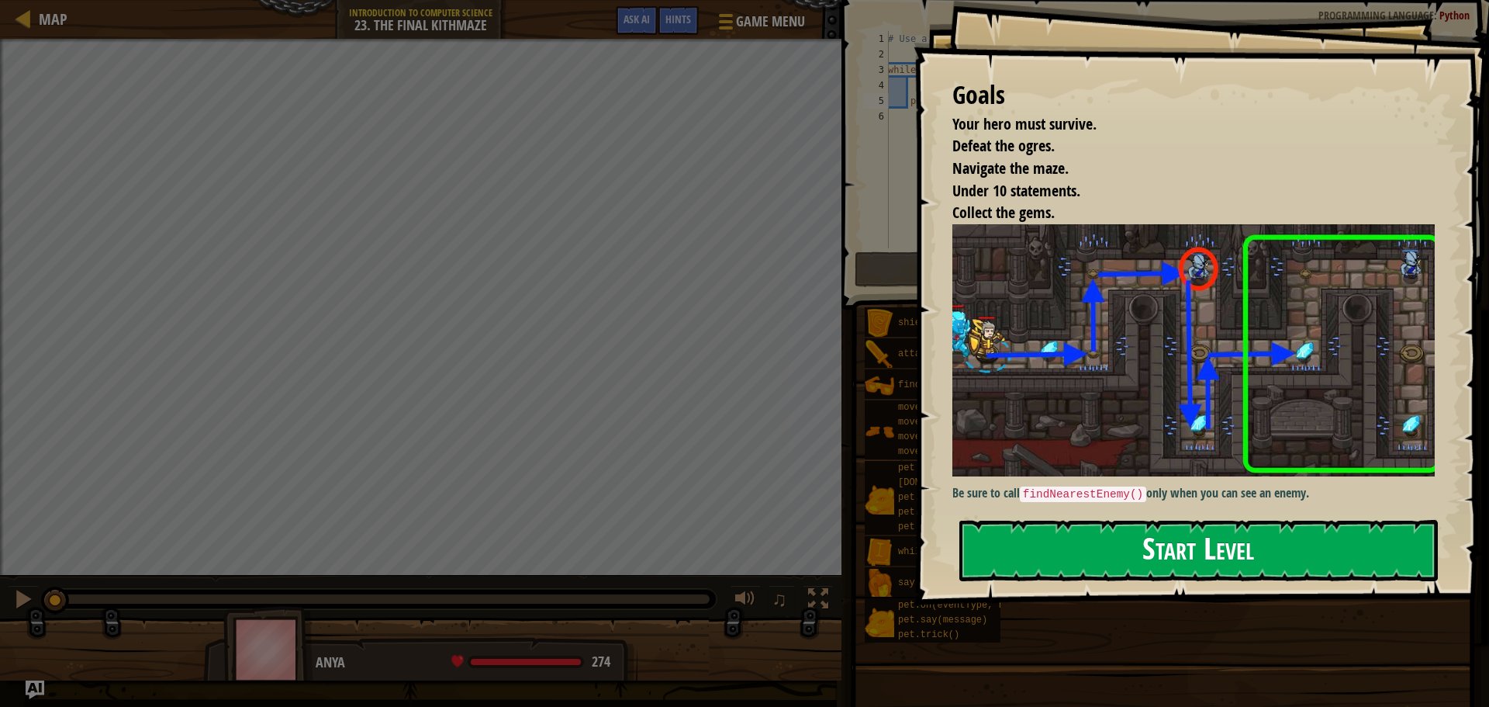
click at [1054, 534] on button "Start Level" at bounding box center [1198, 550] width 479 height 61
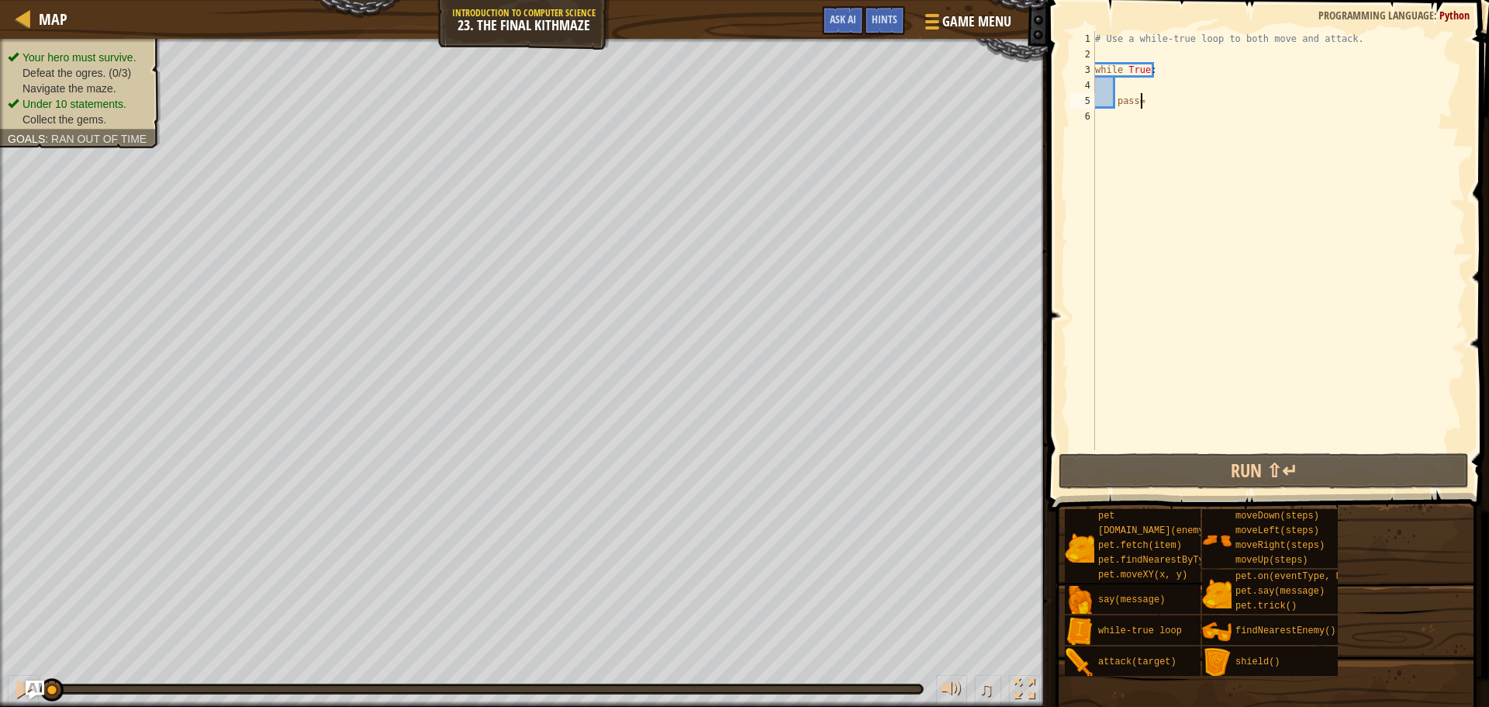
scroll to position [7, 2]
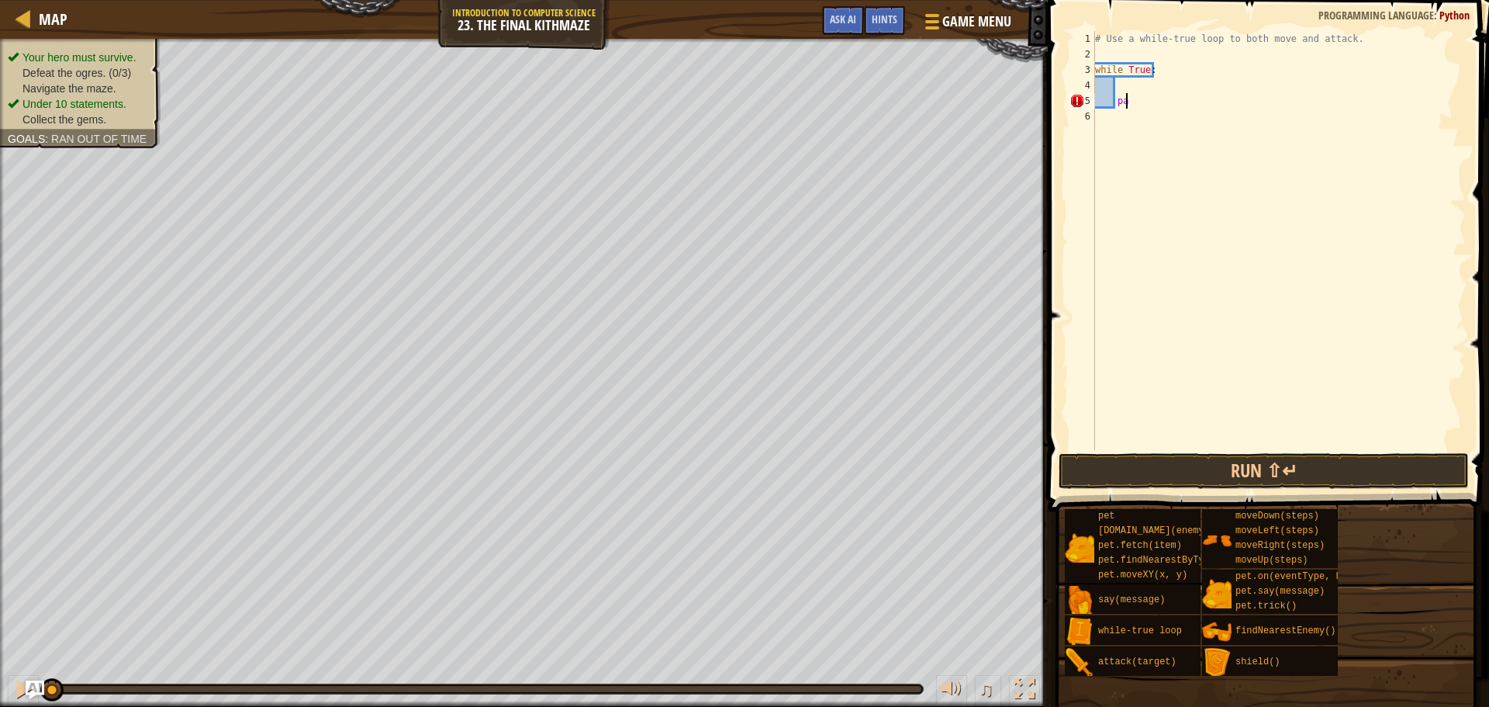
type textarea "p"
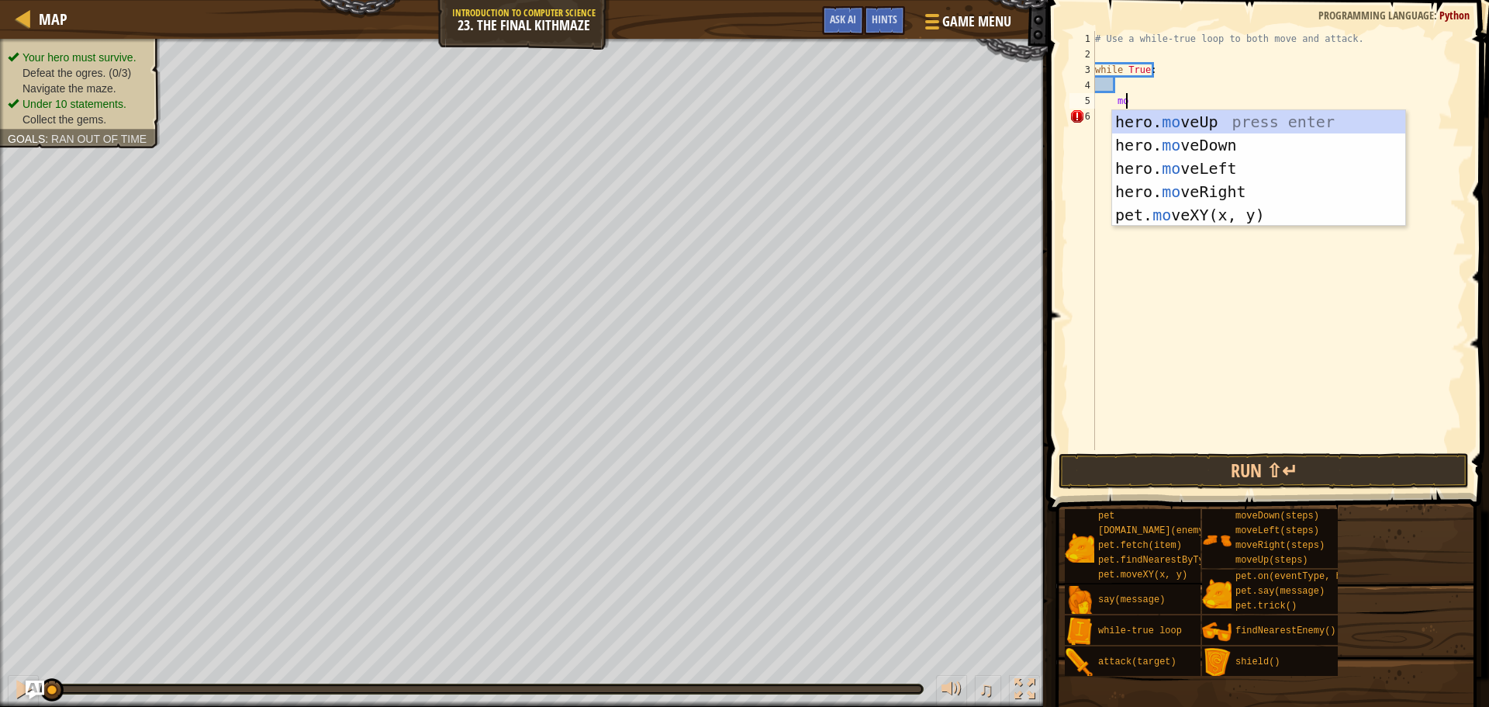
type textarea "m"
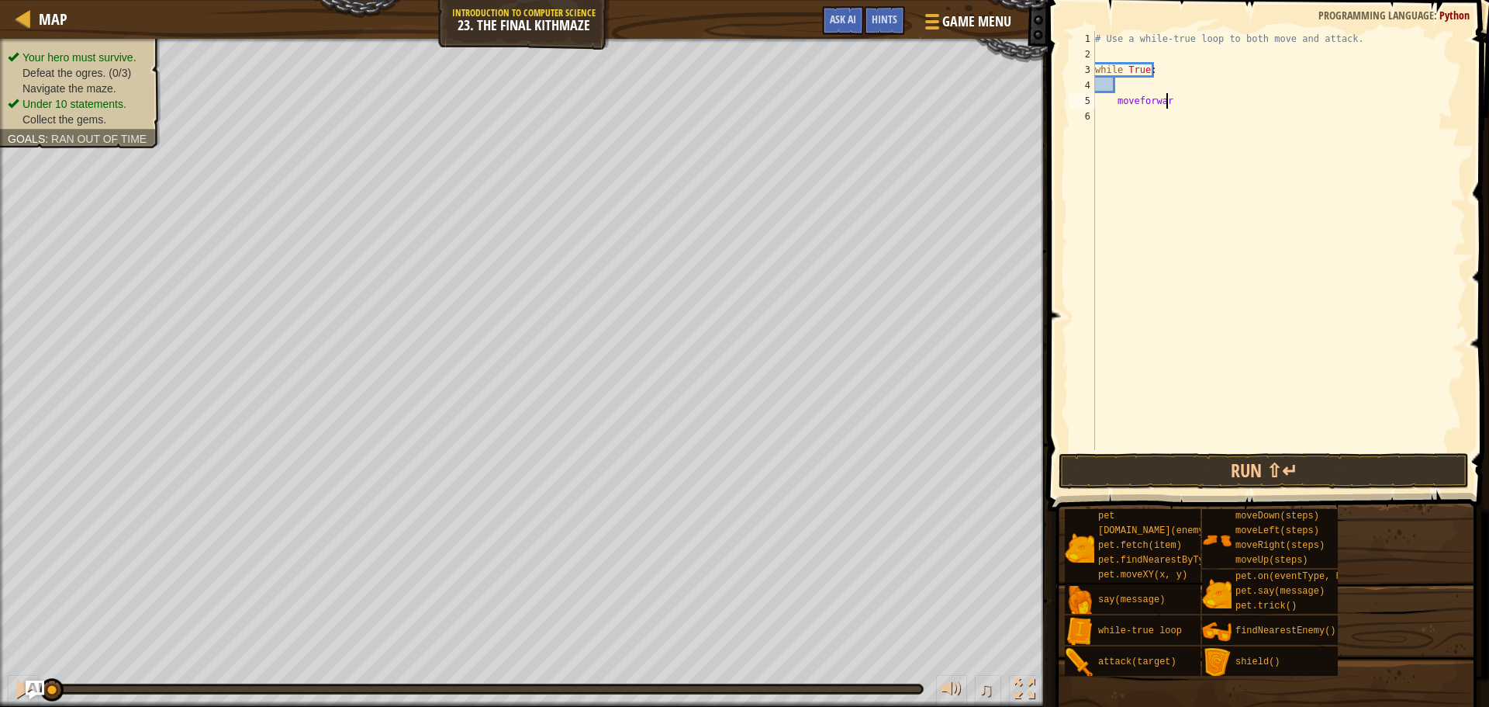
type textarea "moveforward"
click at [1192, 99] on div "# Use a while-true loop to both move and attack. while True : moveforward" at bounding box center [1279, 256] width 374 height 450
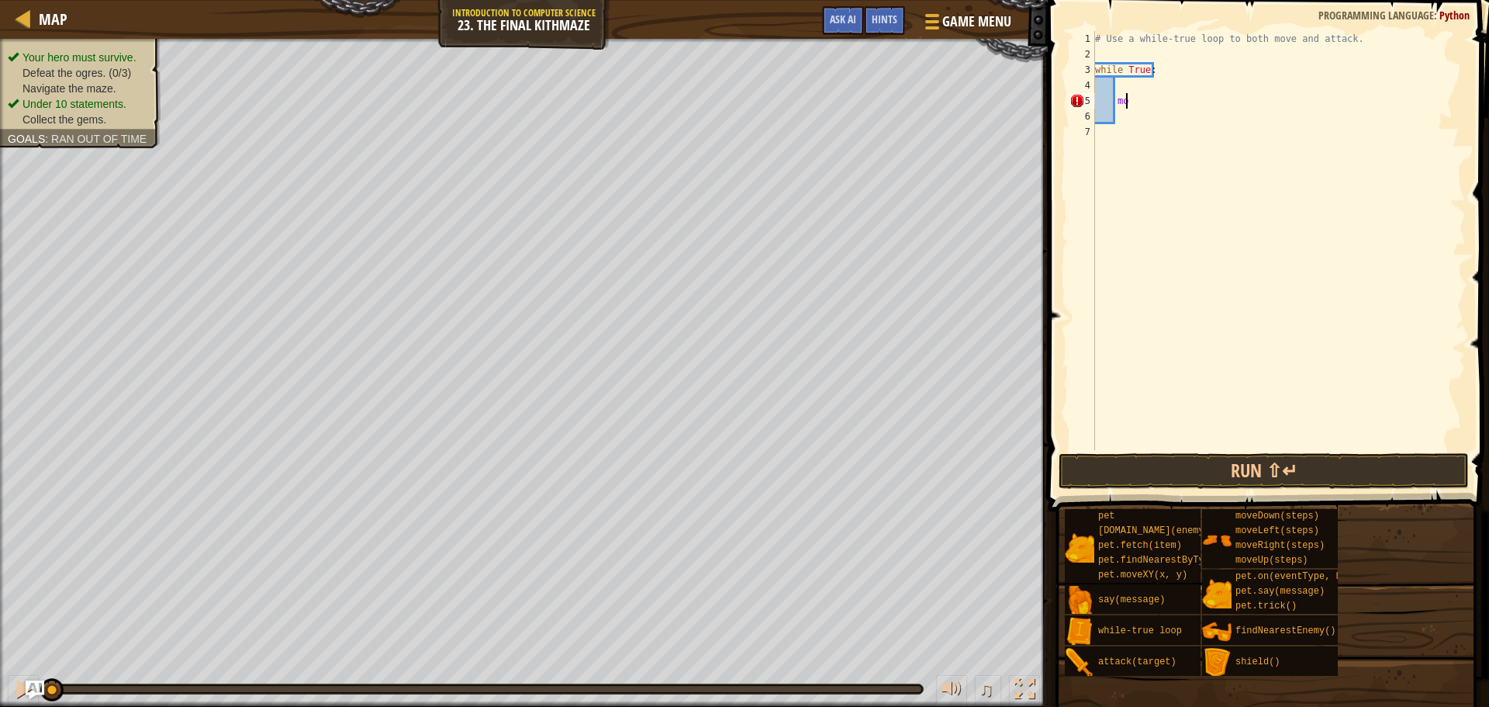
type textarea "m"
click at [1157, 95] on div "# Use a while-true loop to both move and attack. while True :" at bounding box center [1279, 256] width 374 height 450
click at [1156, 86] on div "# Use a while-true loop to both move and attack. while True :" at bounding box center [1279, 256] width 374 height 450
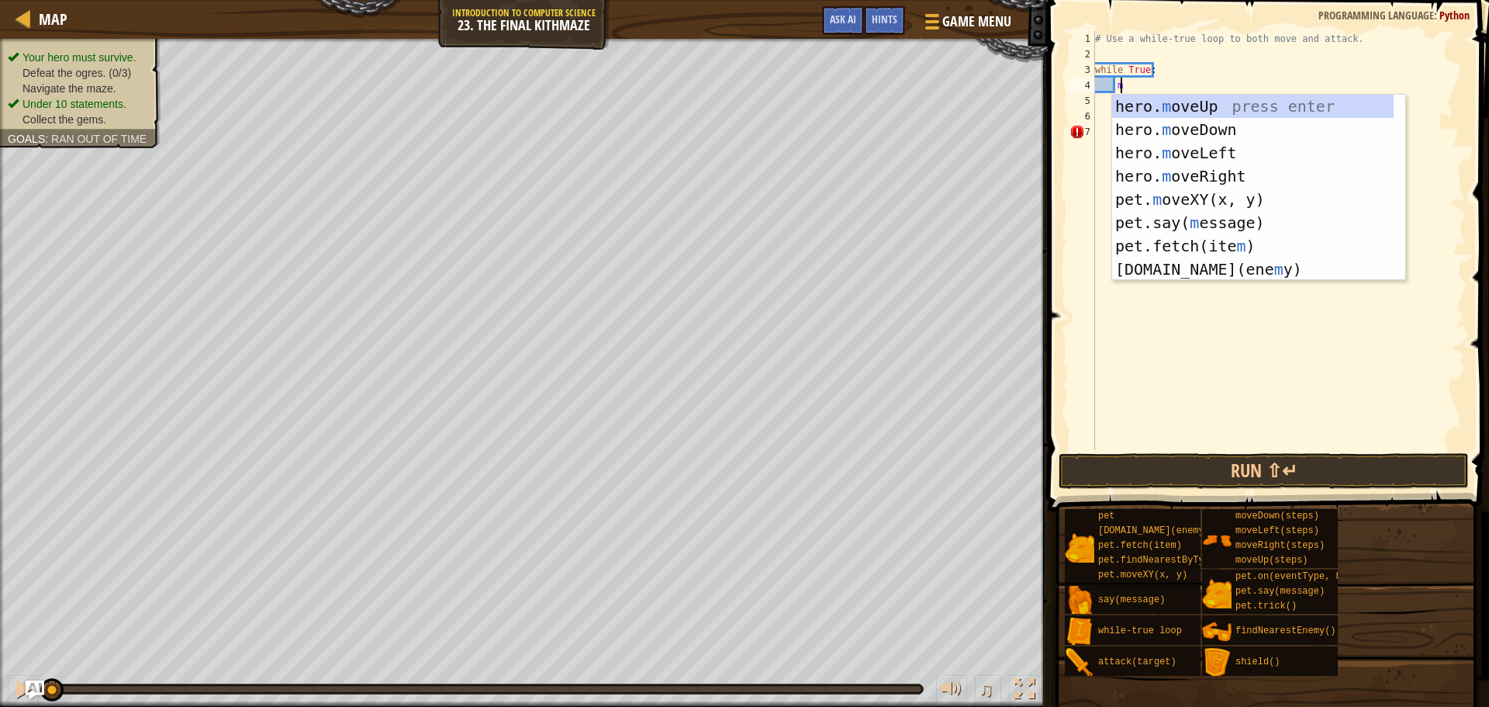
scroll to position [7, 2]
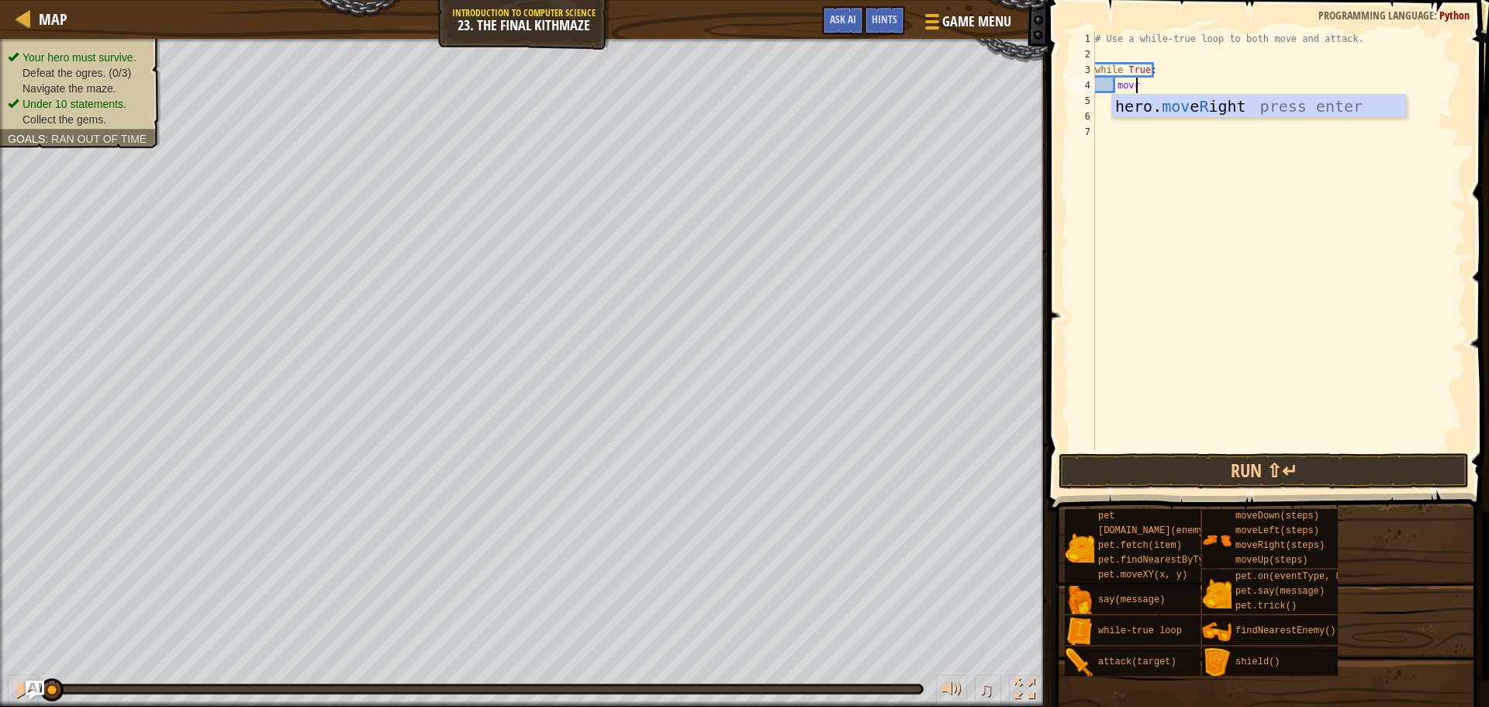
type textarea "movri"
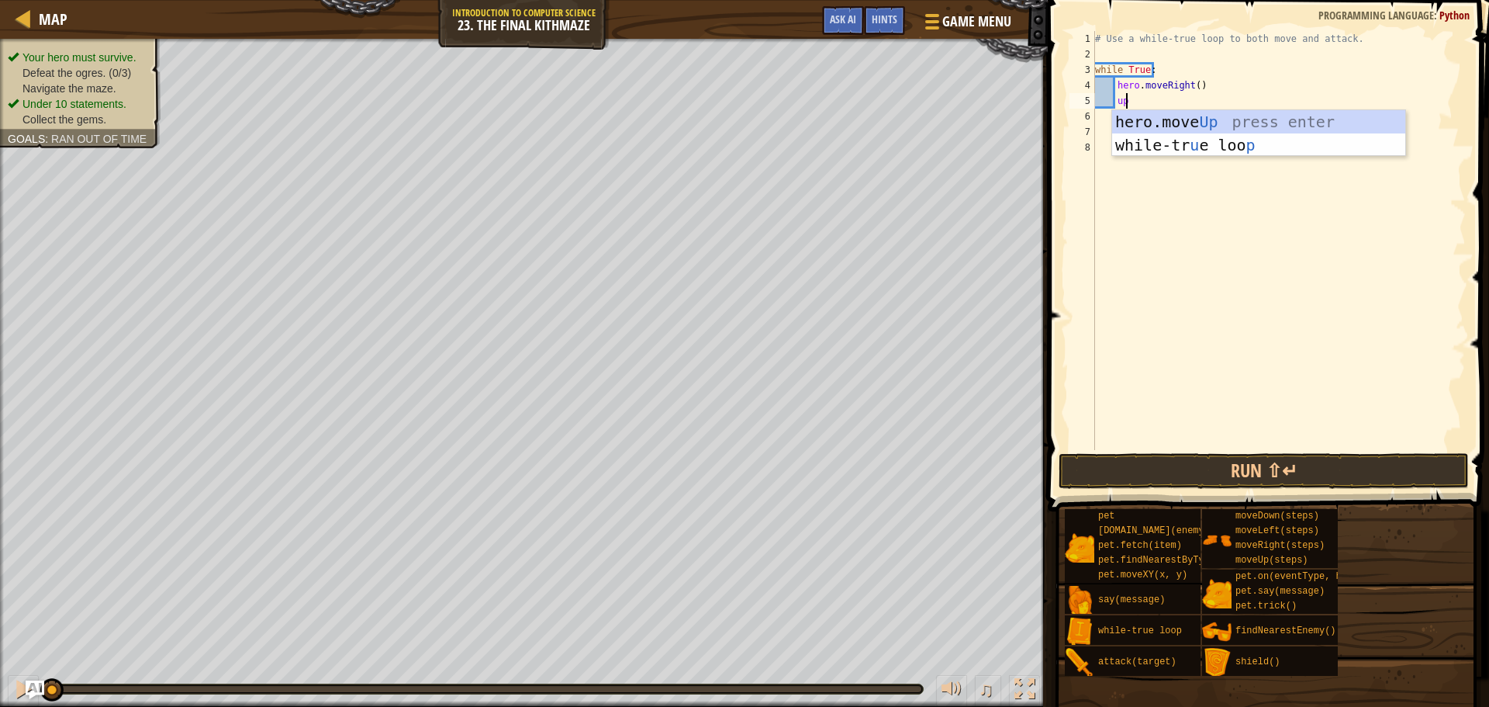
type textarea "u"
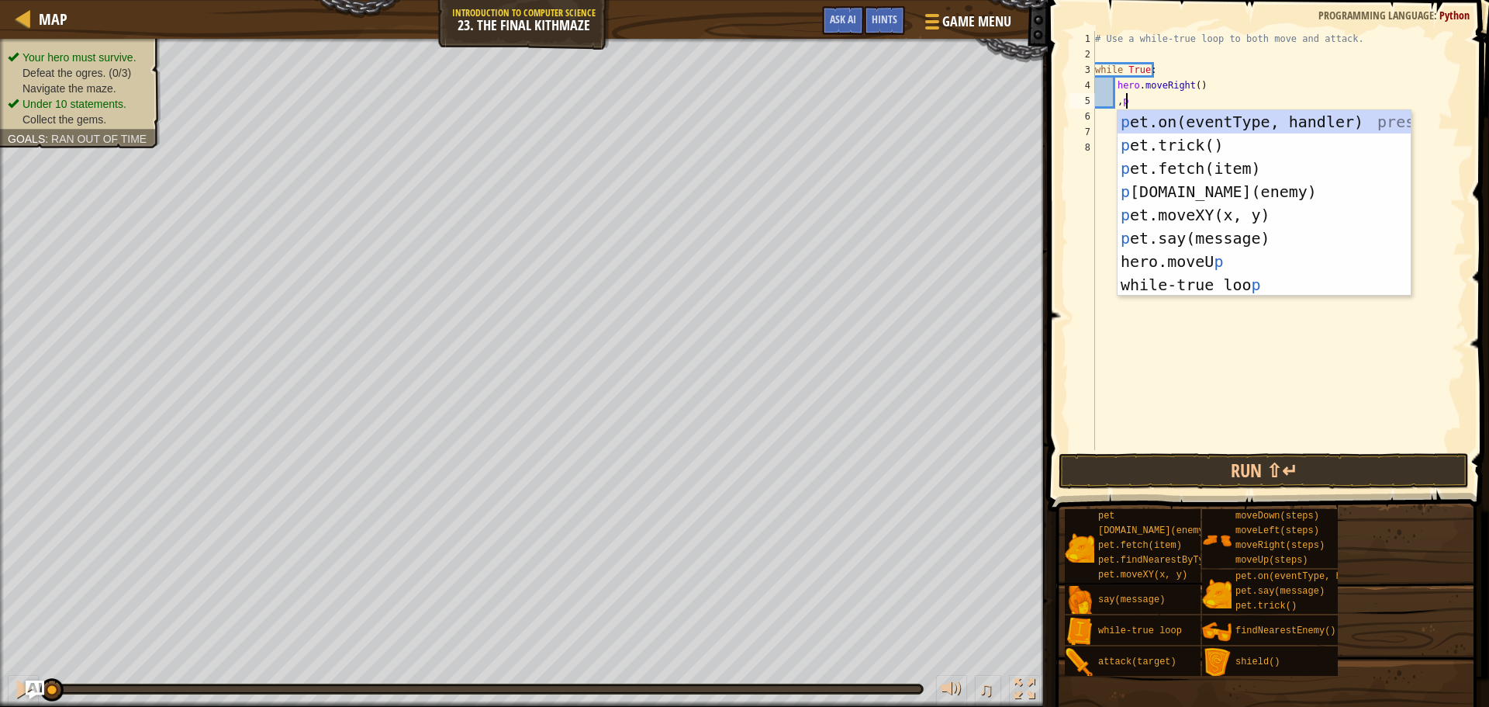
type textarea ","
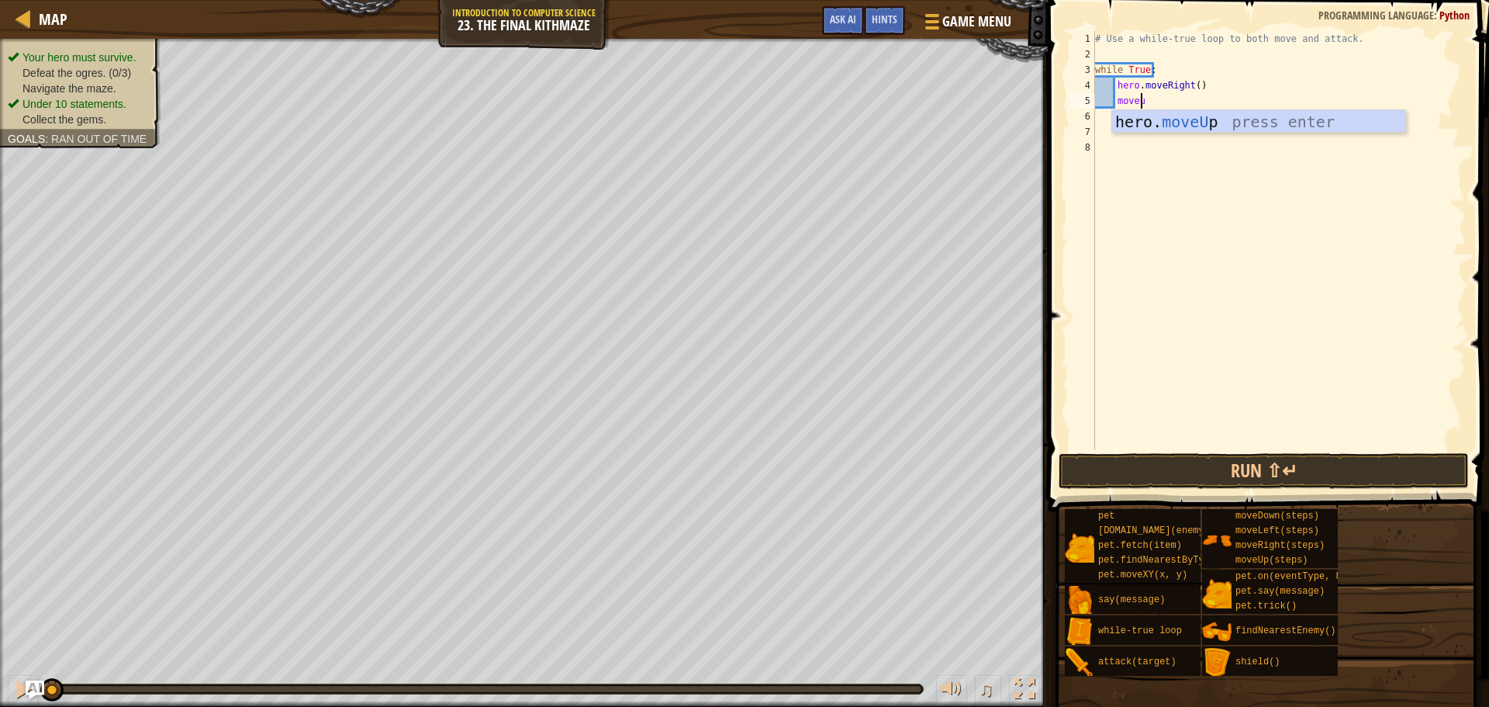
type textarea "moveup"
click at [1192, 88] on div "# Use a while-true loop to both move and attack. while True : hero . moveRight …" at bounding box center [1279, 256] width 374 height 450
click at [1177, 101] on div "# Use a while-true loop to both move and attack. while True : hero . moveRight …" at bounding box center [1279, 256] width 374 height 450
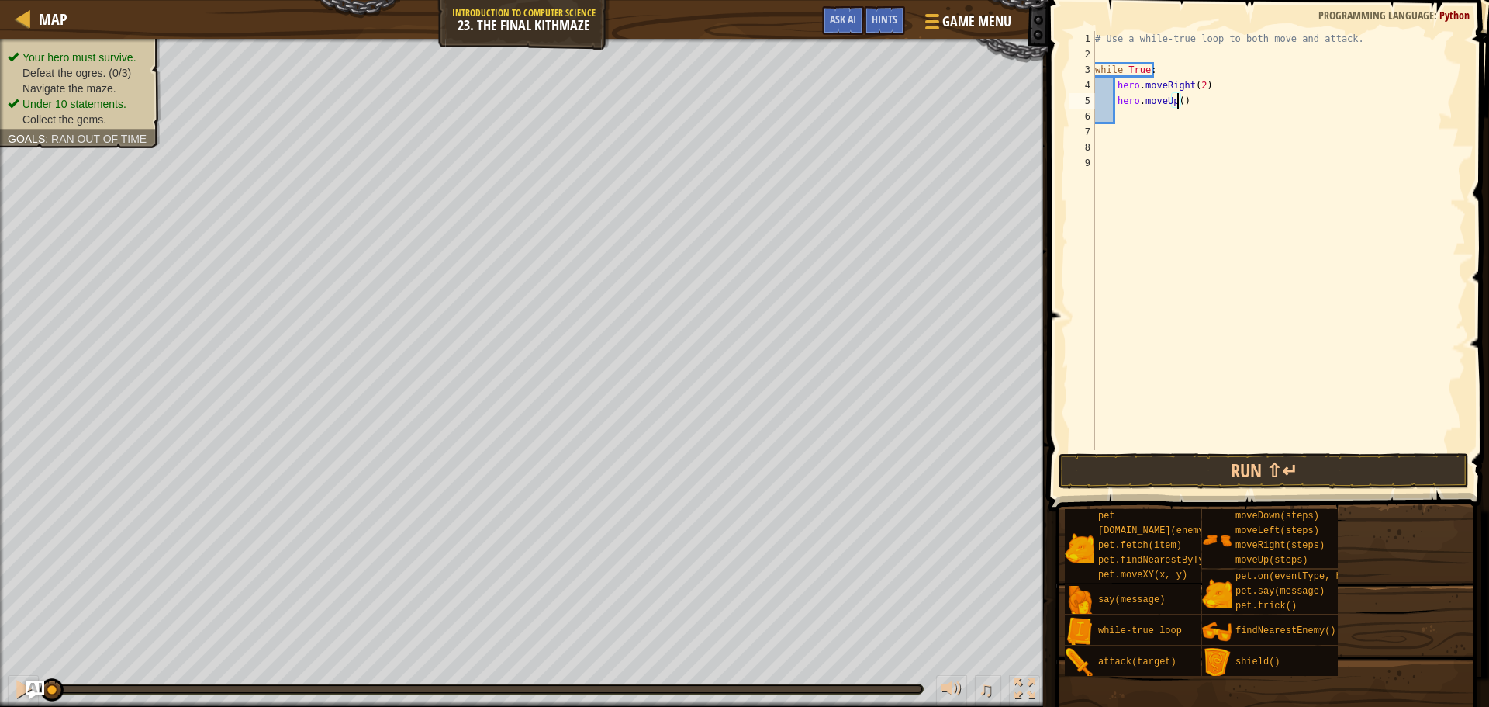
scroll to position [7, 6]
click at [1207, 102] on div "# Use a while-true loop to both move and attack. while True : hero . moveRight …" at bounding box center [1279, 256] width 374 height 450
type textarea "h"
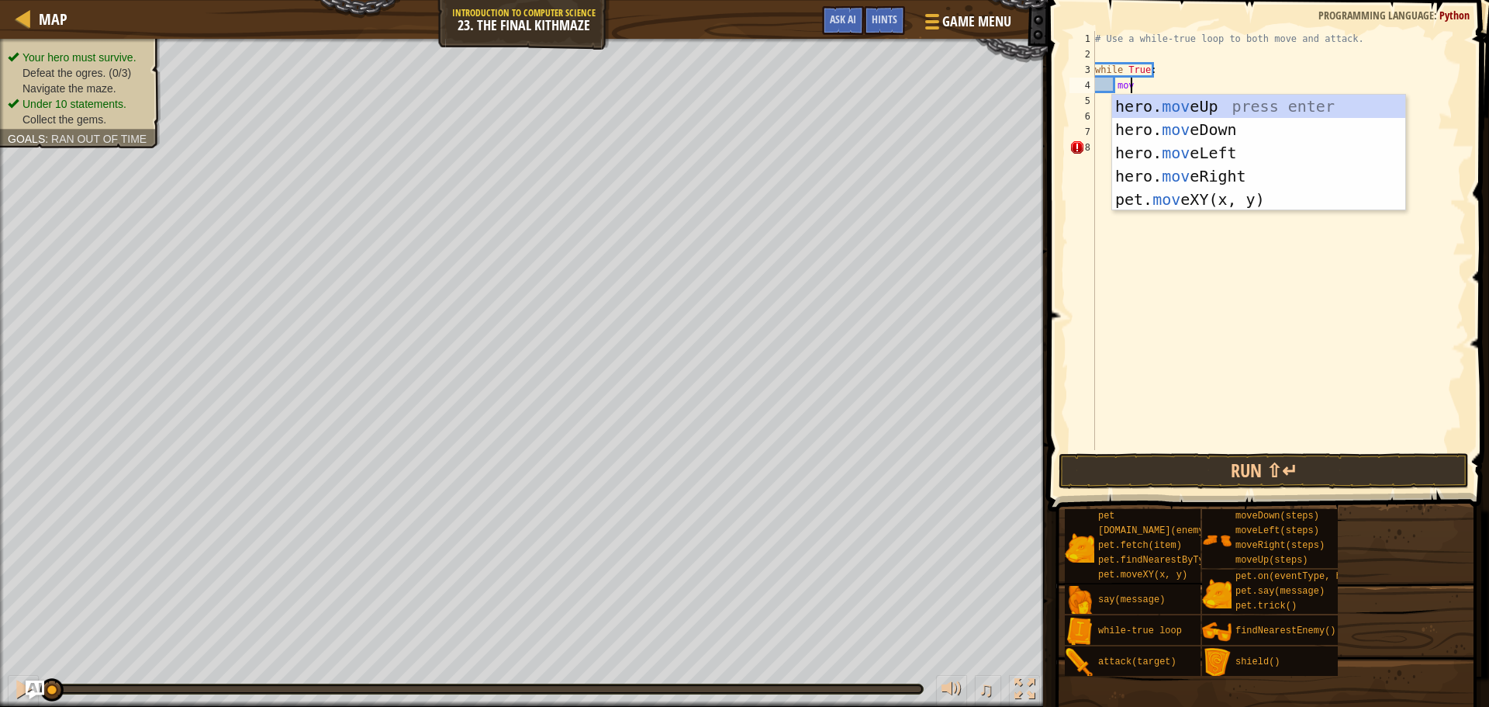
scroll to position [7, 2]
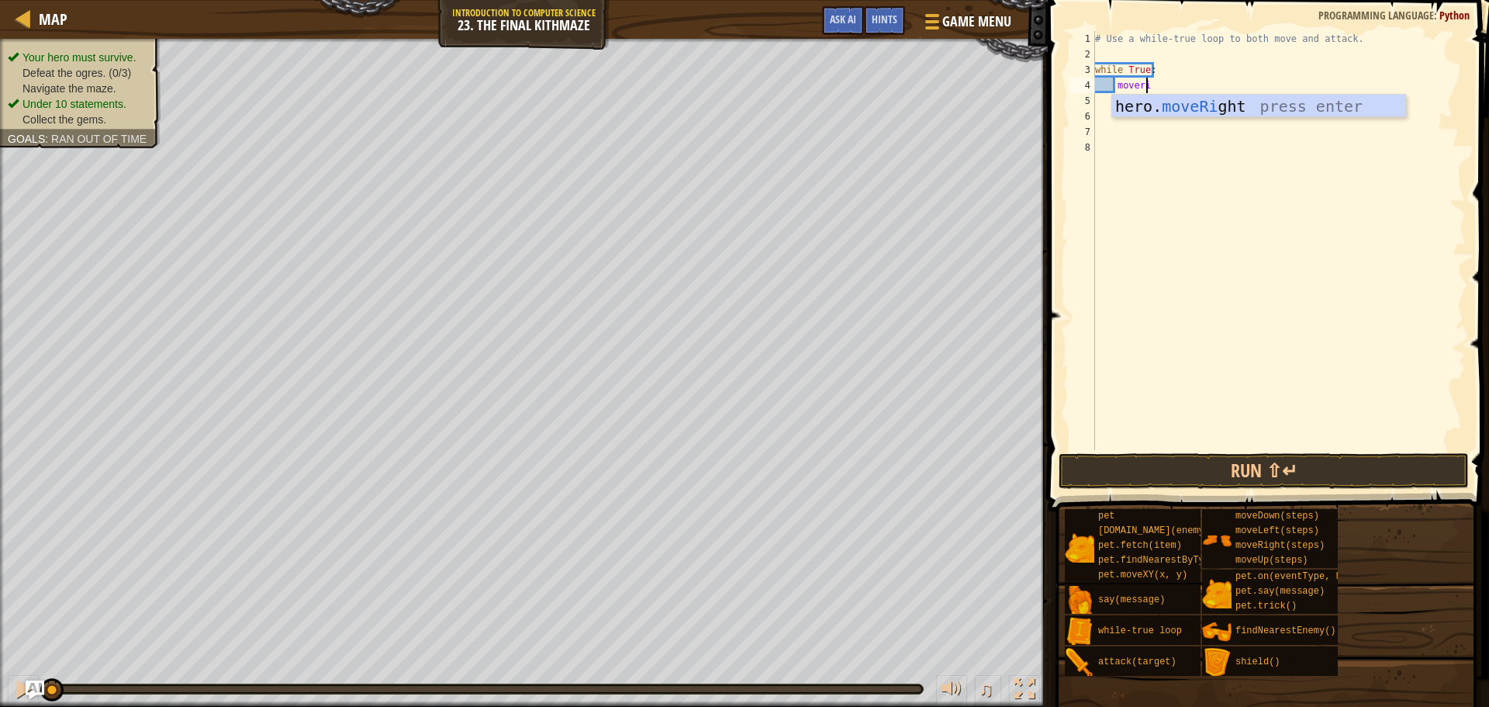
type textarea "moverig"
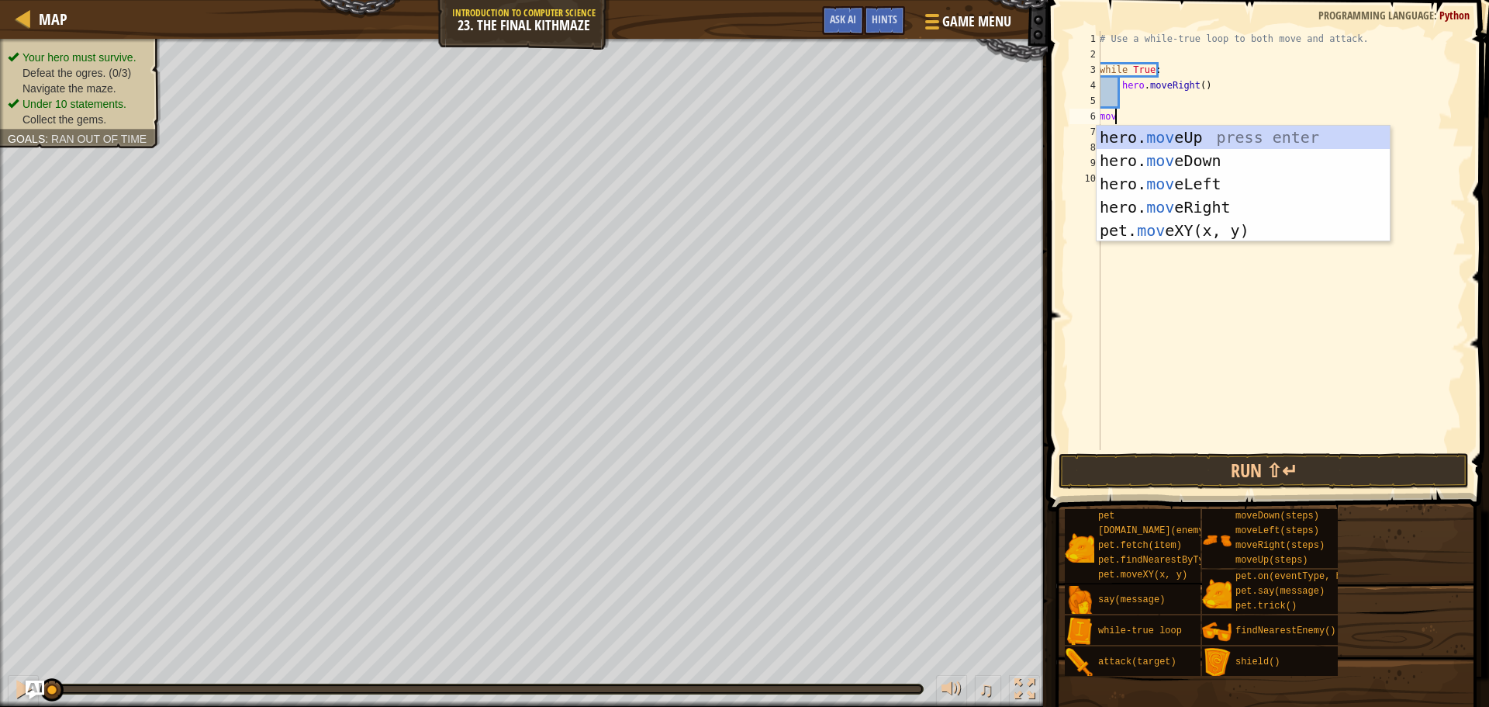
scroll to position [7, 1]
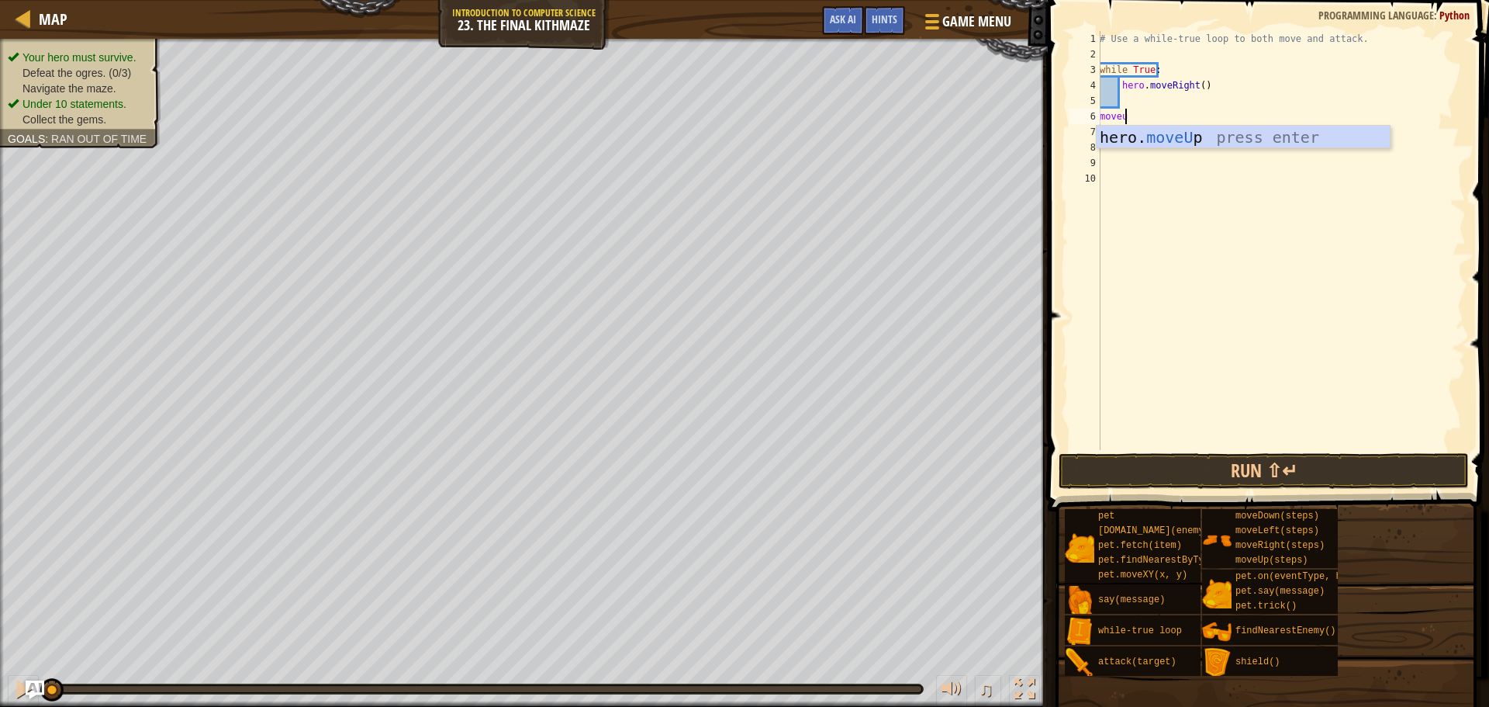
type textarea "moveup"
click at [1197, 467] on button "Run ⇧↵" at bounding box center [1264, 471] width 410 height 36
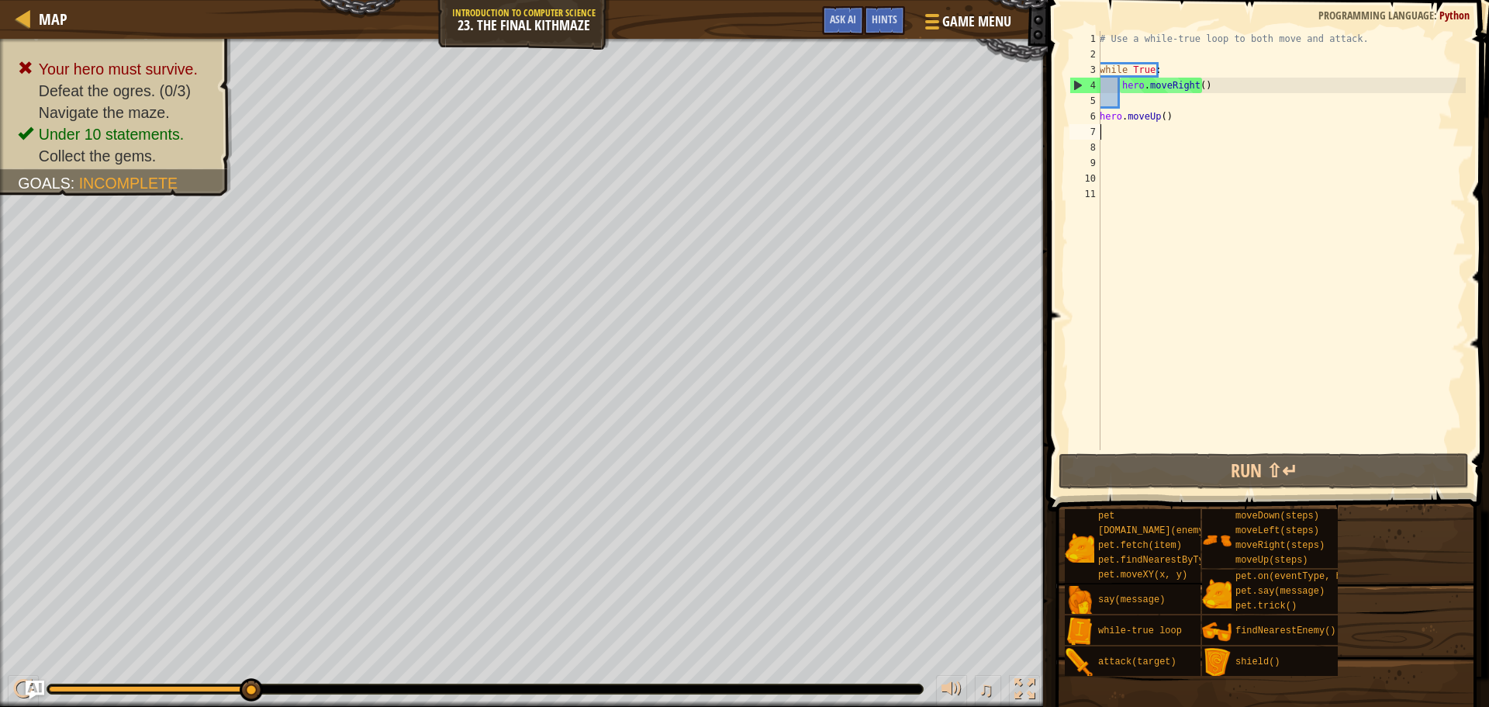
click at [1201, 125] on div "# Use a while-true loop to both move and attack. while True : hero . moveRight …" at bounding box center [1281, 256] width 369 height 450
click at [1191, 114] on div "# Use a while-true loop to both move and attack. while True : hero . moveRight …" at bounding box center [1281, 256] width 369 height 450
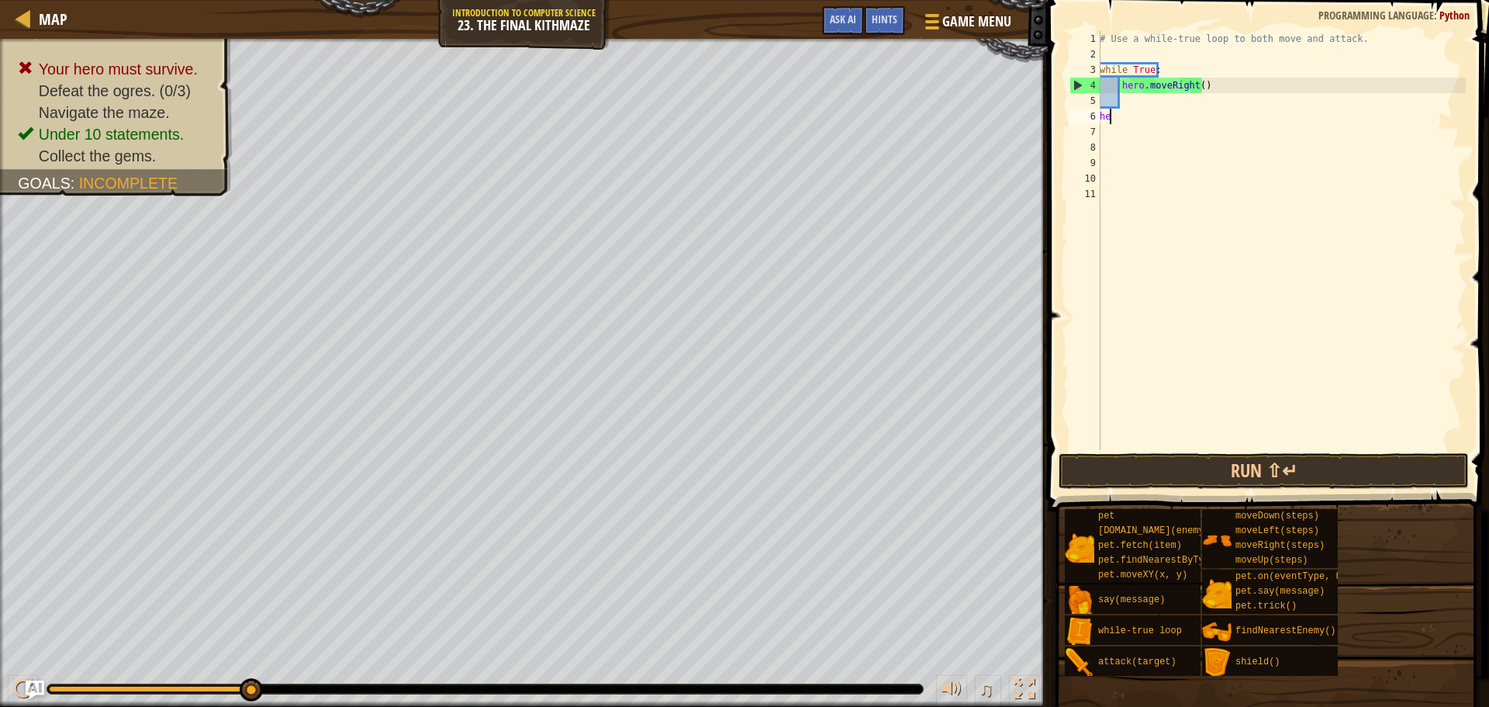
type textarea "h"
click at [1246, 83] on div "# Use a while-true loop to both move and attack. while True : hero . moveRight …" at bounding box center [1281, 256] width 369 height 450
type textarea "h"
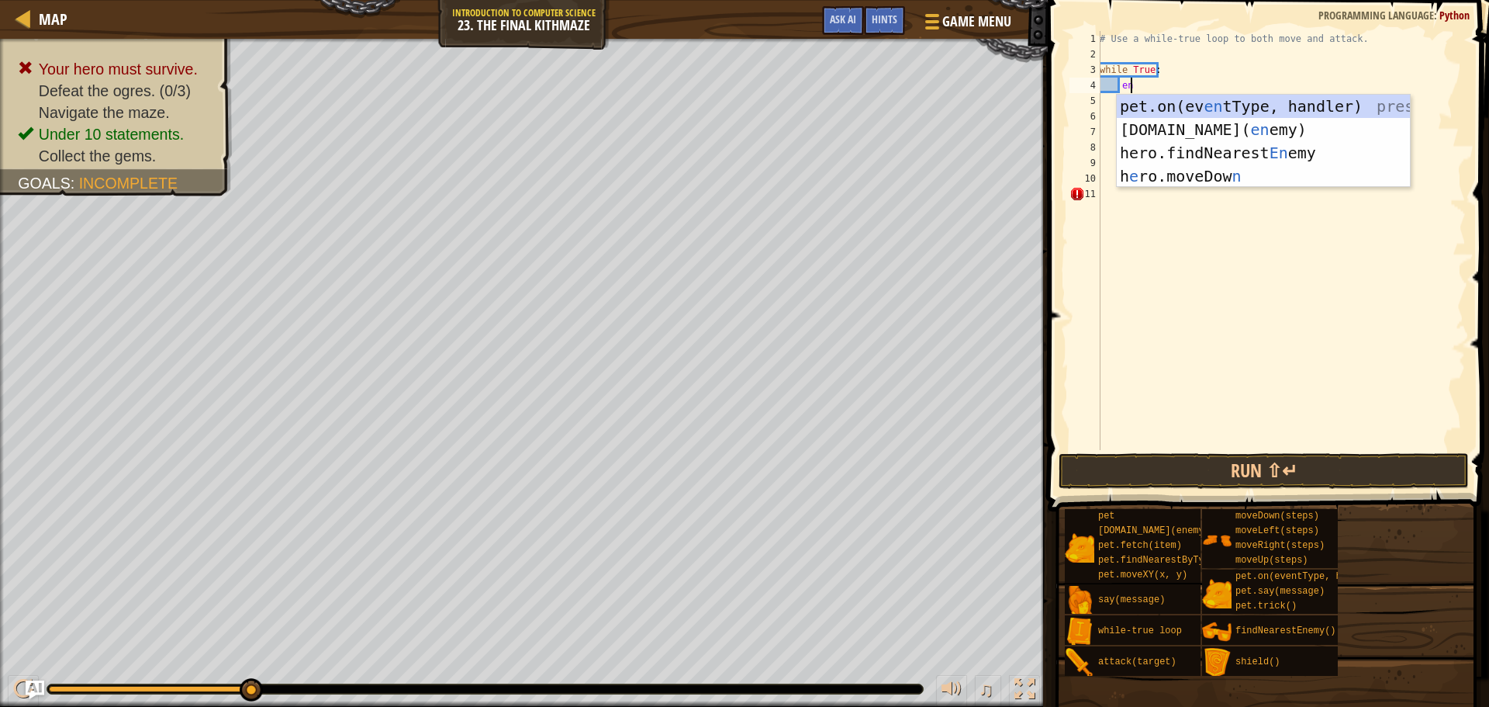
scroll to position [7, 2]
type textarea "ene"
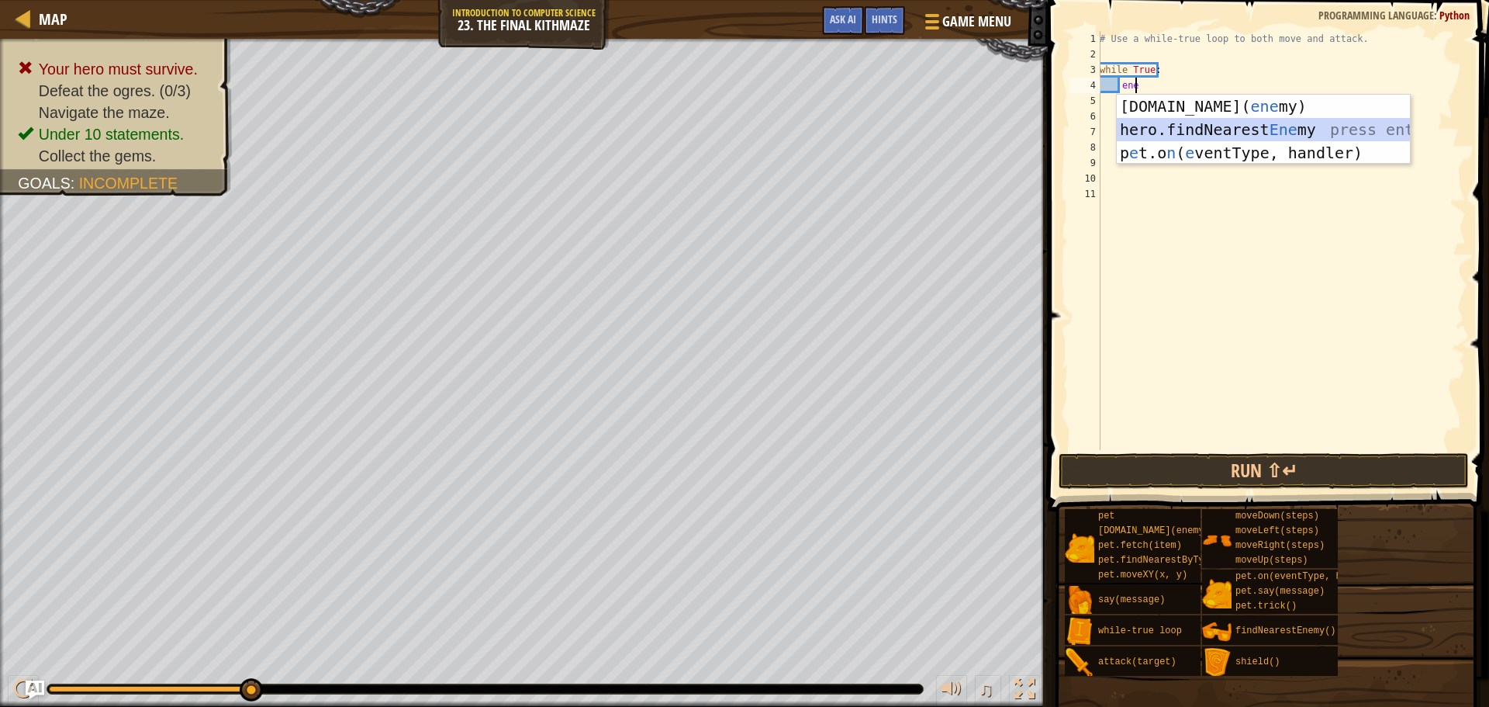
click at [1234, 123] on div "[DOMAIN_NAME][PERSON_NAME]( ene my) press enter hero.findNearest Ene my press e…" at bounding box center [1263, 153] width 293 height 116
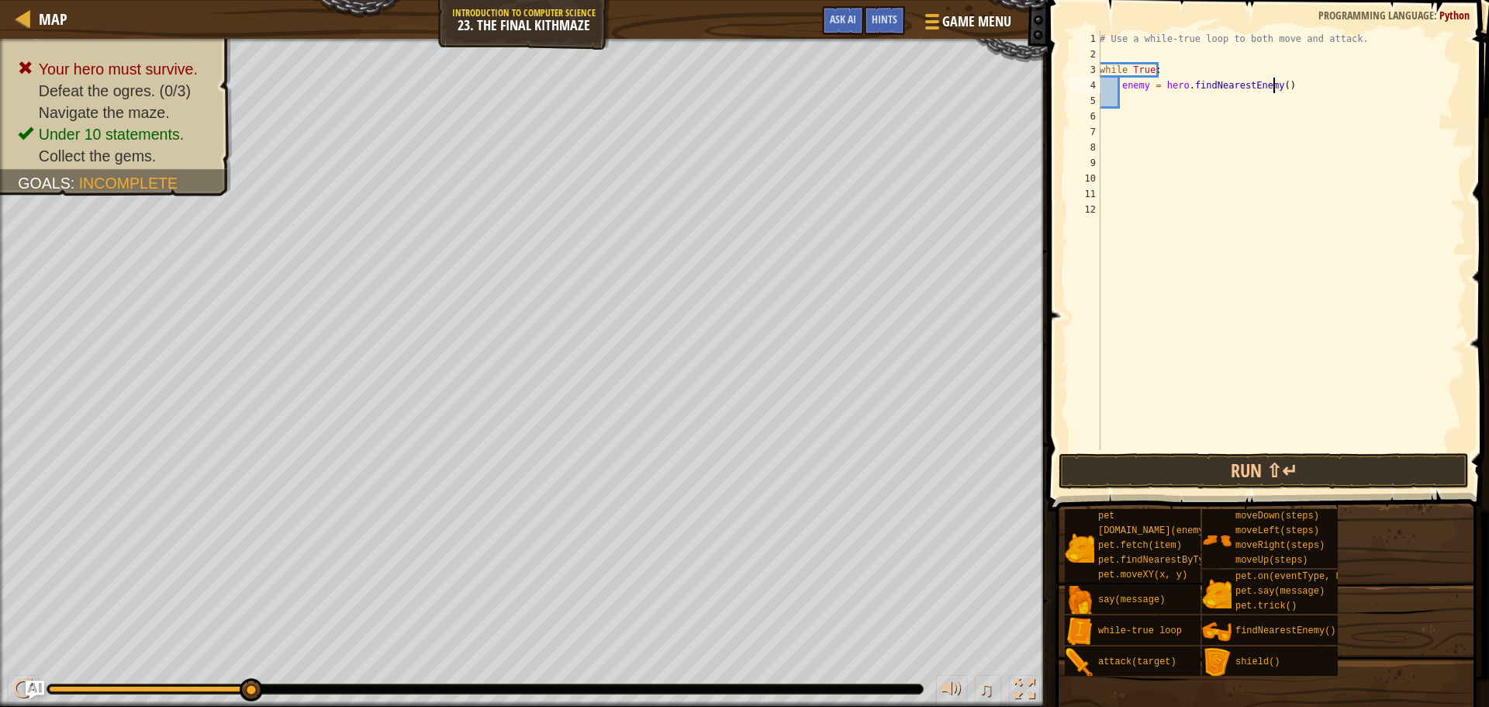
click at [1274, 89] on div "# Use a while-true loop to both move and attack. while True : enemy = hero . fi…" at bounding box center [1281, 256] width 369 height 450
type textarea "enemy = hero.findNearestEnemy()"
click at [1244, 100] on div "# Use a while-true loop to both move and attack. while True : enemy = hero . fi…" at bounding box center [1281, 256] width 369 height 450
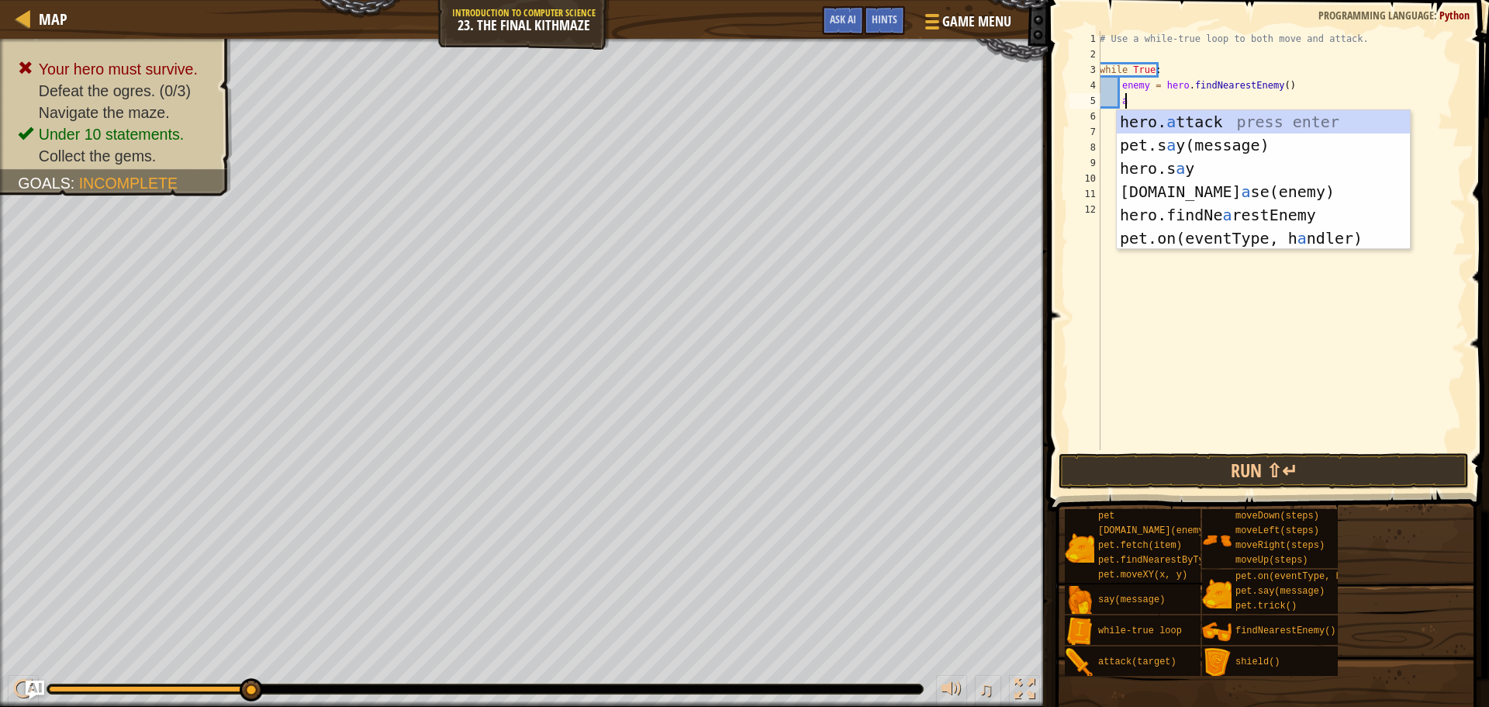
scroll to position [7, 2]
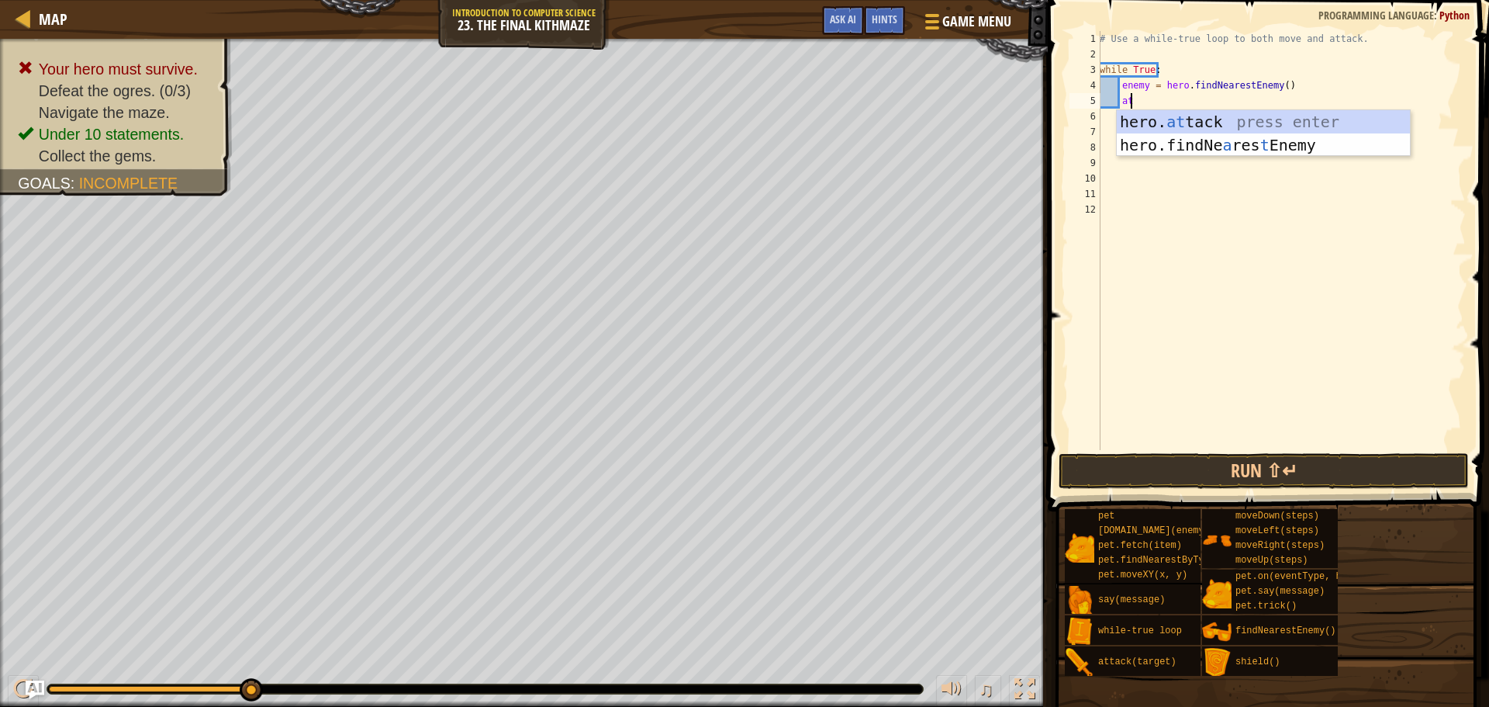
click at [1164, 117] on div "hero. at tack press enter hero.findNe a res t Enemy press enter" at bounding box center [1263, 156] width 293 height 93
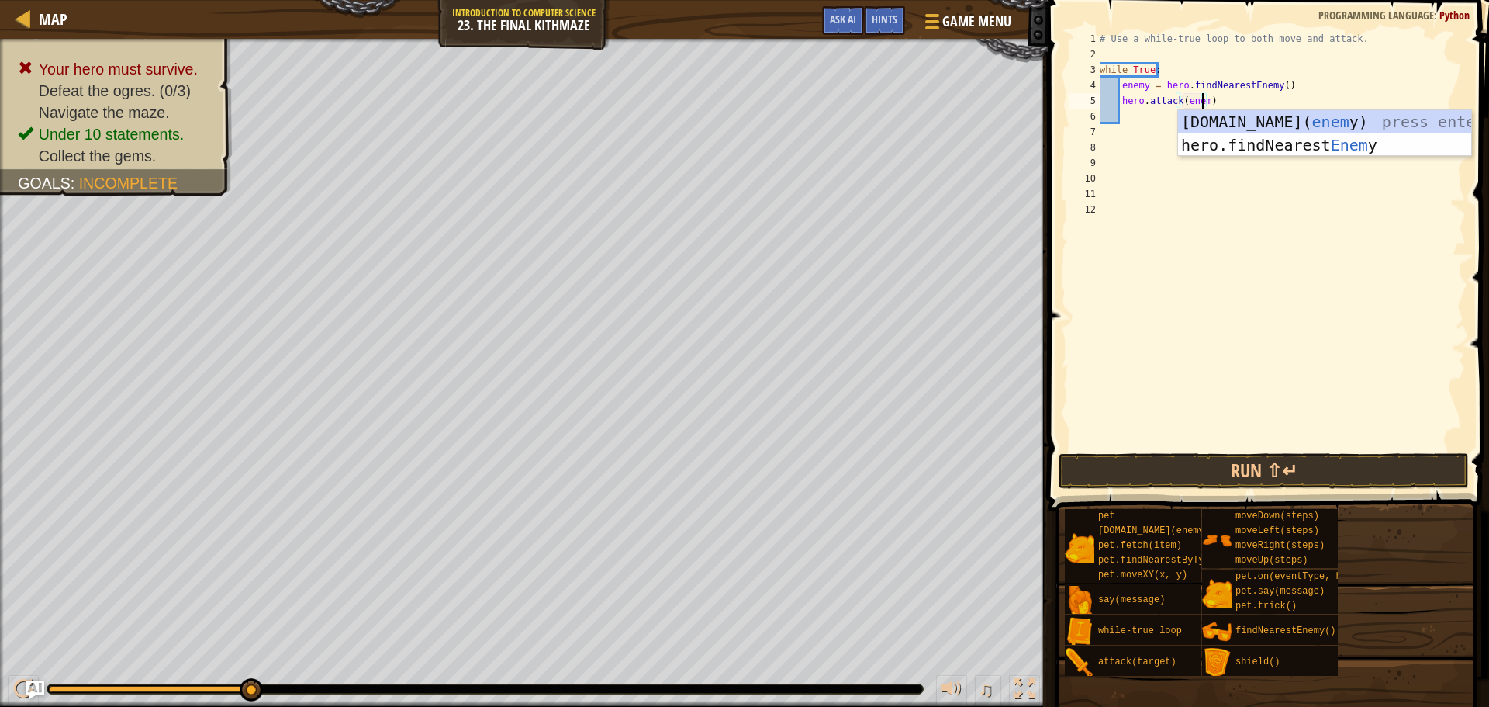
scroll to position [7, 9]
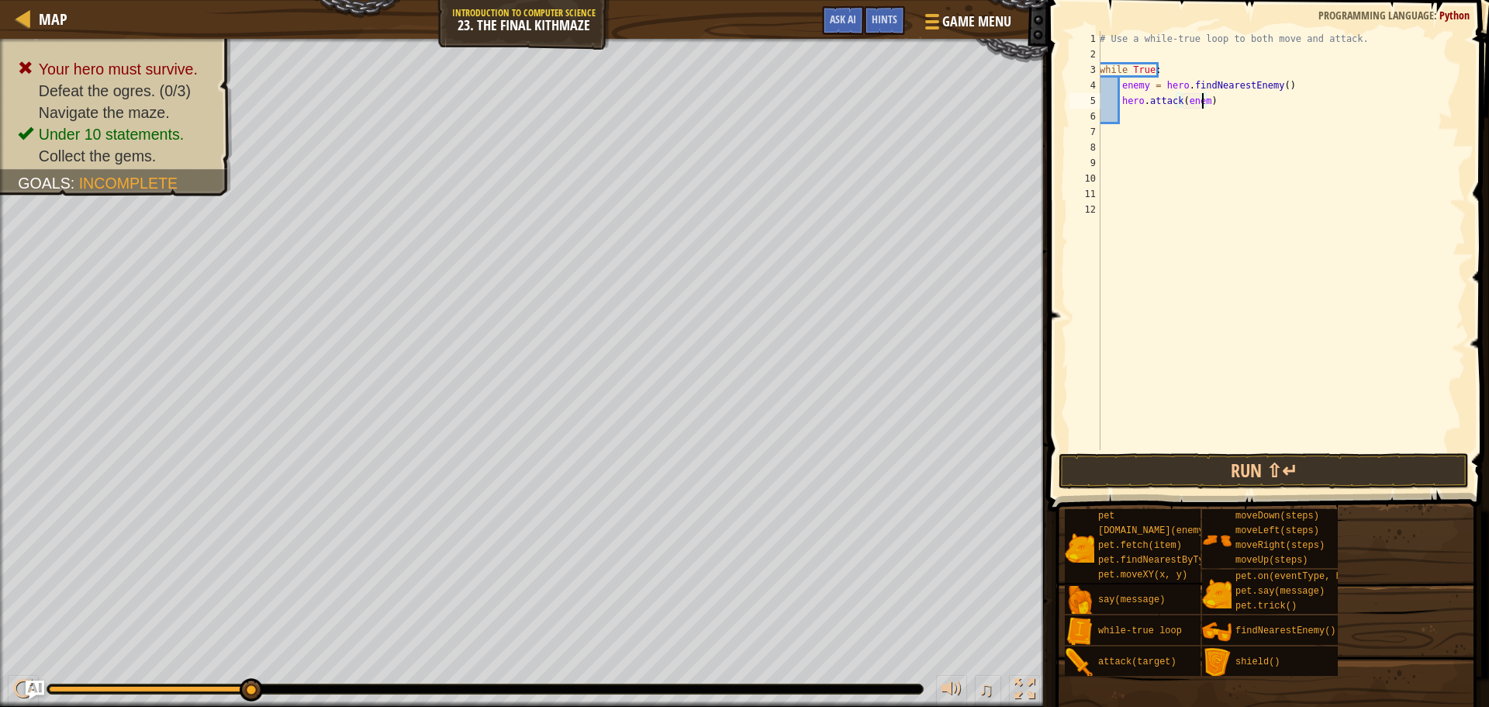
type textarea "hero.attack(enemy)"
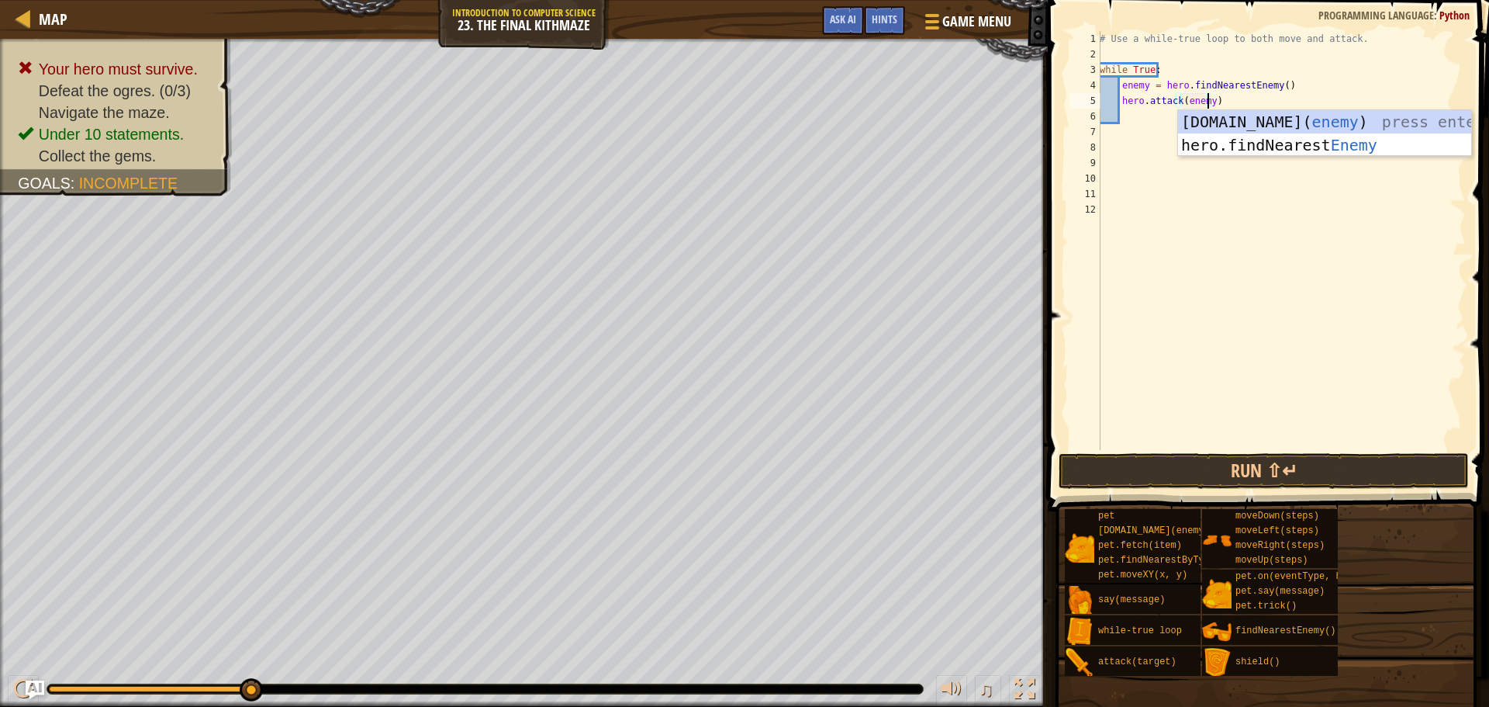
click at [1130, 189] on div "# Use a while-true loop to both move and attack. while True : enemy = hero . fi…" at bounding box center [1281, 256] width 369 height 450
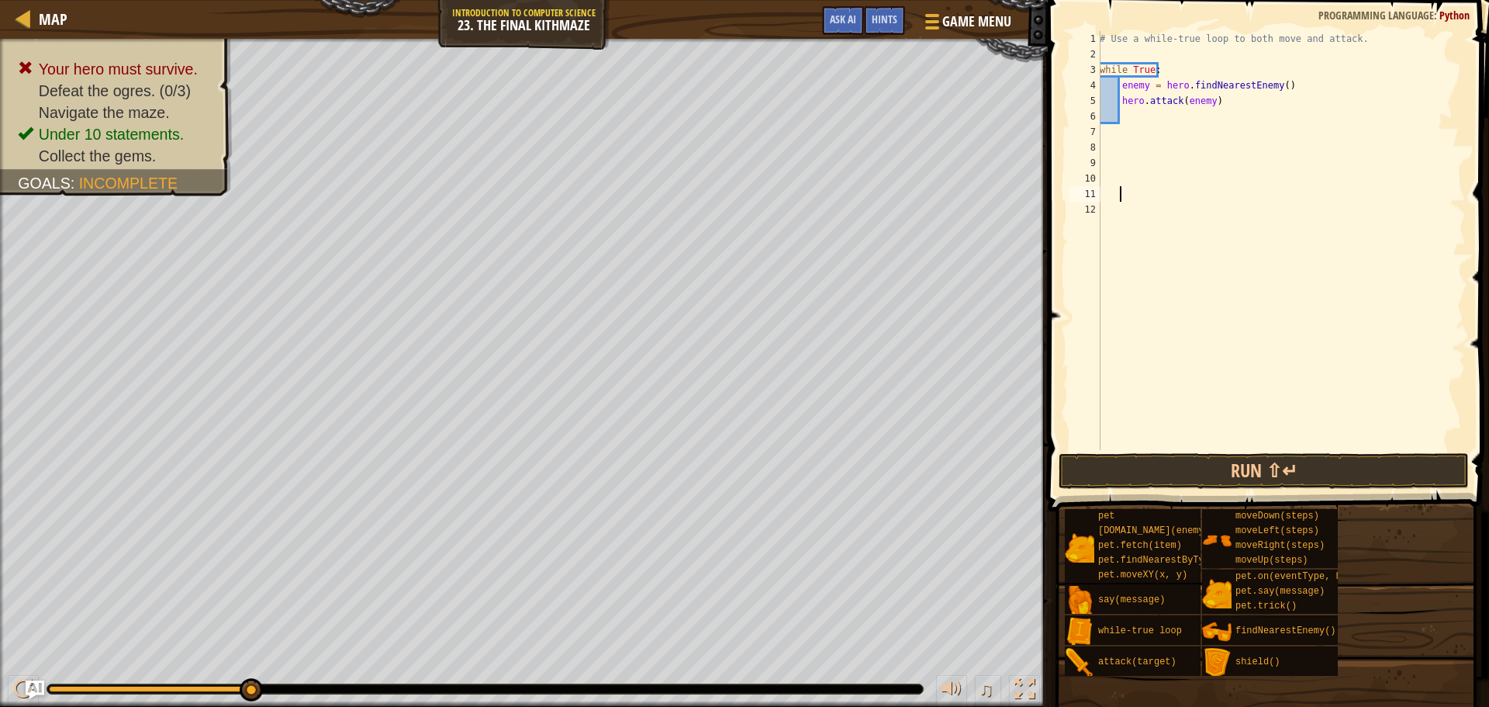
scroll to position [7, 1]
click at [1236, 473] on button "Run ⇧↵" at bounding box center [1264, 471] width 410 height 36
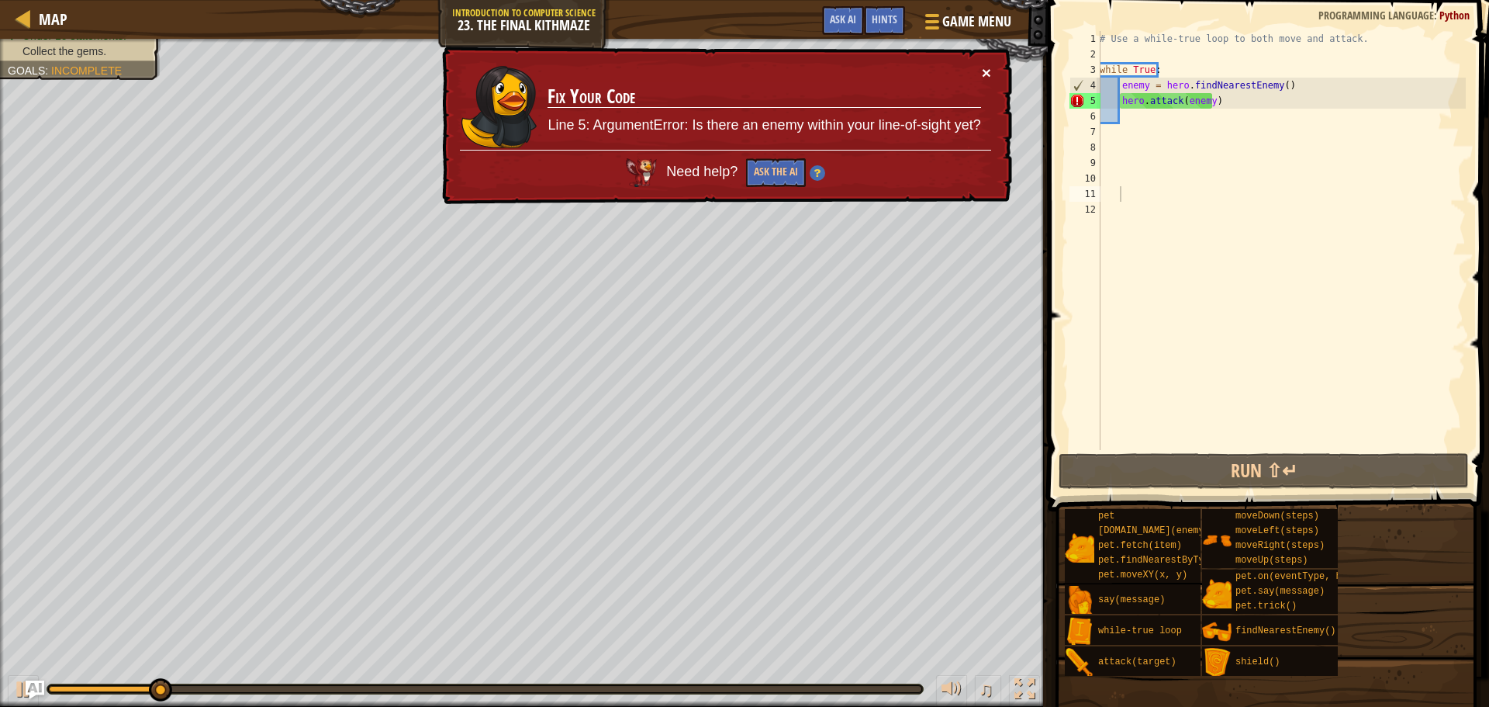
click at [985, 71] on button "×" at bounding box center [986, 72] width 9 height 16
click at [986, 72] on button "×" at bounding box center [986, 72] width 9 height 16
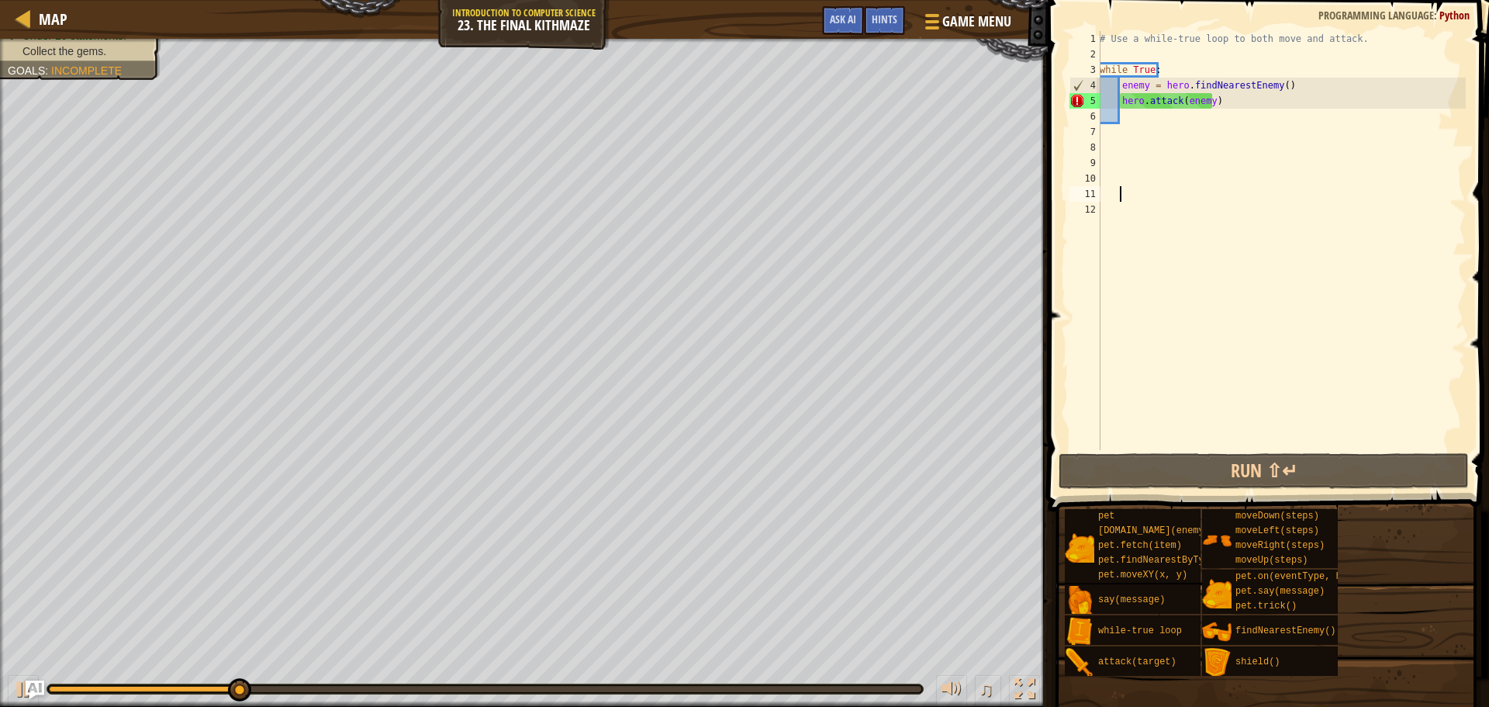
click at [1105, 134] on div "# Use a while-true loop to both move and attack. while True : enemy = hero . fi…" at bounding box center [1281, 256] width 369 height 450
click at [1233, 102] on div "# Use a while-true loop to both move and attack. while True : enemy = hero . fi…" at bounding box center [1281, 256] width 369 height 450
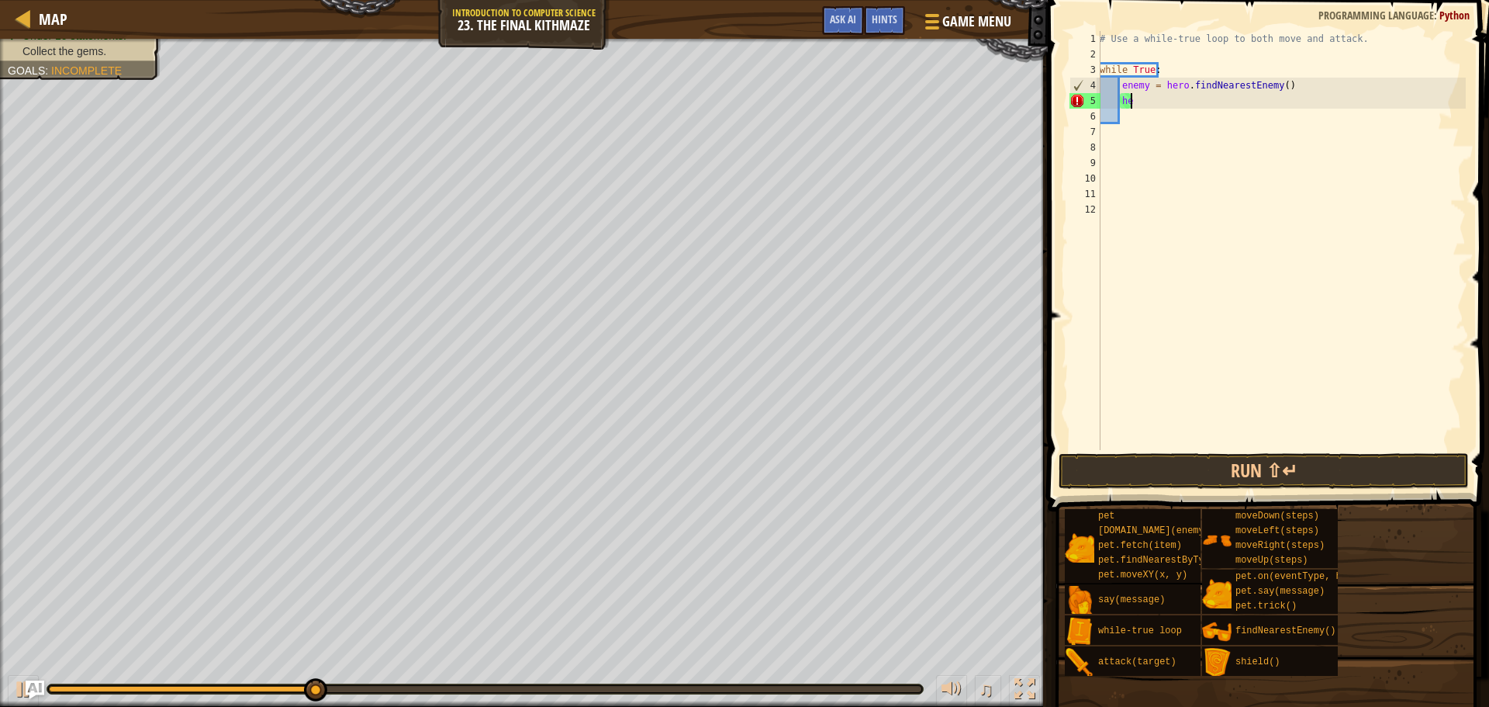
type textarea "h"
type textarea "moveright"
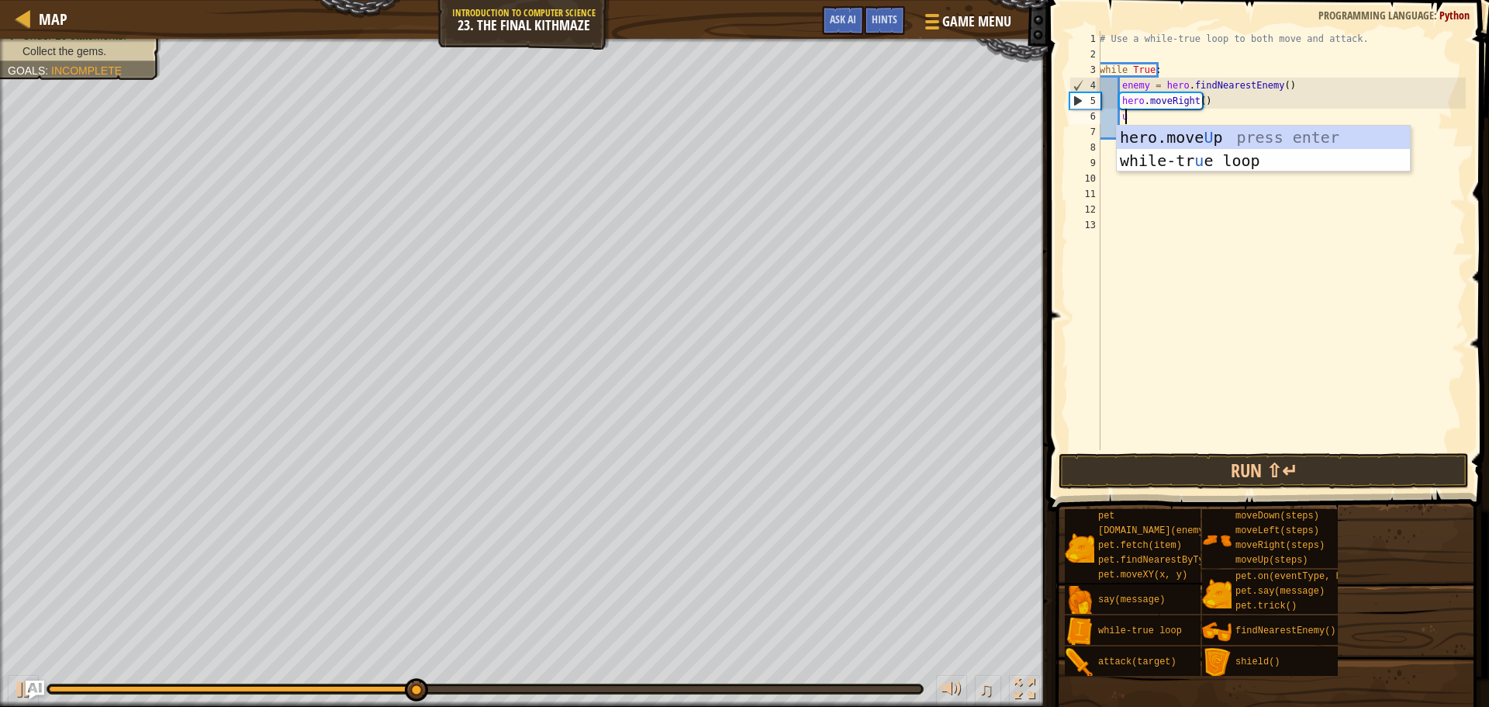
type textarea "up"
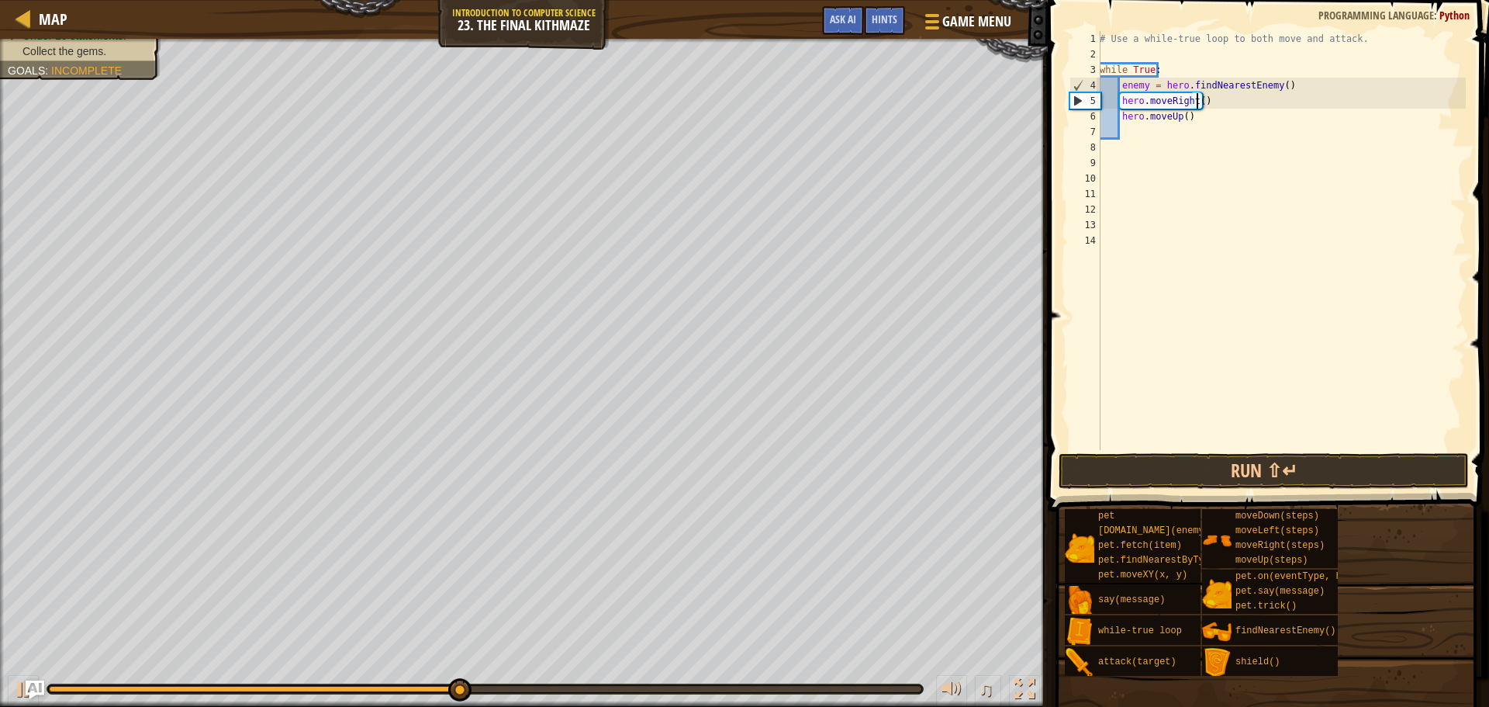
click at [1197, 102] on div "# Use a while-true loop to both move and attack. while True : enemy = hero . fi…" at bounding box center [1281, 256] width 369 height 450
click at [1181, 118] on div "# Use a while-true loop to both move and attack. while True : enemy = hero . fi…" at bounding box center [1281, 256] width 369 height 450
type textarea "hero.moveUp(2)"
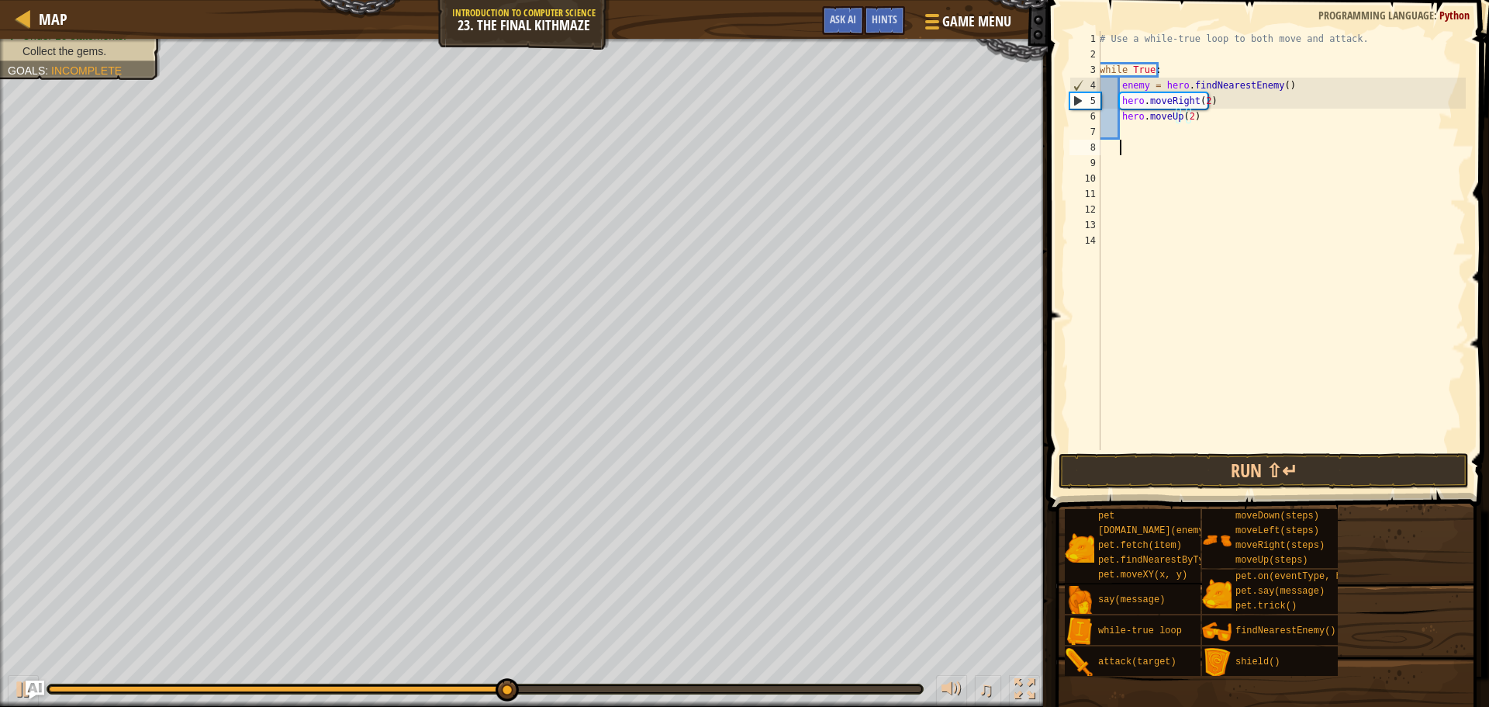
click at [1125, 153] on div "# Use a while-true loop to both move and attack. while True : enemy = hero . fi…" at bounding box center [1281, 256] width 369 height 450
type textarea "f"
click at [1140, 132] on div "# Use a while-true loop to both move and attack. while True : enemy = hero . fi…" at bounding box center [1281, 256] width 369 height 450
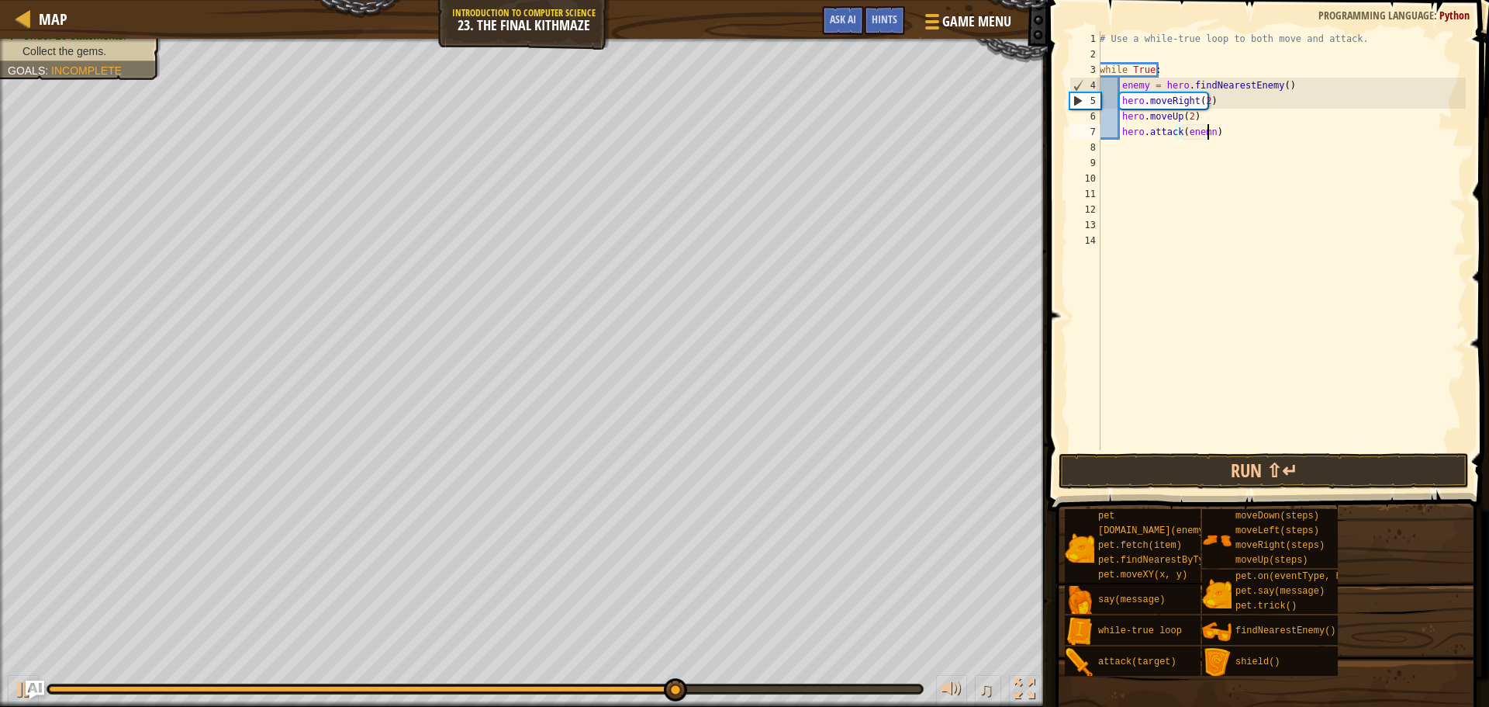
scroll to position [7, 9]
type textarea "hero.attack([DOMAIN_NAME](enemy))"
click at [1285, 472] on button "Run ⇧↵" at bounding box center [1264, 471] width 410 height 36
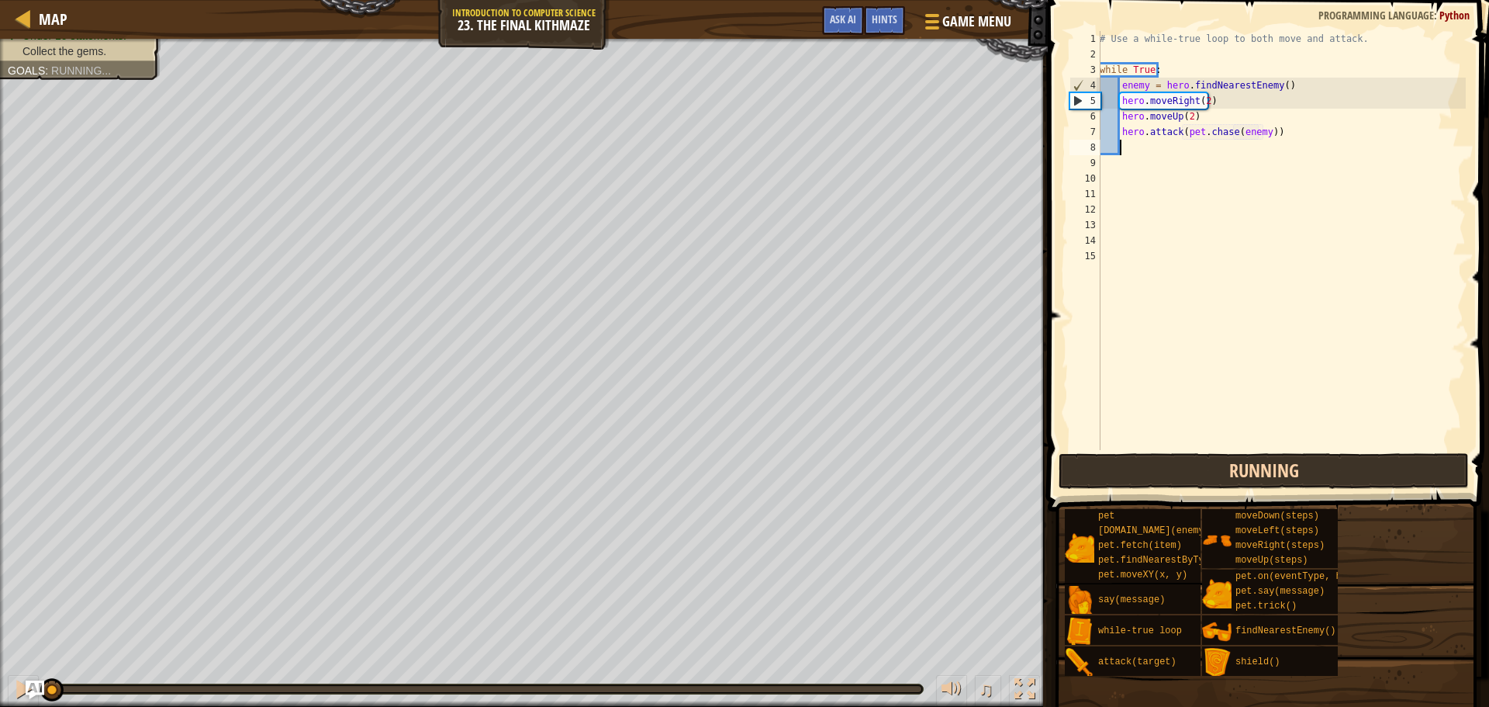
scroll to position [7, 1]
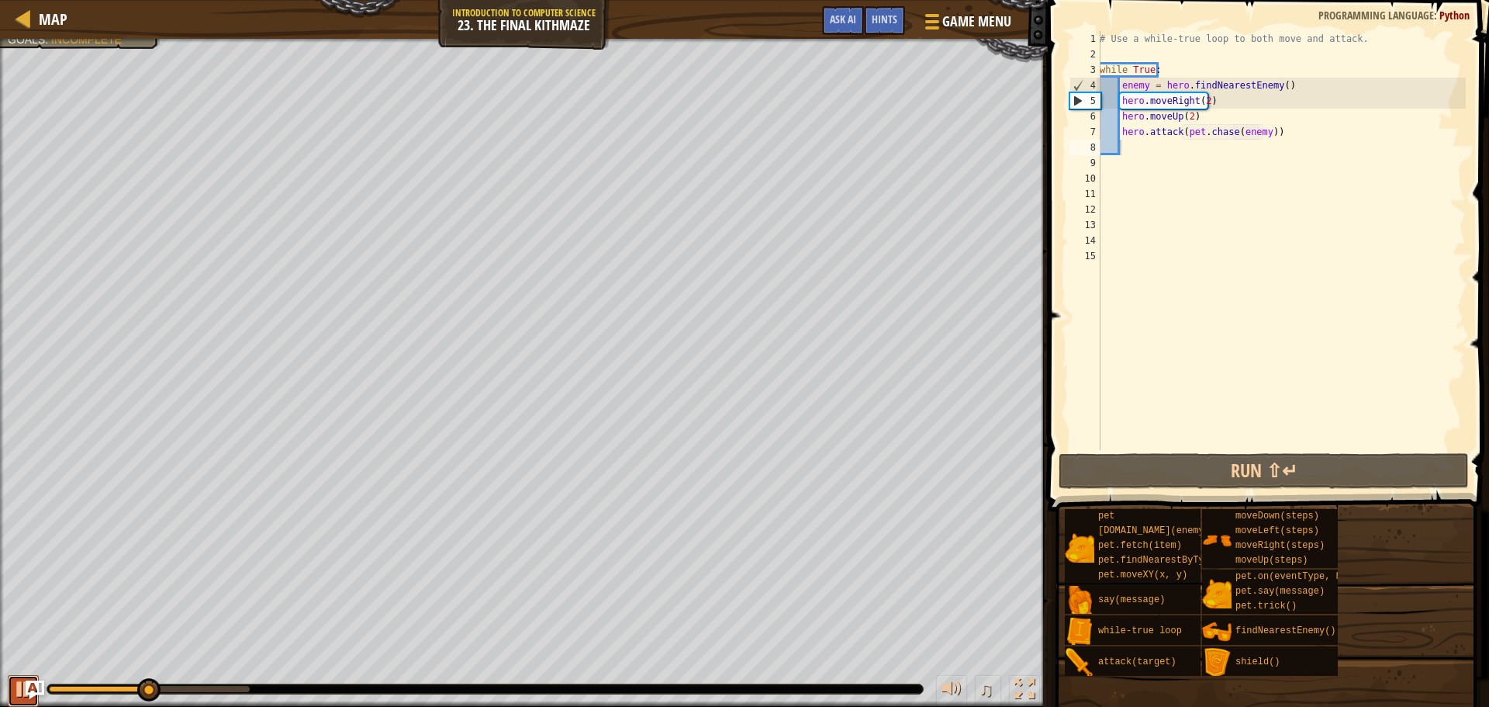
click at [15, 693] on div at bounding box center [23, 689] width 20 height 20
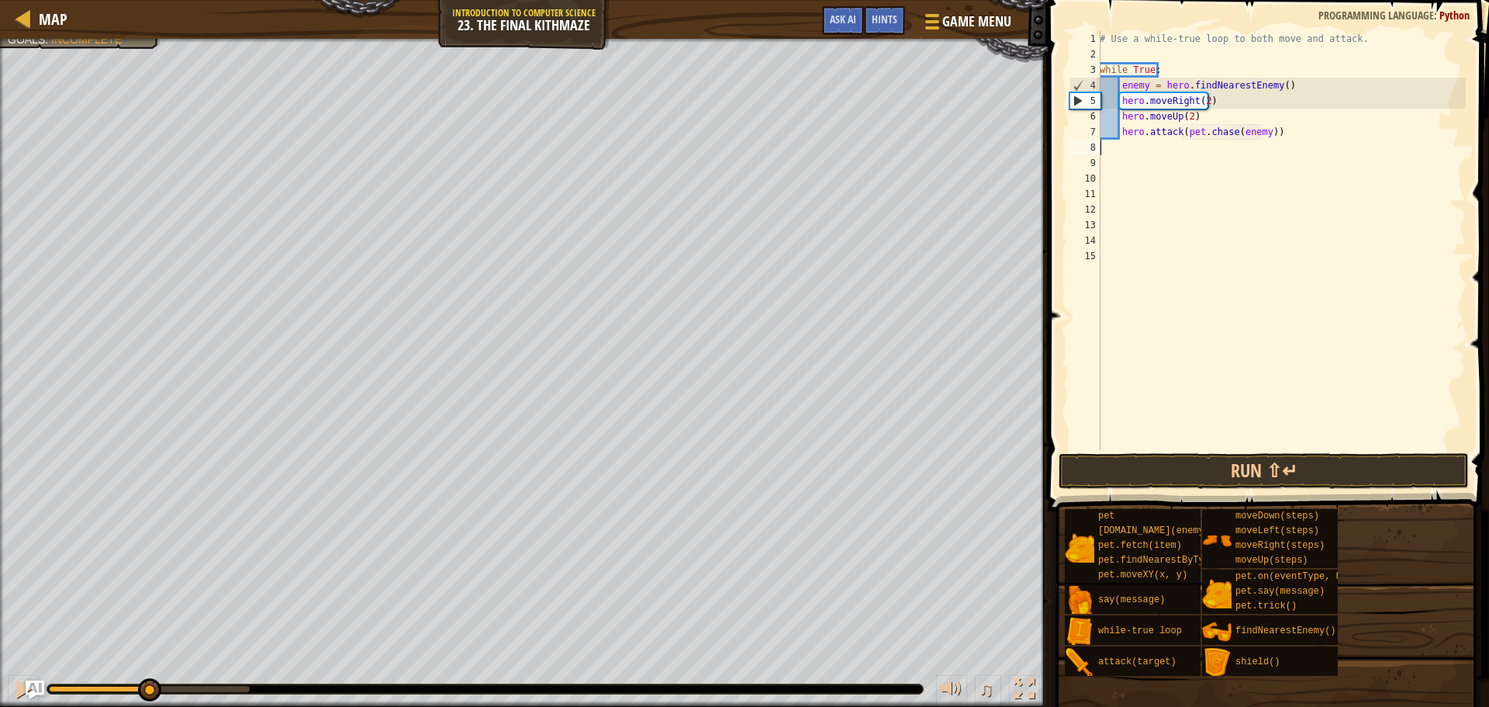
scroll to position [7, 0]
type textarea "h"
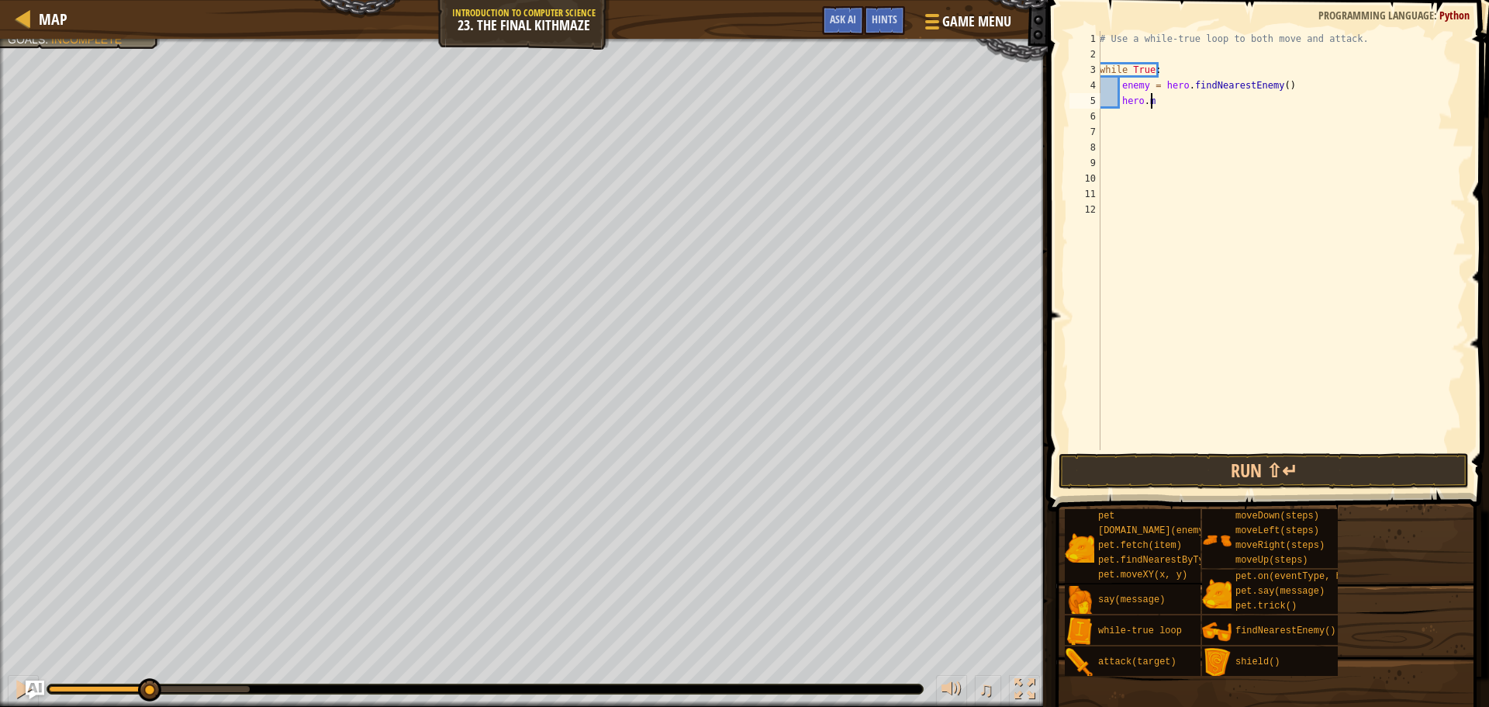
type textarea "h"
type textarea "e"
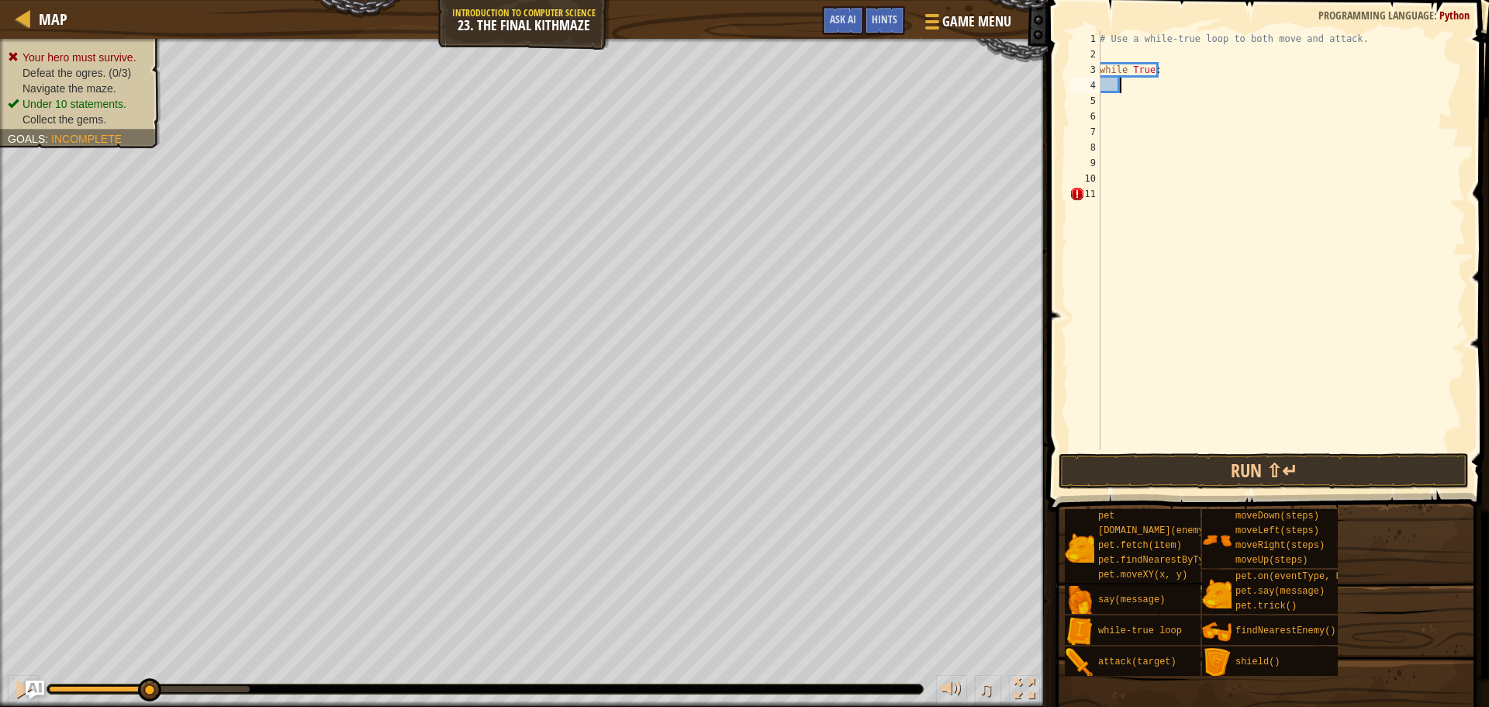
click at [116, 50] on ul "Your hero must survive. Defeat the ogres. (0/3) Navigate the maze. Under 10 sta…" at bounding box center [80, 89] width 145 height 78
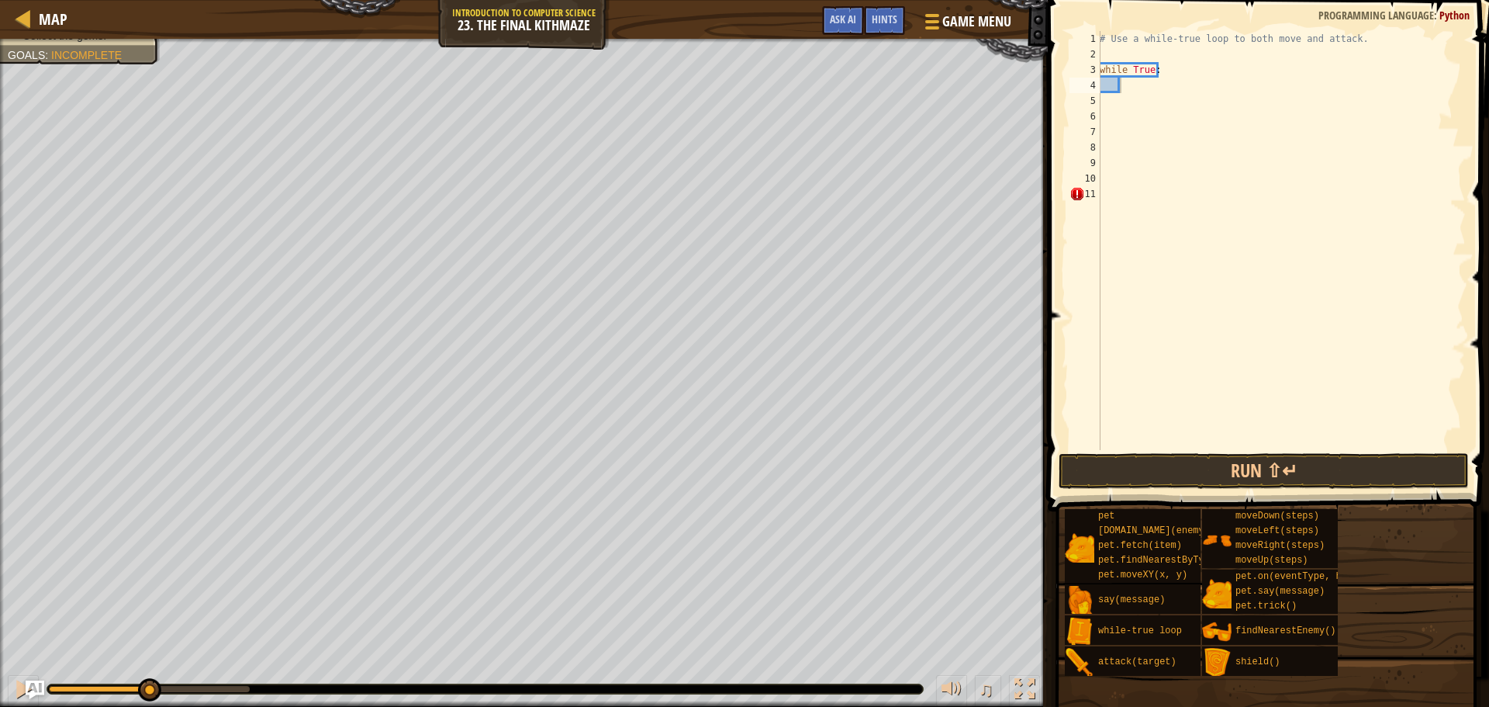
click at [1153, 50] on div "# Use a while-true loop to both move and attack. while True :" at bounding box center [1281, 256] width 369 height 450
type textarea "moveri"
type textarea "i"
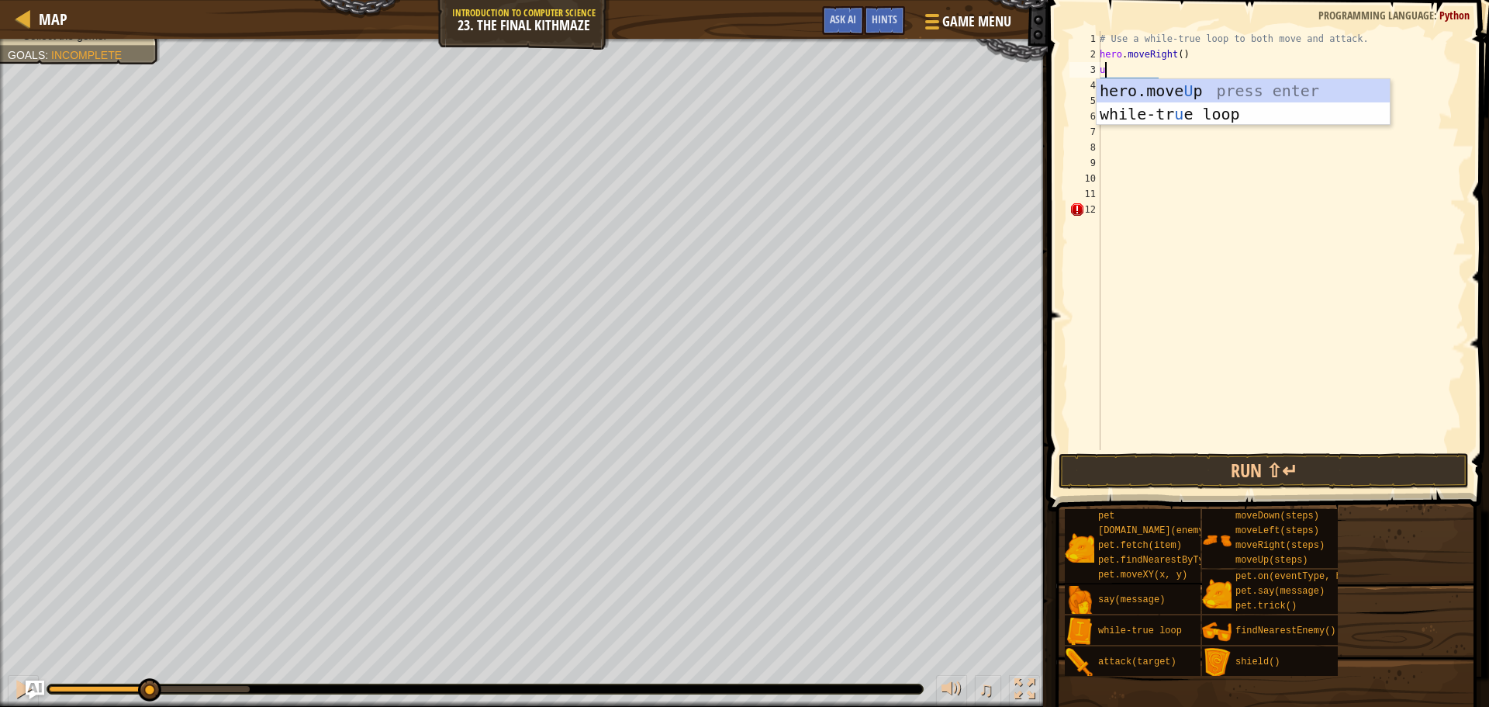
type textarea "up"
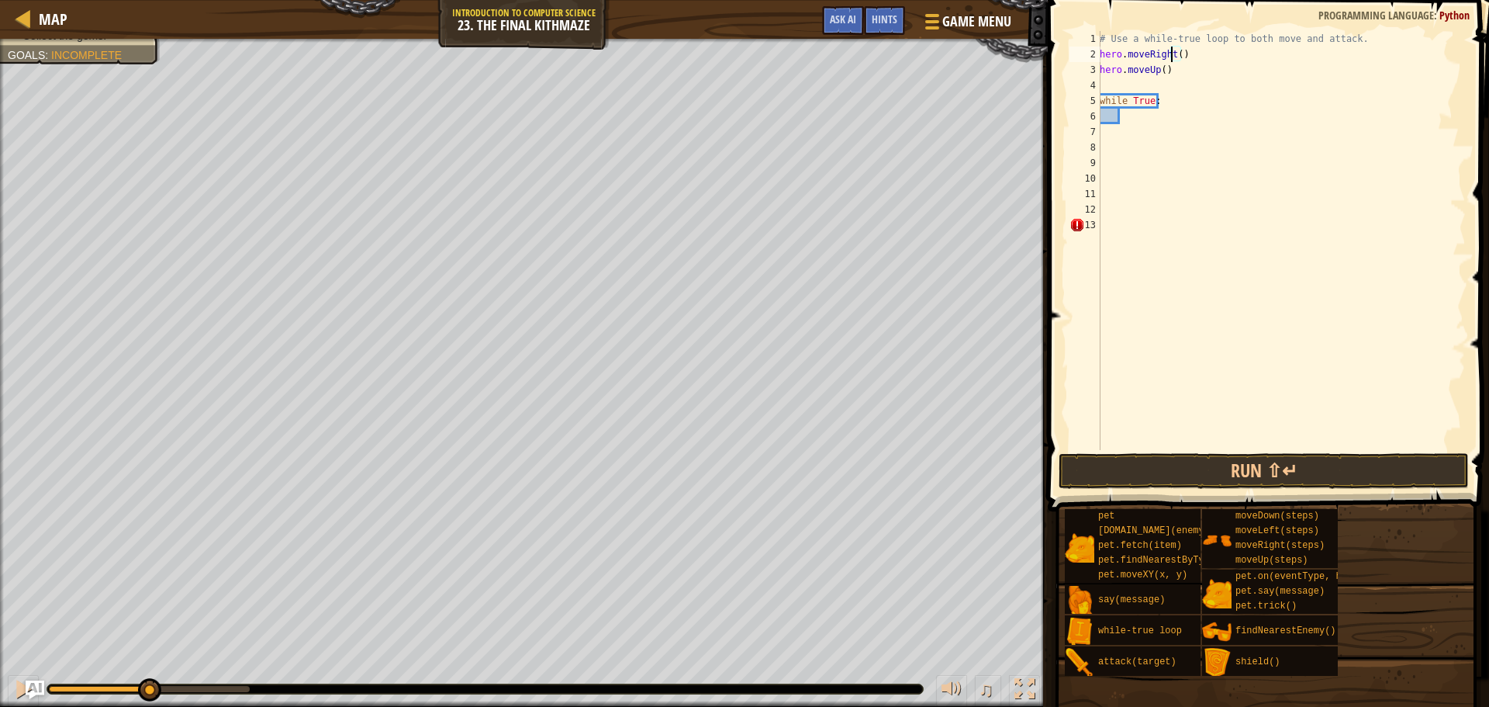
click at [1173, 60] on div "# Use a while-true loop to both move and attack. hero . moveRight ( ) hero . mo…" at bounding box center [1281, 256] width 369 height 450
click at [1177, 60] on div "# Use a while-true loop to both move and attack. hero . moveRight ( ) hero . mo…" at bounding box center [1281, 256] width 369 height 450
click at [1158, 72] on div "# Use a while-true loop to both move and attack. hero . moveRight ( 2 ) hero . …" at bounding box center [1281, 256] width 369 height 450
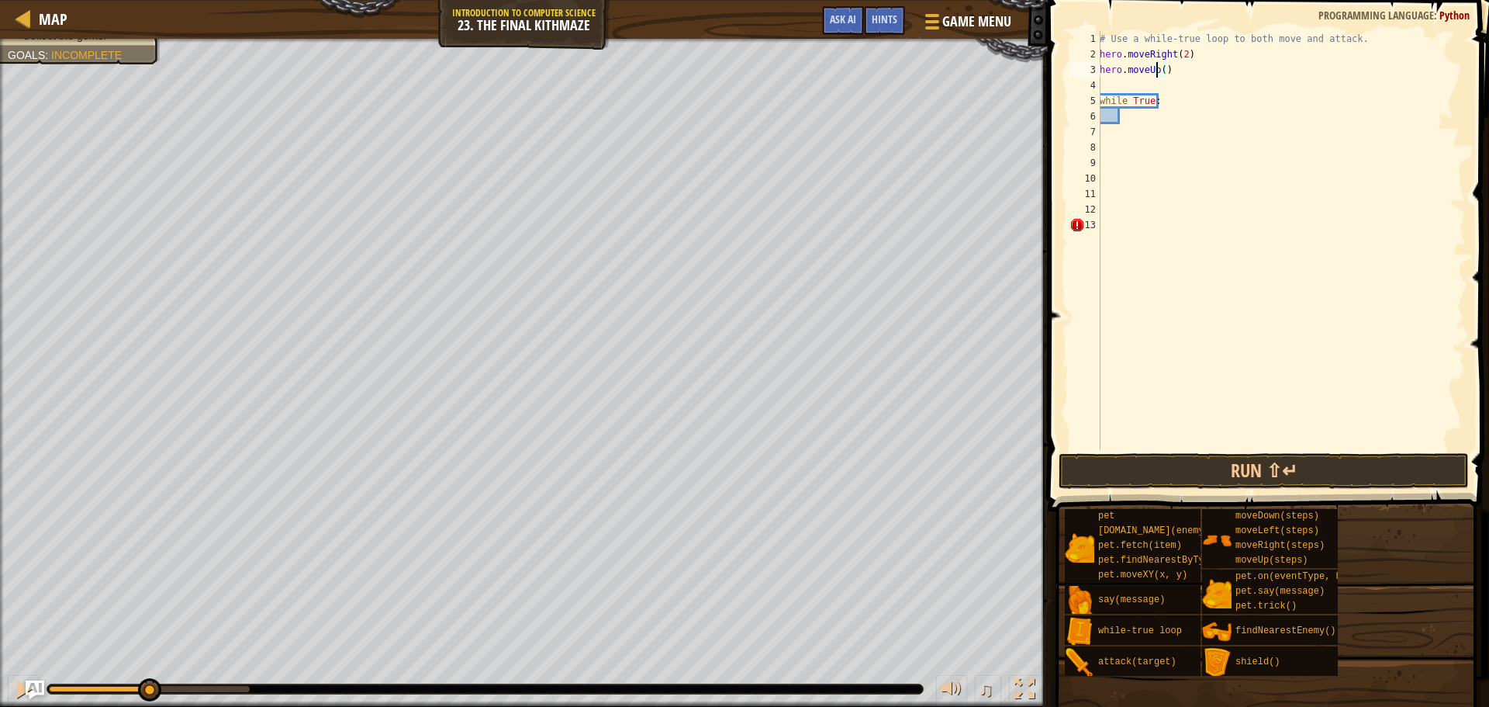
click at [1160, 71] on div "# Use a while-true loop to both move and attack. hero . moveRight ( 2 ) hero . …" at bounding box center [1281, 256] width 369 height 450
type textarea "hero.moveUp(2)"
click at [1217, 468] on button "Run ⇧↵" at bounding box center [1264, 471] width 410 height 36
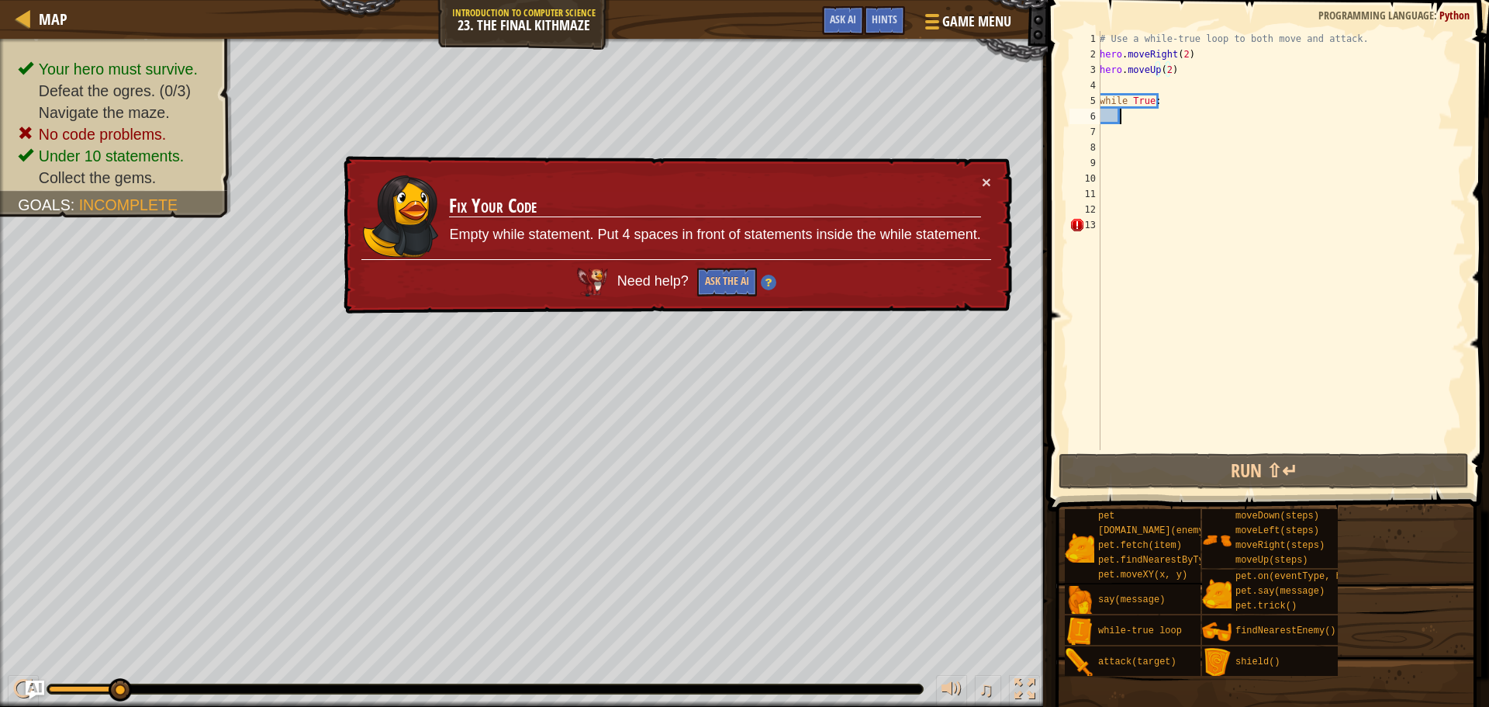
click at [1146, 116] on div "# Use a while-true loop to both move and attack. hero . moveRight ( 2 ) hero . …" at bounding box center [1281, 256] width 369 height 450
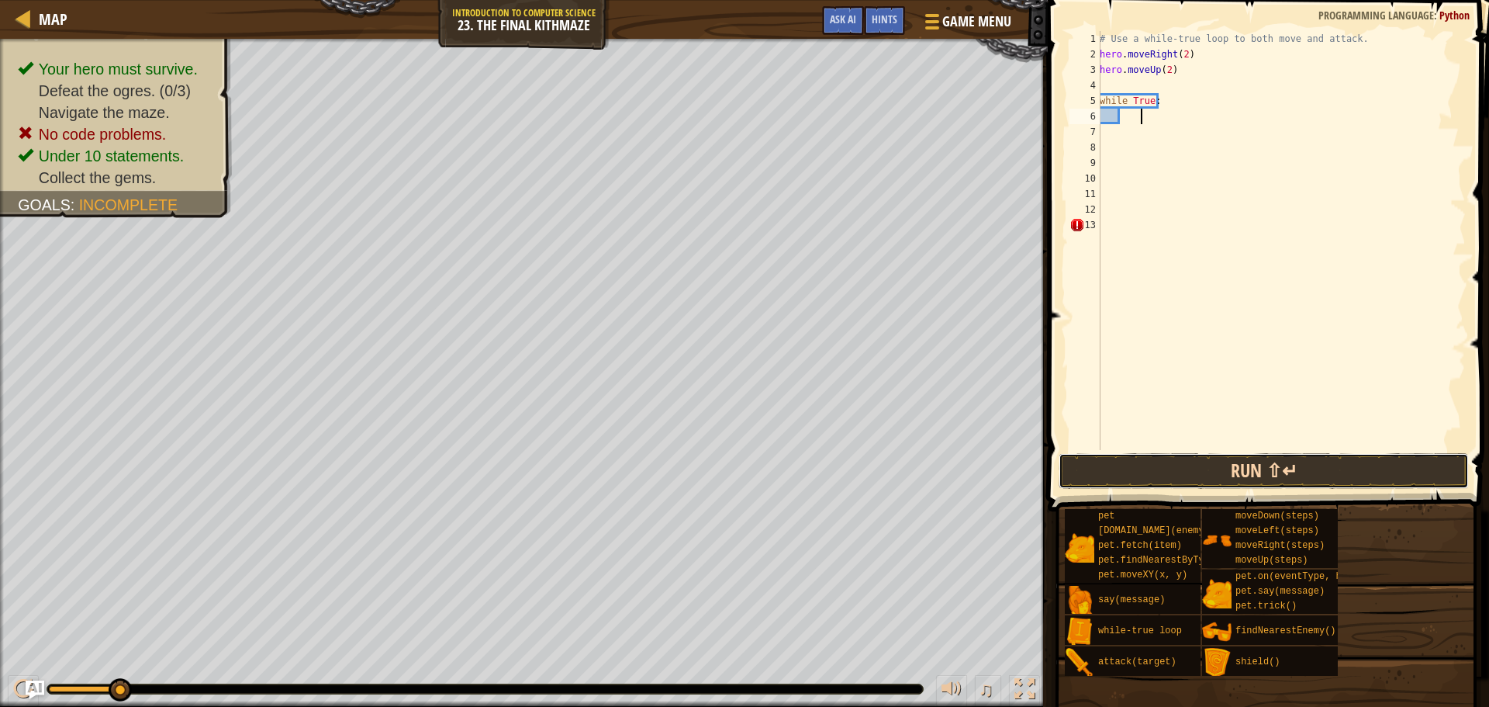
click at [1243, 465] on button "Run ⇧↵" at bounding box center [1264, 471] width 410 height 36
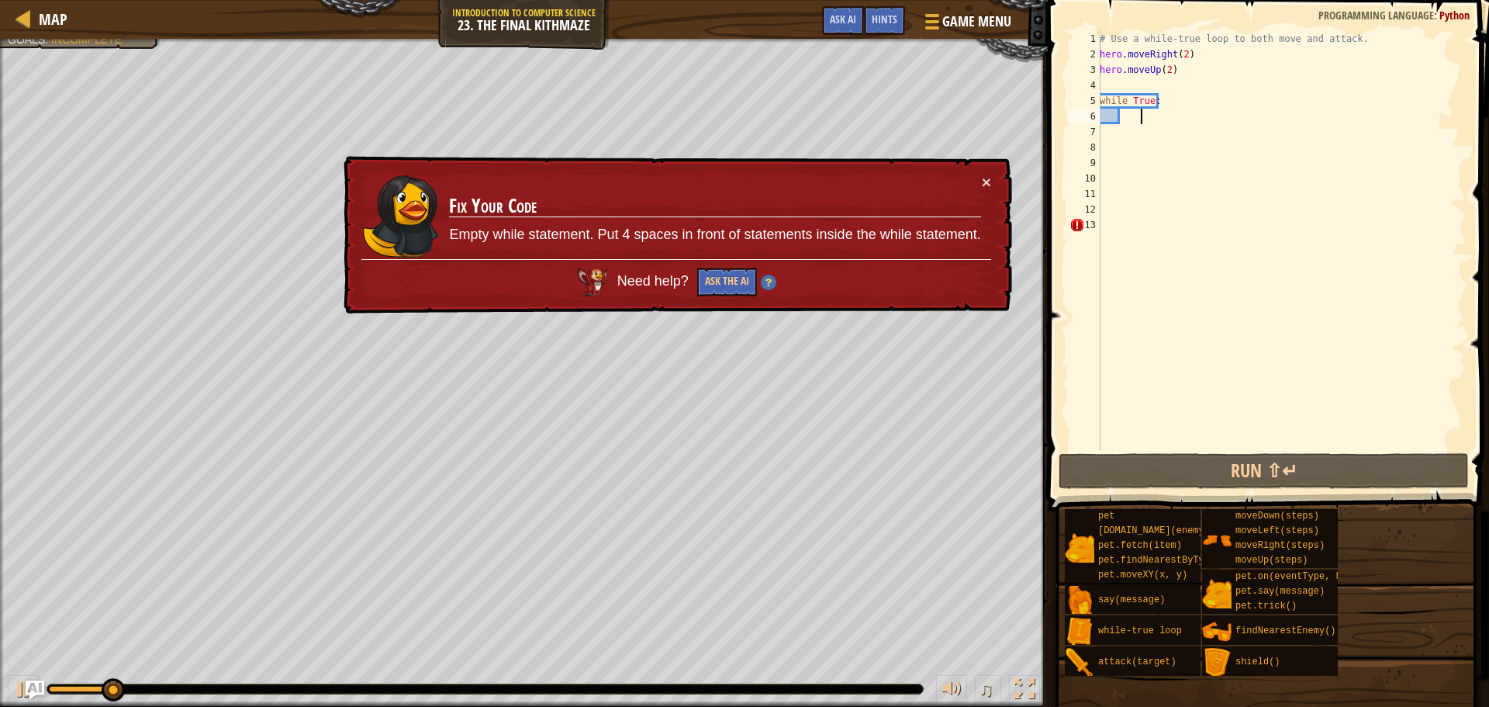
click at [1144, 229] on div "# Use a while-true loop to both move and attack. hero . moveRight ( 2 ) hero . …" at bounding box center [1281, 256] width 369 height 450
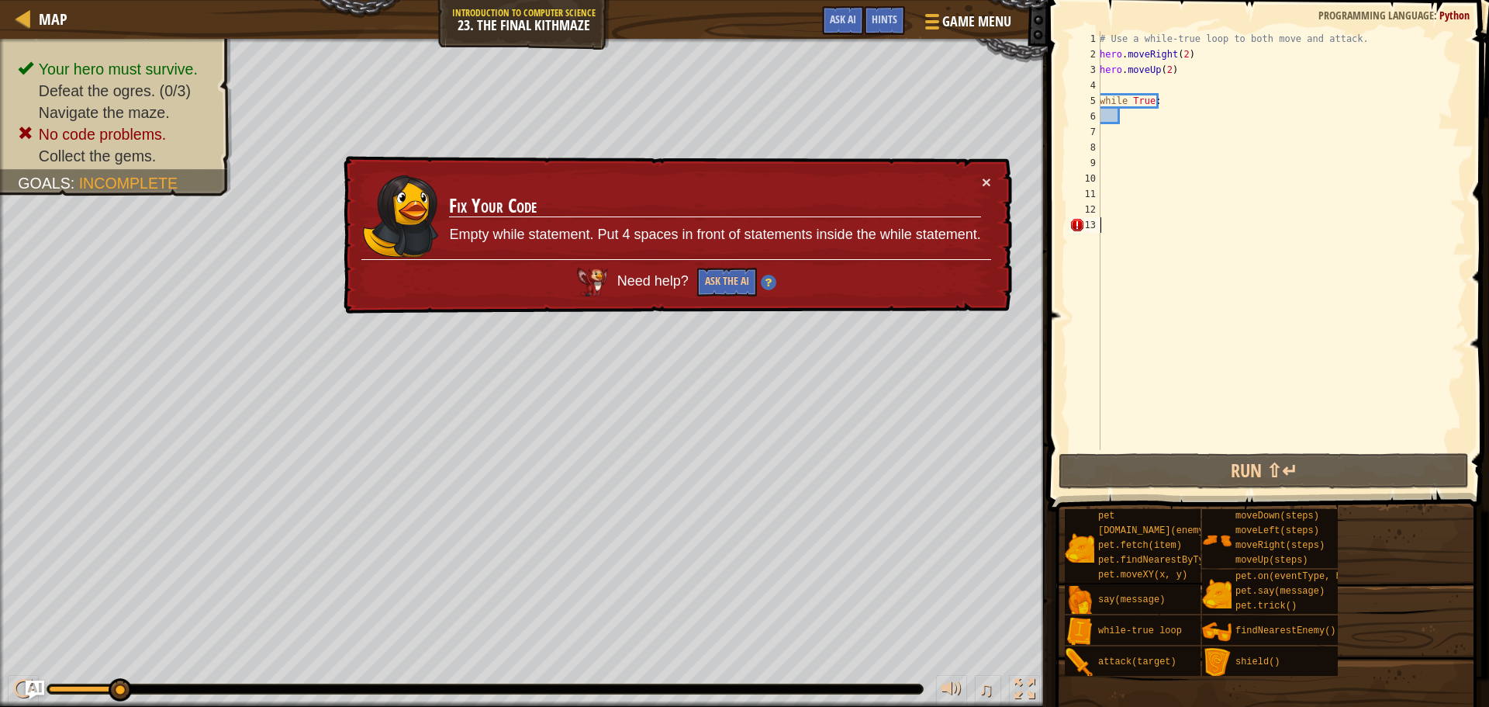
scroll to position [7, 0]
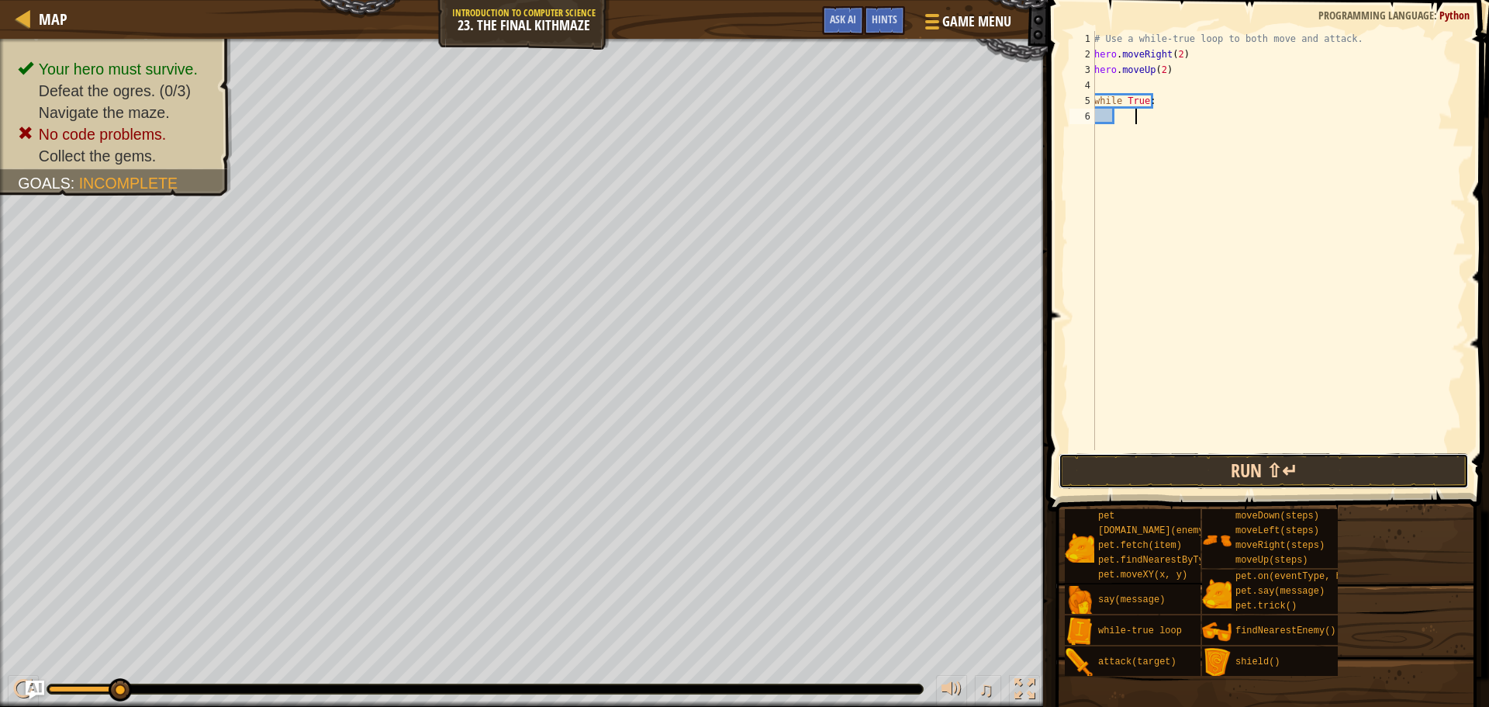
click at [1183, 482] on button "Run ⇧↵" at bounding box center [1264, 471] width 410 height 36
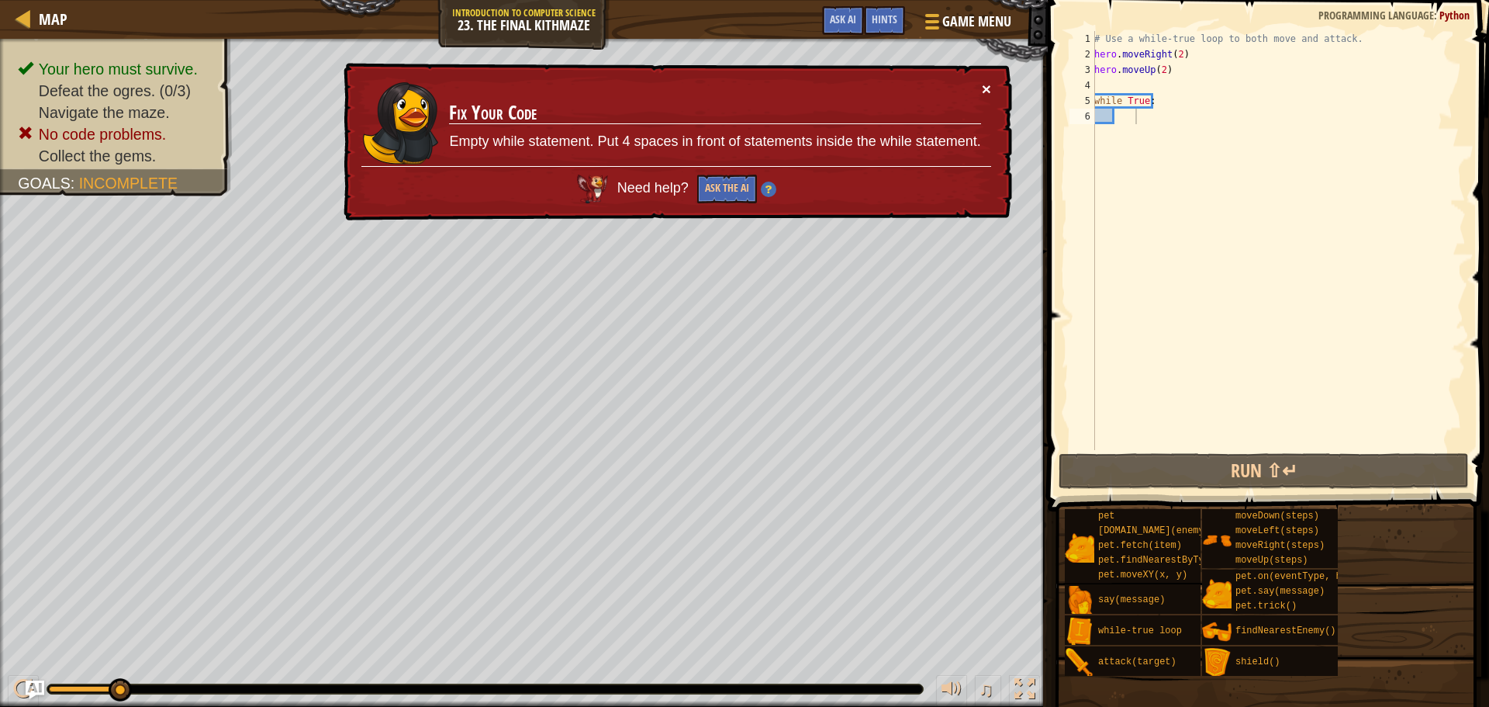
click at [982, 84] on button "×" at bounding box center [986, 89] width 9 height 16
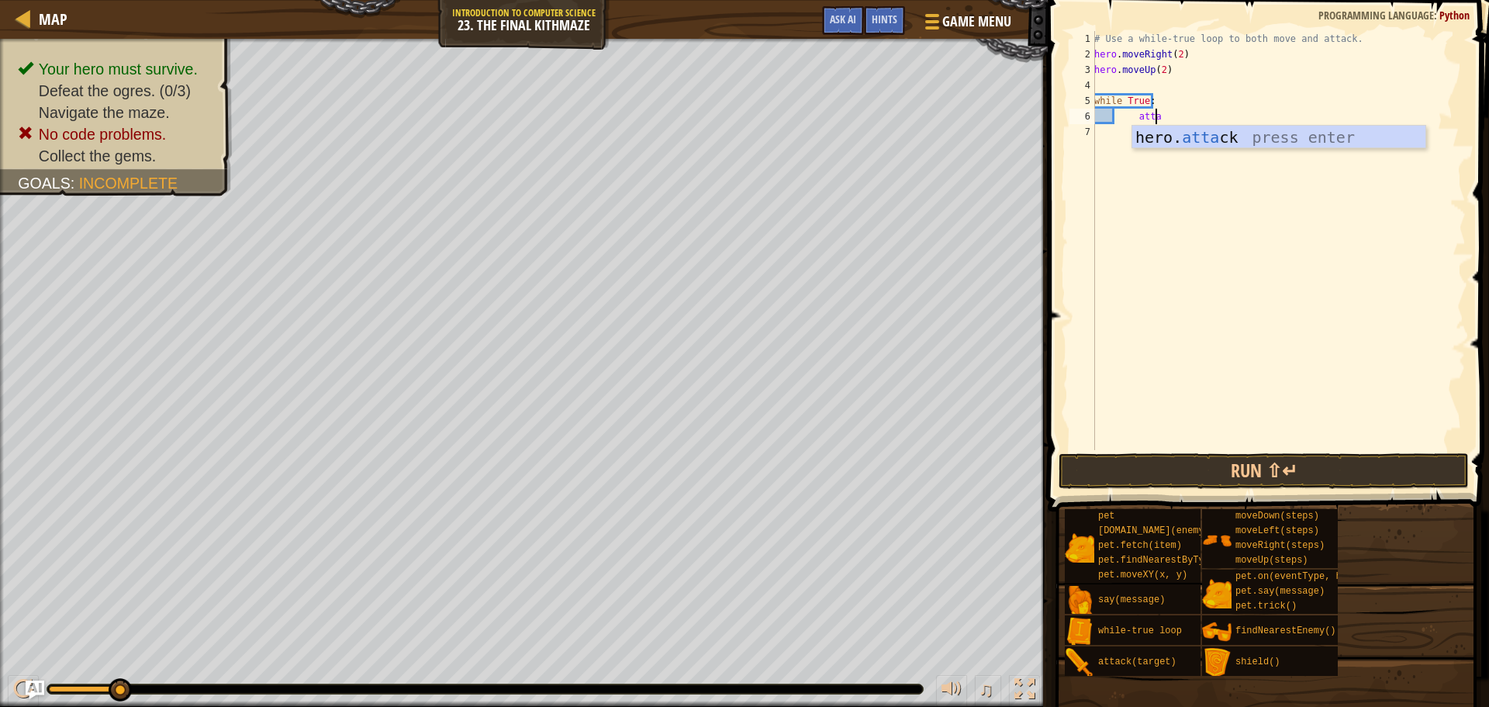
scroll to position [7, 5]
click at [1153, 135] on div "hero. attack press enter" at bounding box center [1278, 161] width 293 height 70
type textarea "hero.attack(enemy)"
click at [1144, 78] on div "# Use a while-true loop to both move and attack. hero . moveRight ( 2 ) hero . …" at bounding box center [1278, 256] width 375 height 450
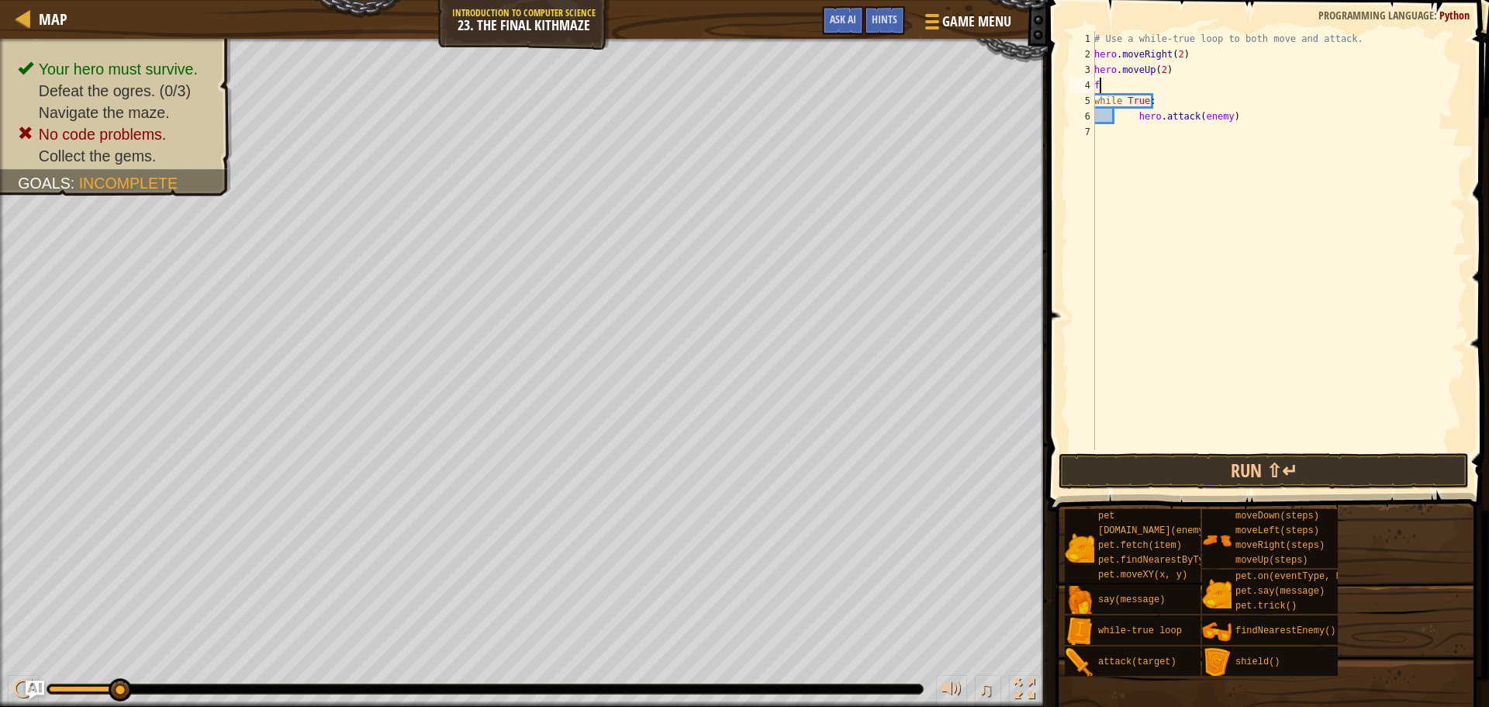
type textarea "fi"
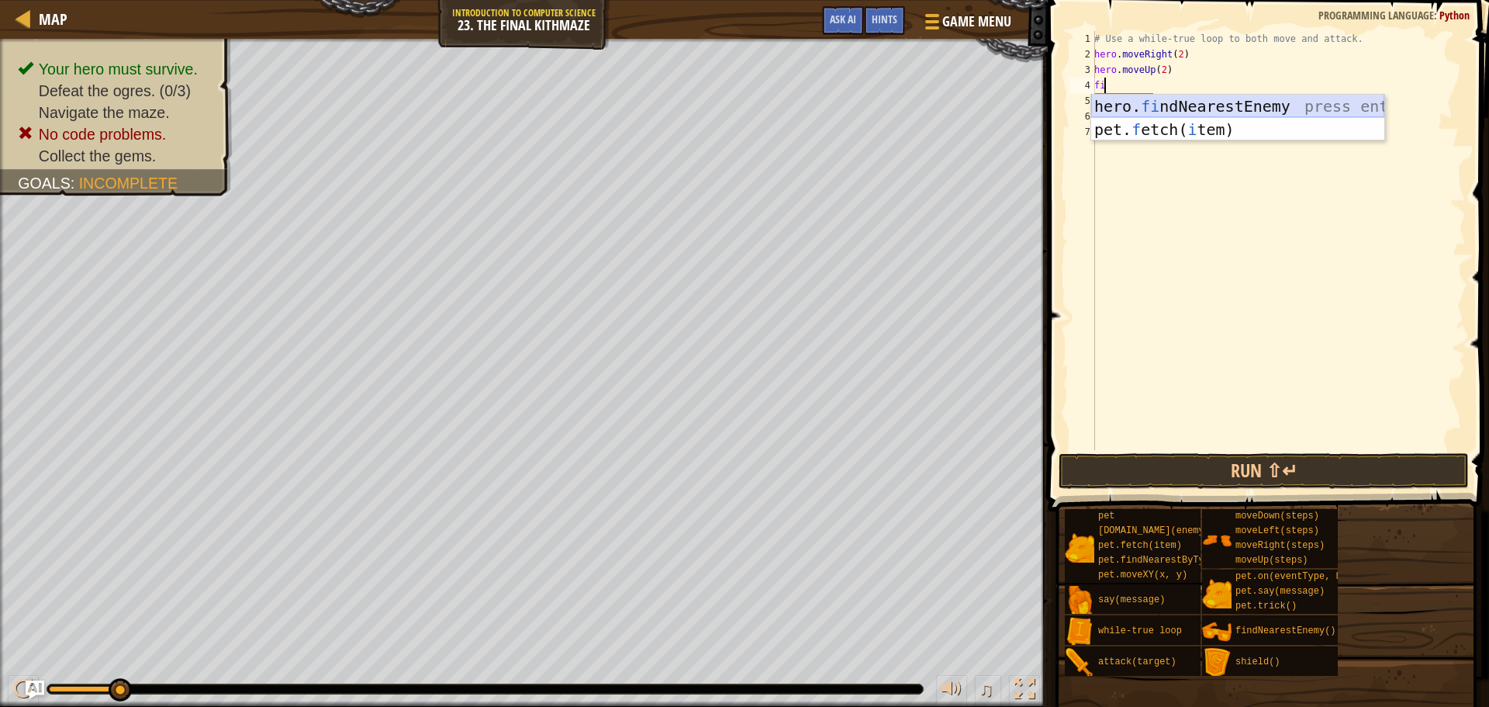
click at [1141, 102] on div "hero. fi ndNearestEnemy press enter pet. f etch( i tem) press enter" at bounding box center [1237, 141] width 293 height 93
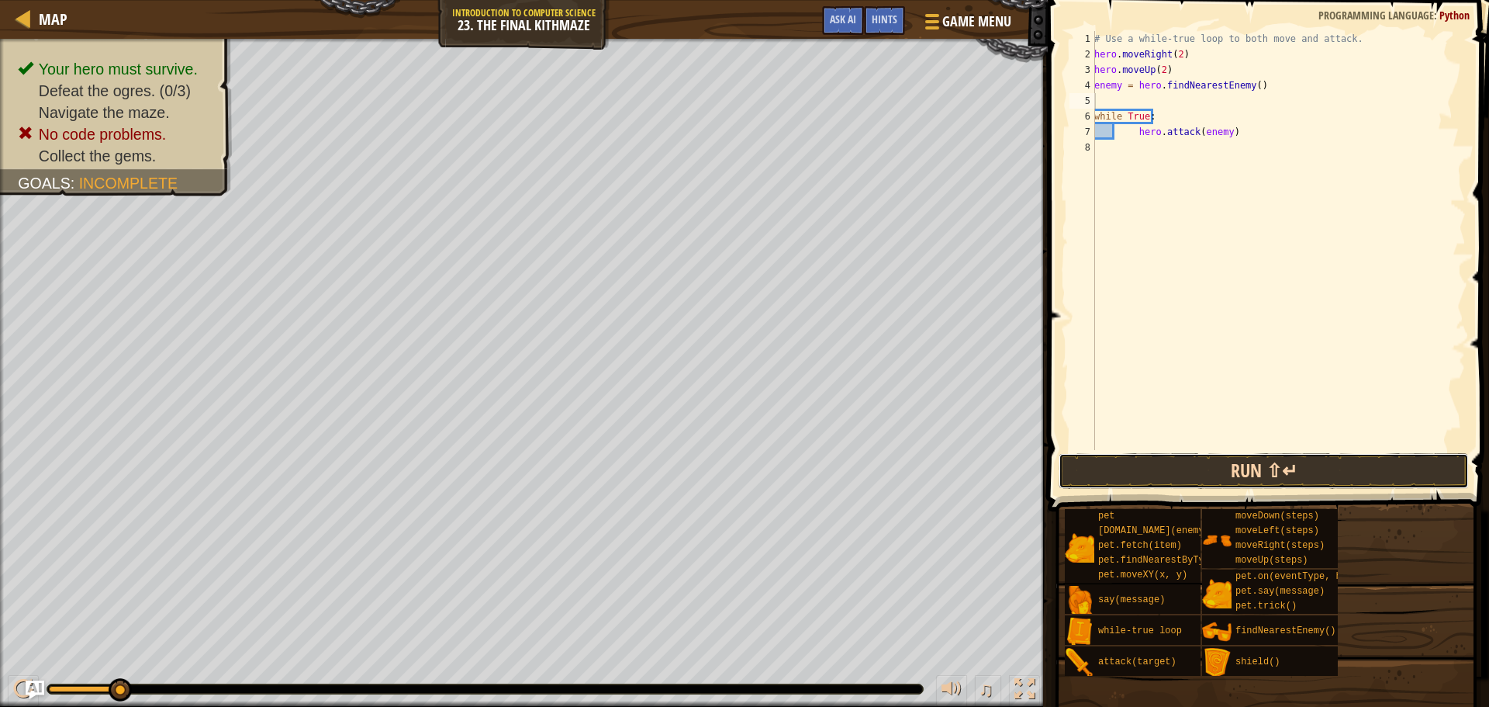
click at [1192, 458] on button "Run ⇧↵" at bounding box center [1264, 471] width 410 height 36
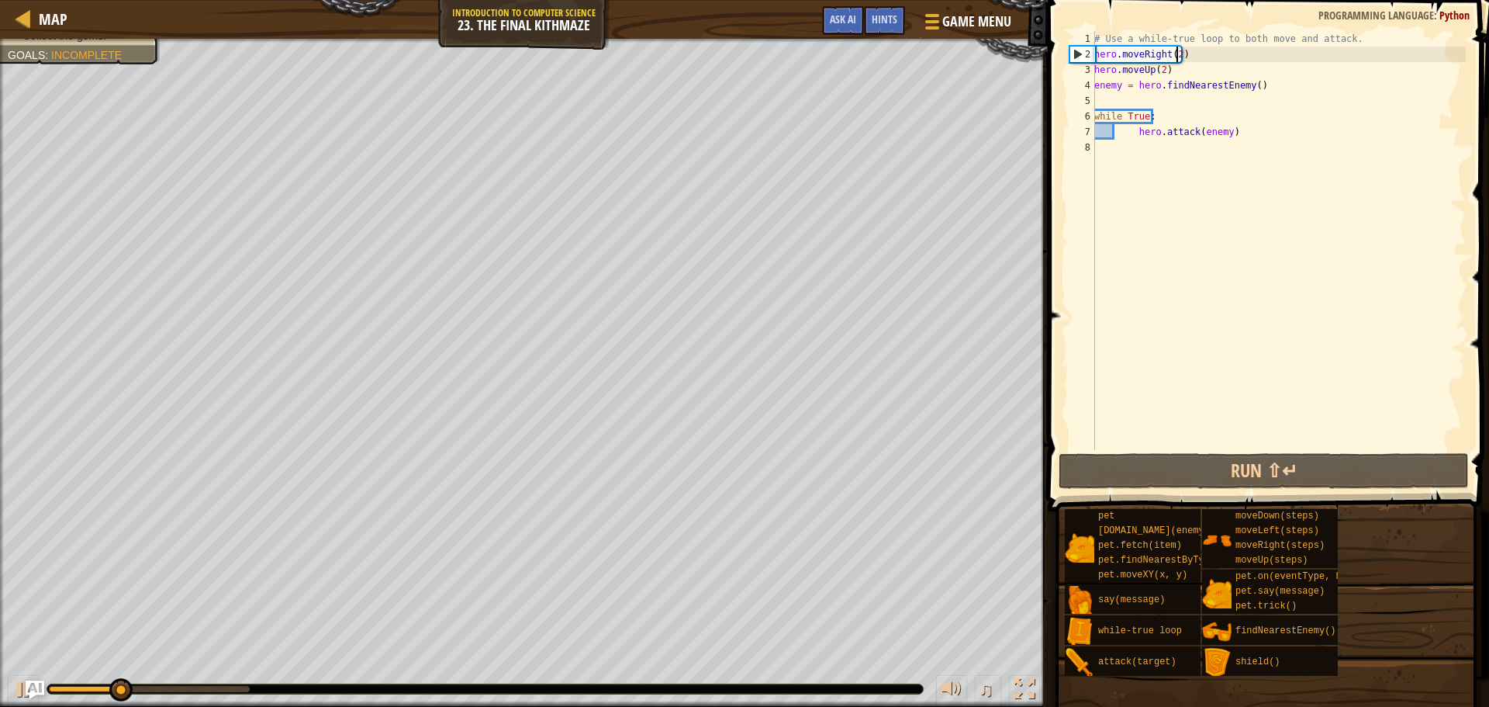
click at [1176, 57] on div "# Use a while-true loop to both move and attack. hero . moveRight ( 2 ) hero . …" at bounding box center [1278, 256] width 375 height 450
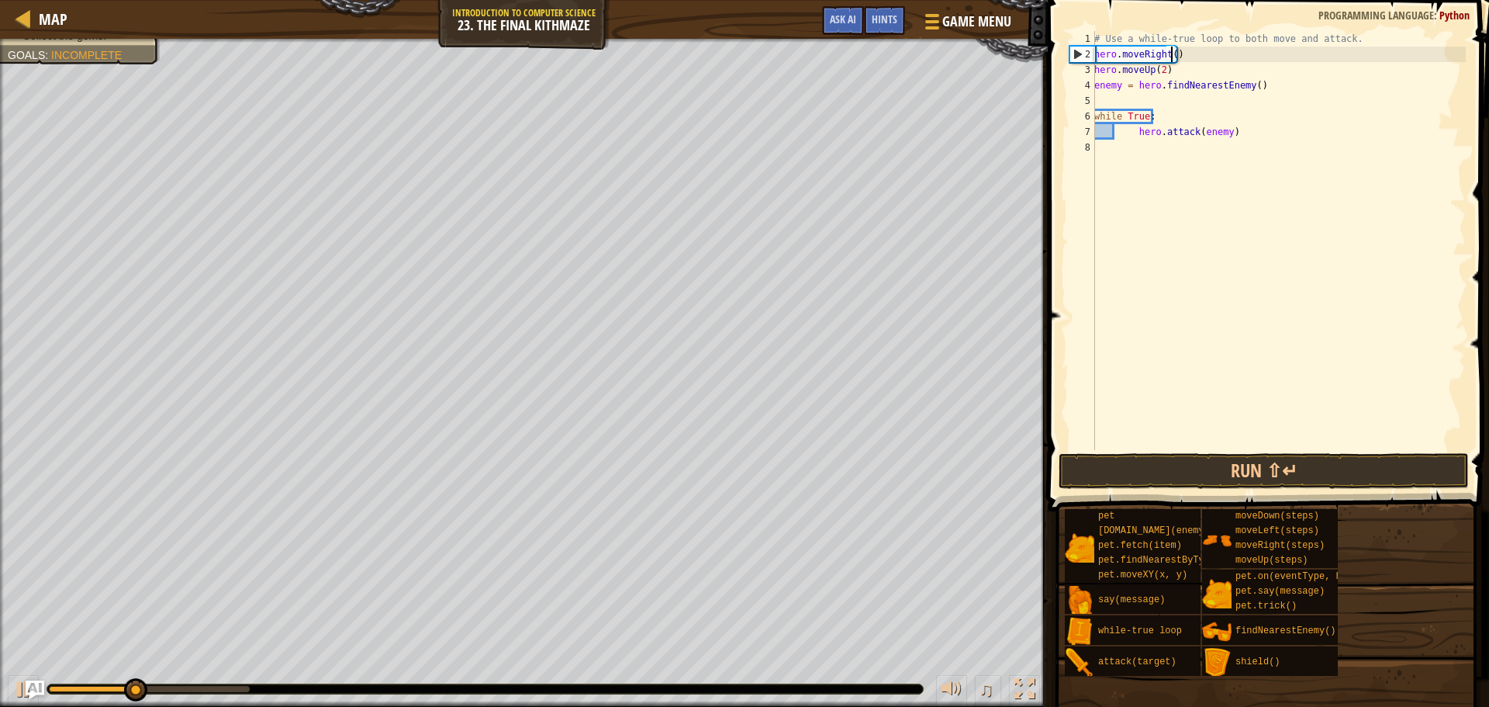
scroll to position [7, 6]
click at [1160, 73] on div "# Use a while-true loop to both move and attack. hero . moveRight ( 1 ) hero . …" at bounding box center [1278, 256] width 375 height 450
type textarea "hero.moveUp(1)"
click at [1278, 465] on button "Run ⇧↵" at bounding box center [1264, 471] width 410 height 36
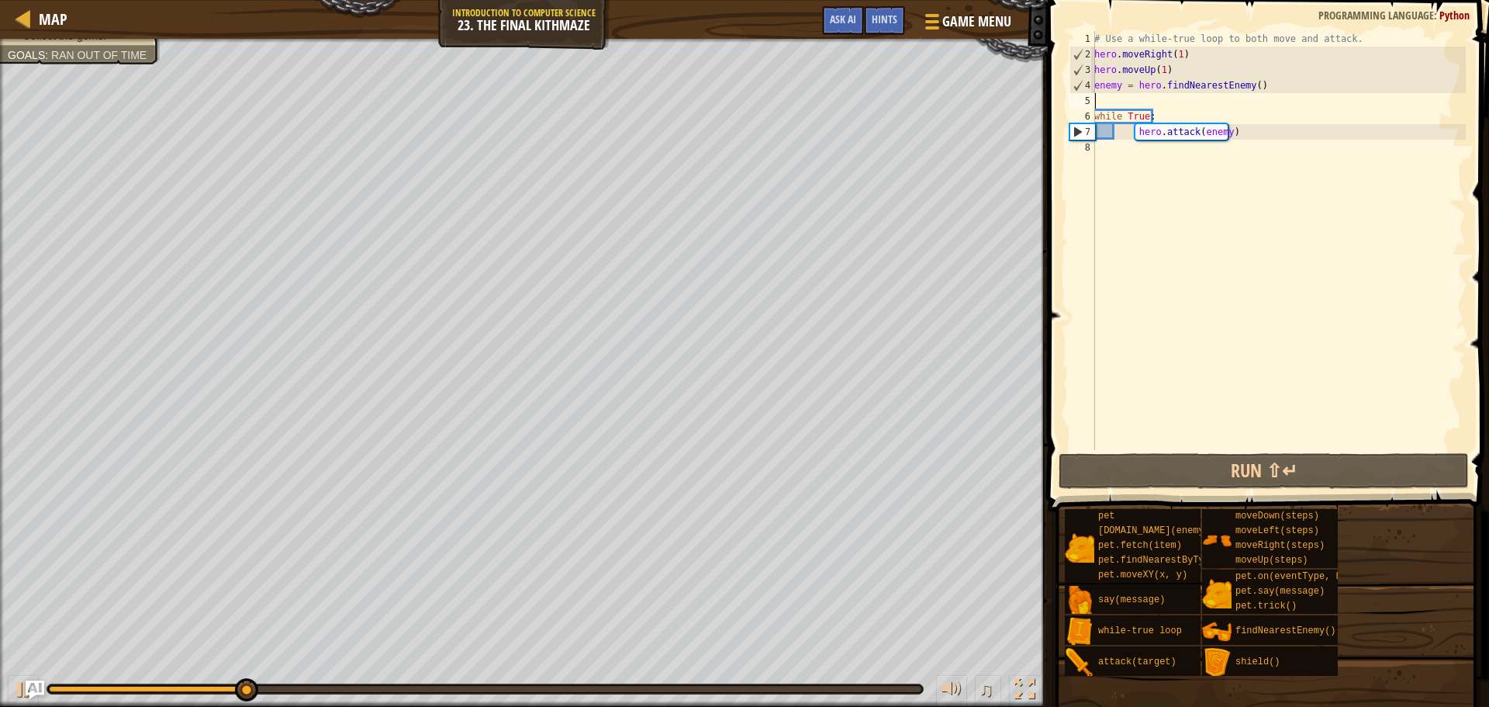
click at [1114, 102] on div "# Use a while-true loop to both move and attack. hero . moveRight ( 1 ) hero . …" at bounding box center [1278, 256] width 375 height 450
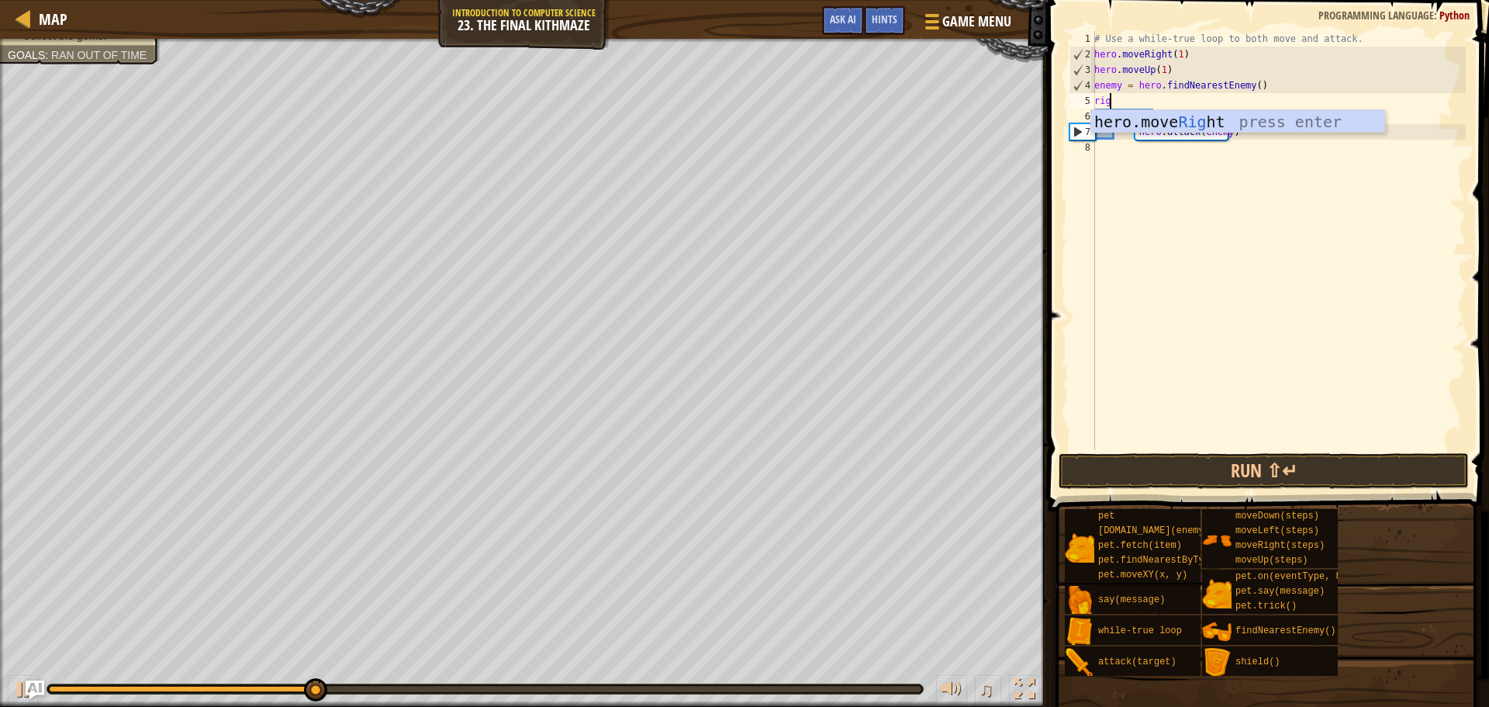
scroll to position [7, 1]
type textarea "right"
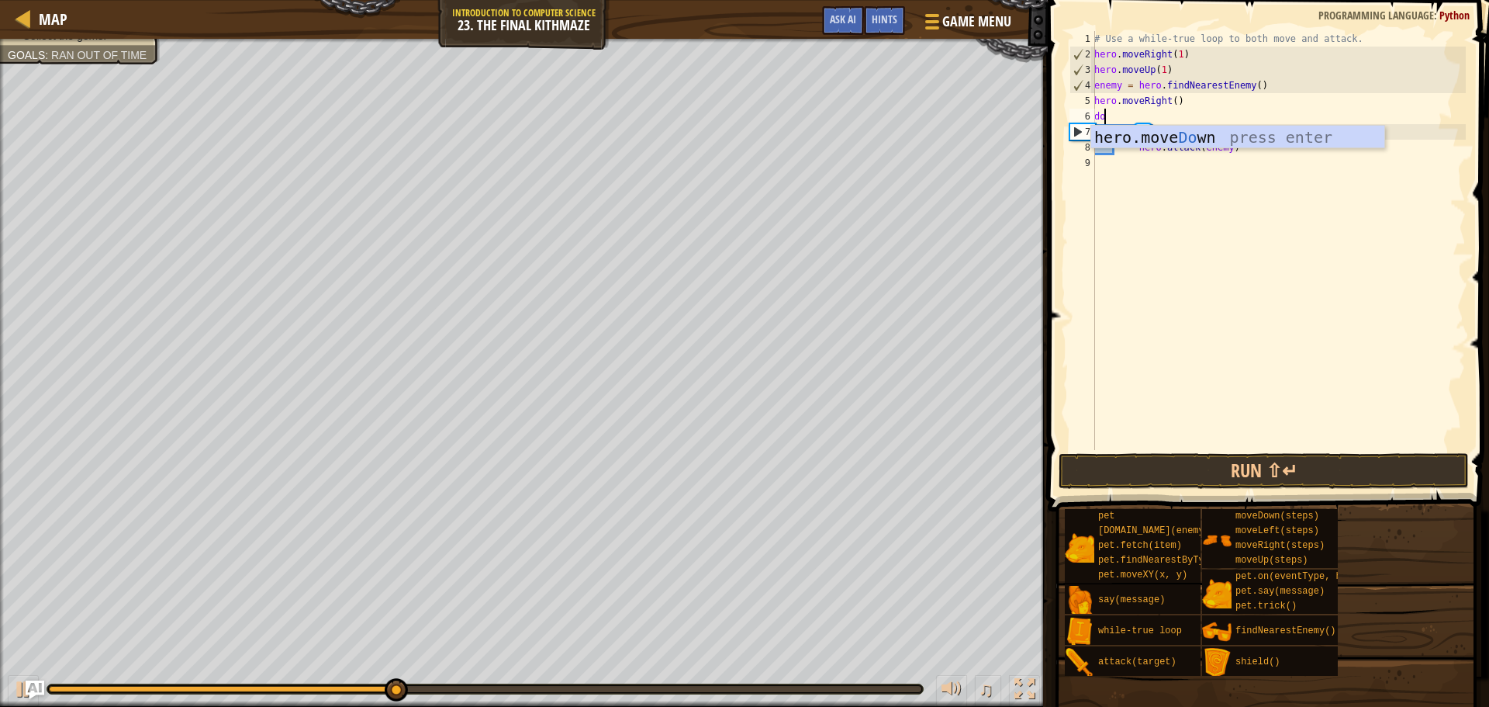
type textarea "down"
click at [1125, 133] on div "hero.move Down press enter" at bounding box center [1237, 161] width 293 height 70
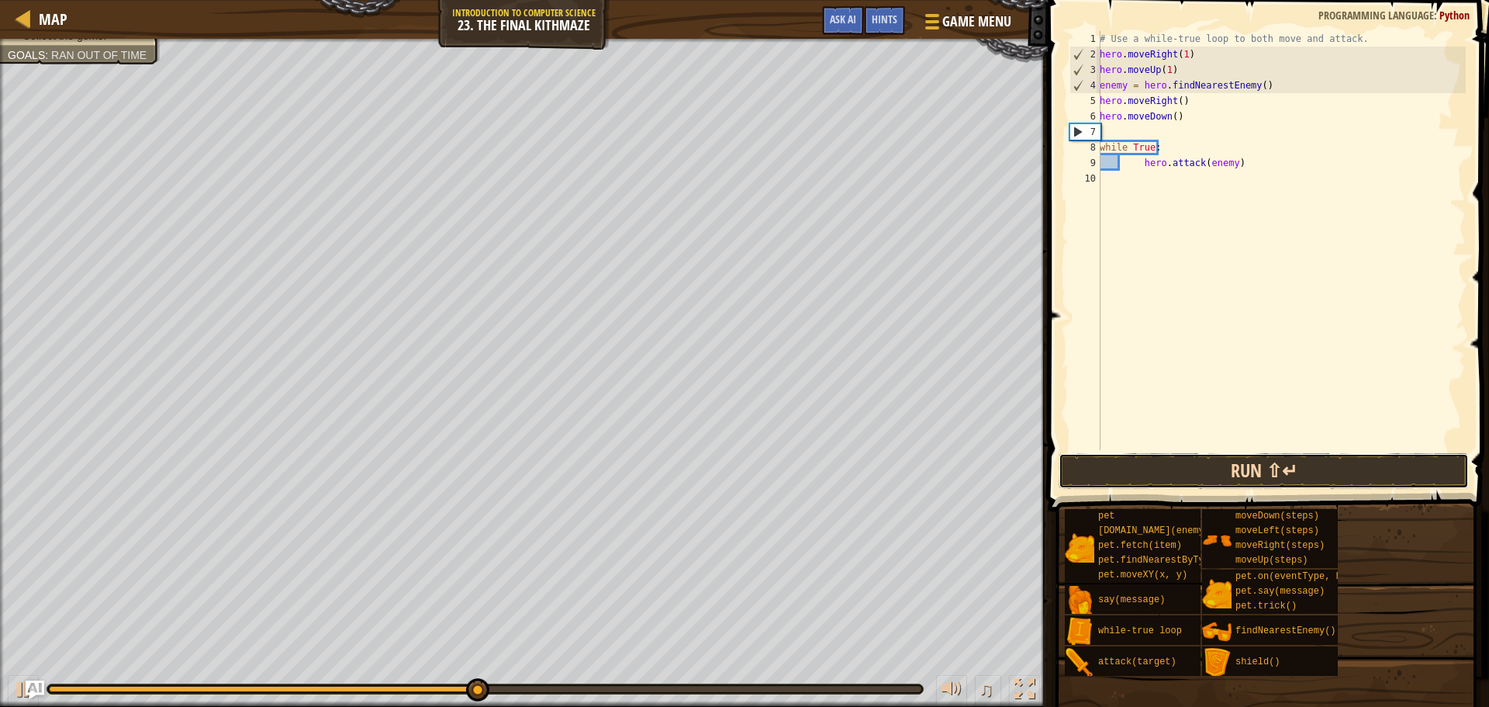
click at [1157, 468] on button "Run ⇧↵" at bounding box center [1264, 471] width 410 height 36
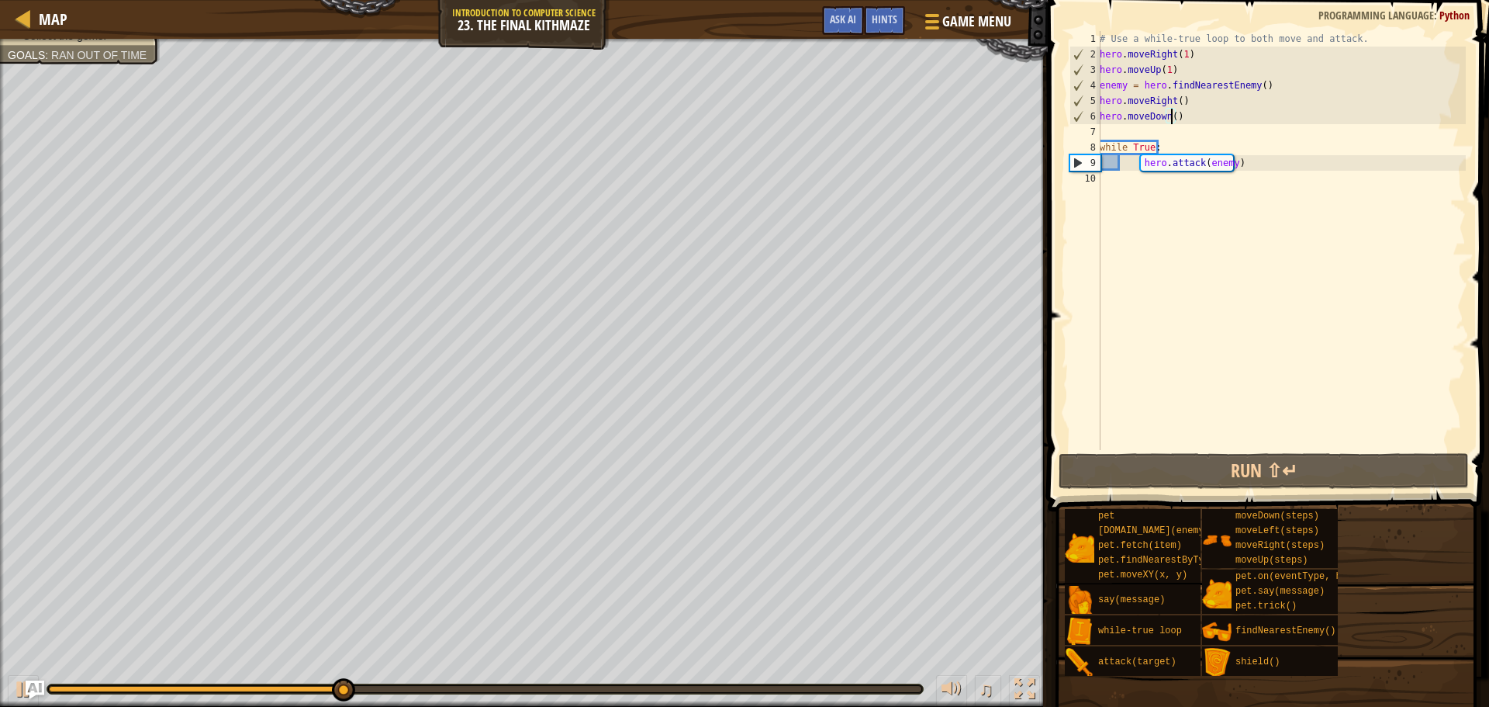
click at [1171, 116] on div "# Use a while-true loop to both move and attack. hero . moveRight ( 1 ) hero . …" at bounding box center [1281, 256] width 369 height 450
type textarea "hero.moveDown(2)"
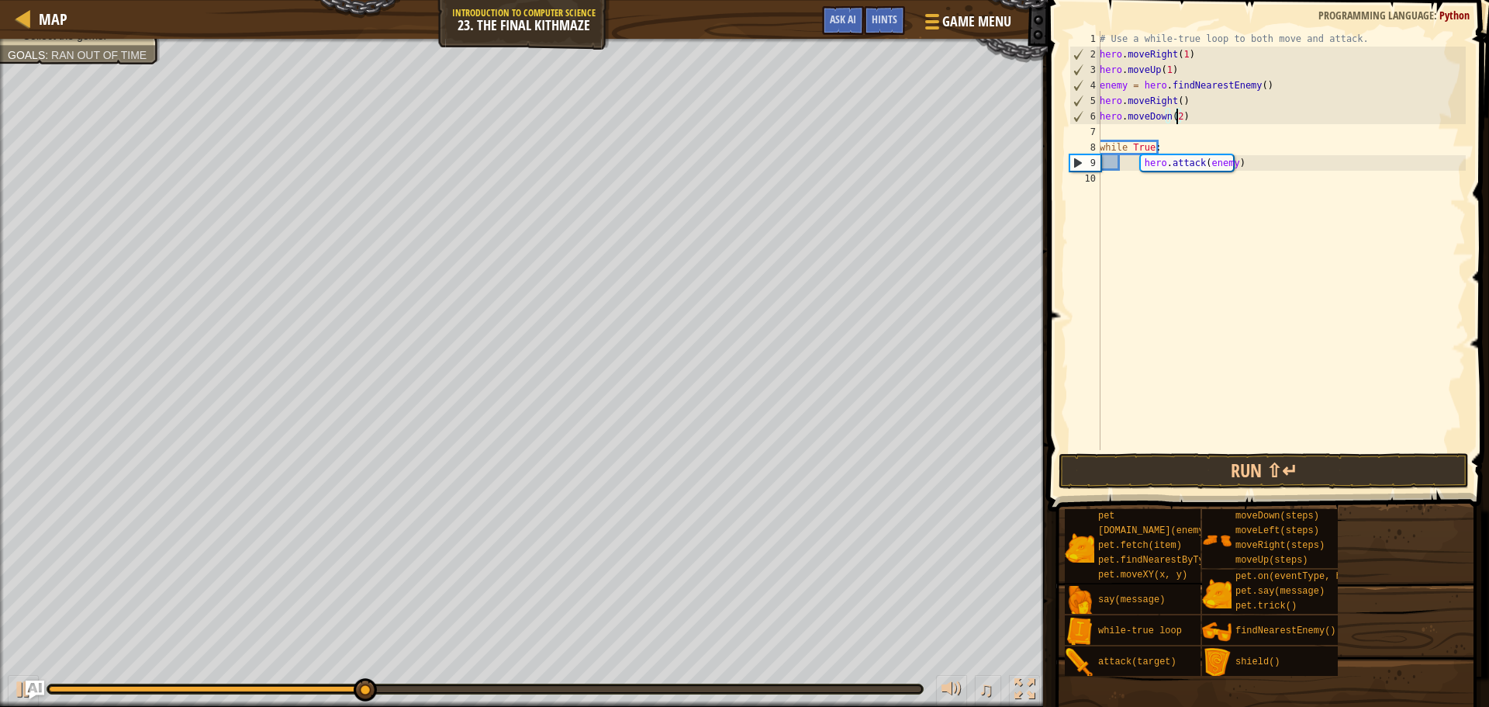
click at [1155, 133] on div "# Use a while-true loop to both move and attack. hero . moveRight ( 1 ) hero . …" at bounding box center [1281, 256] width 369 height 450
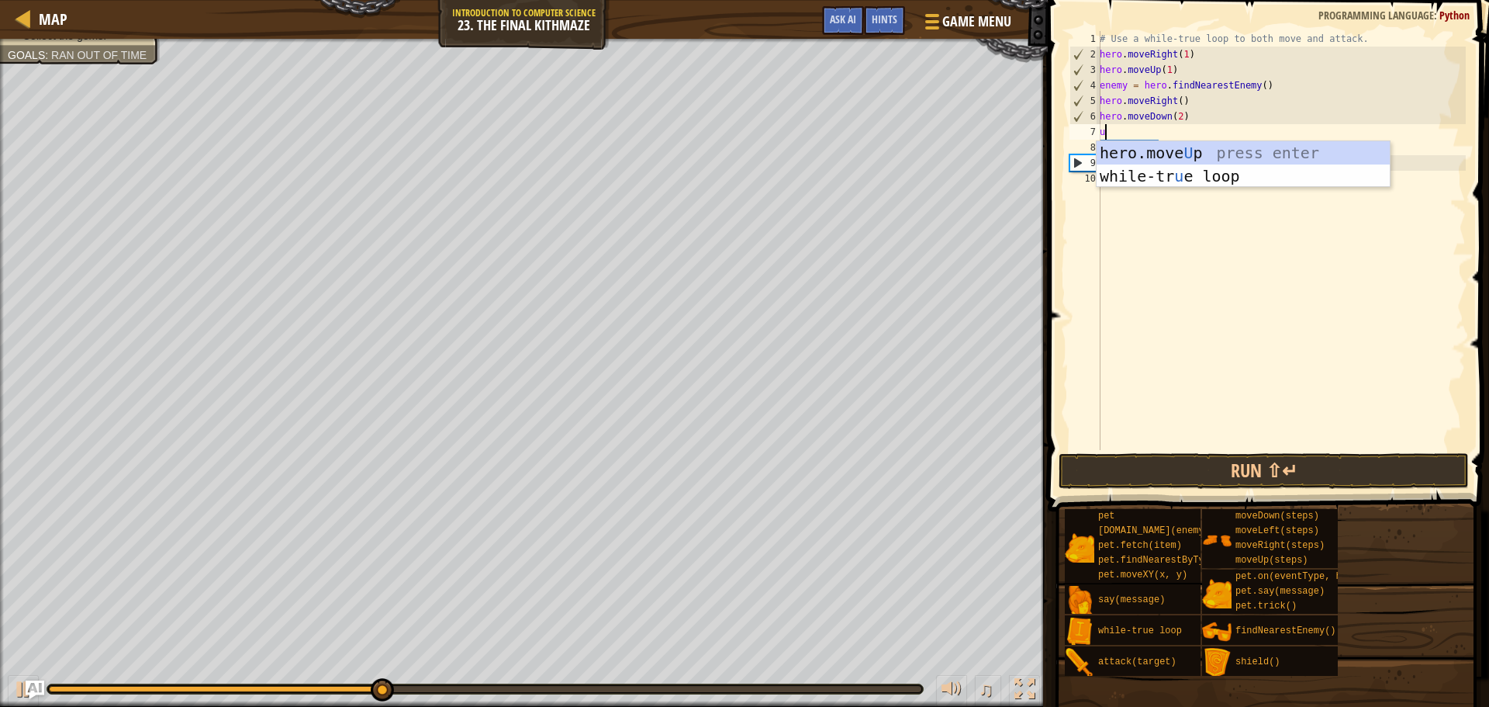
type textarea "up"
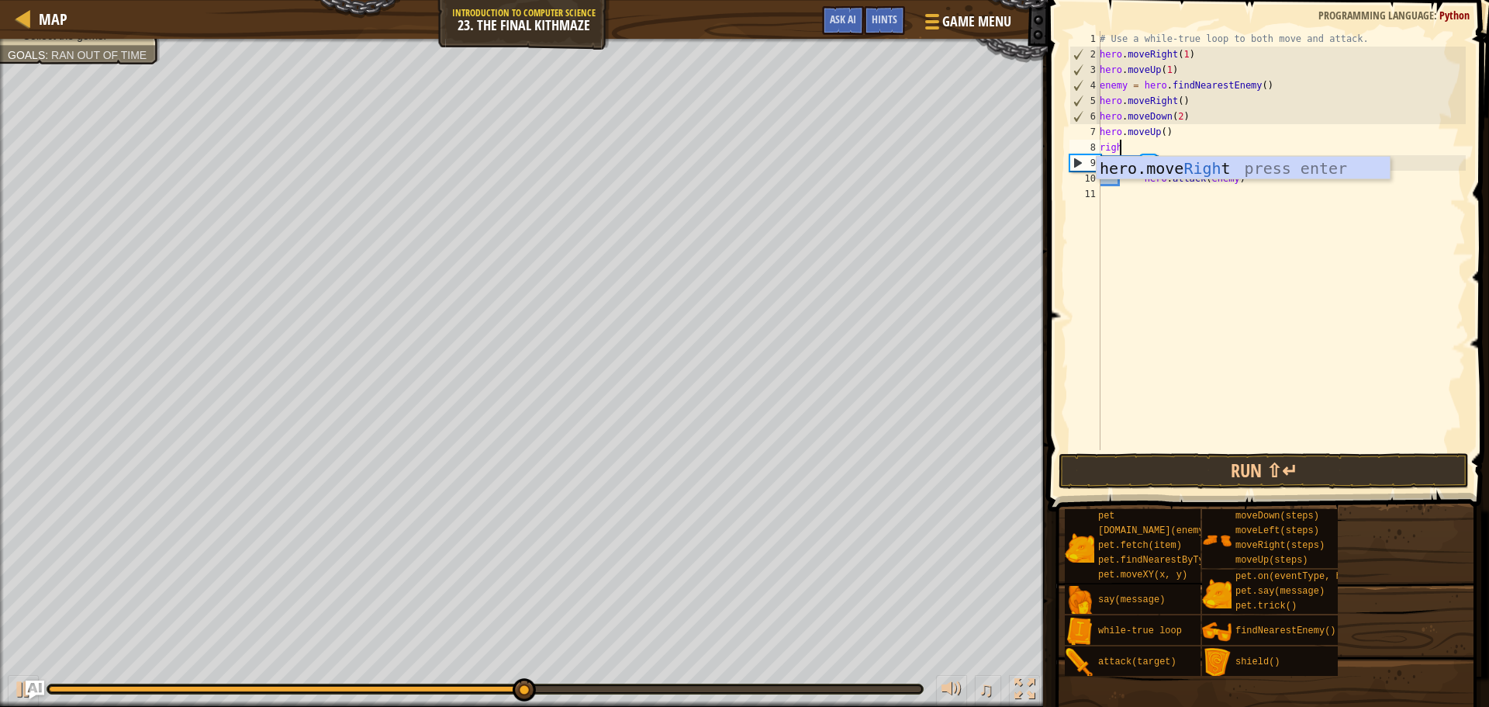
scroll to position [7, 1]
type textarea "right"
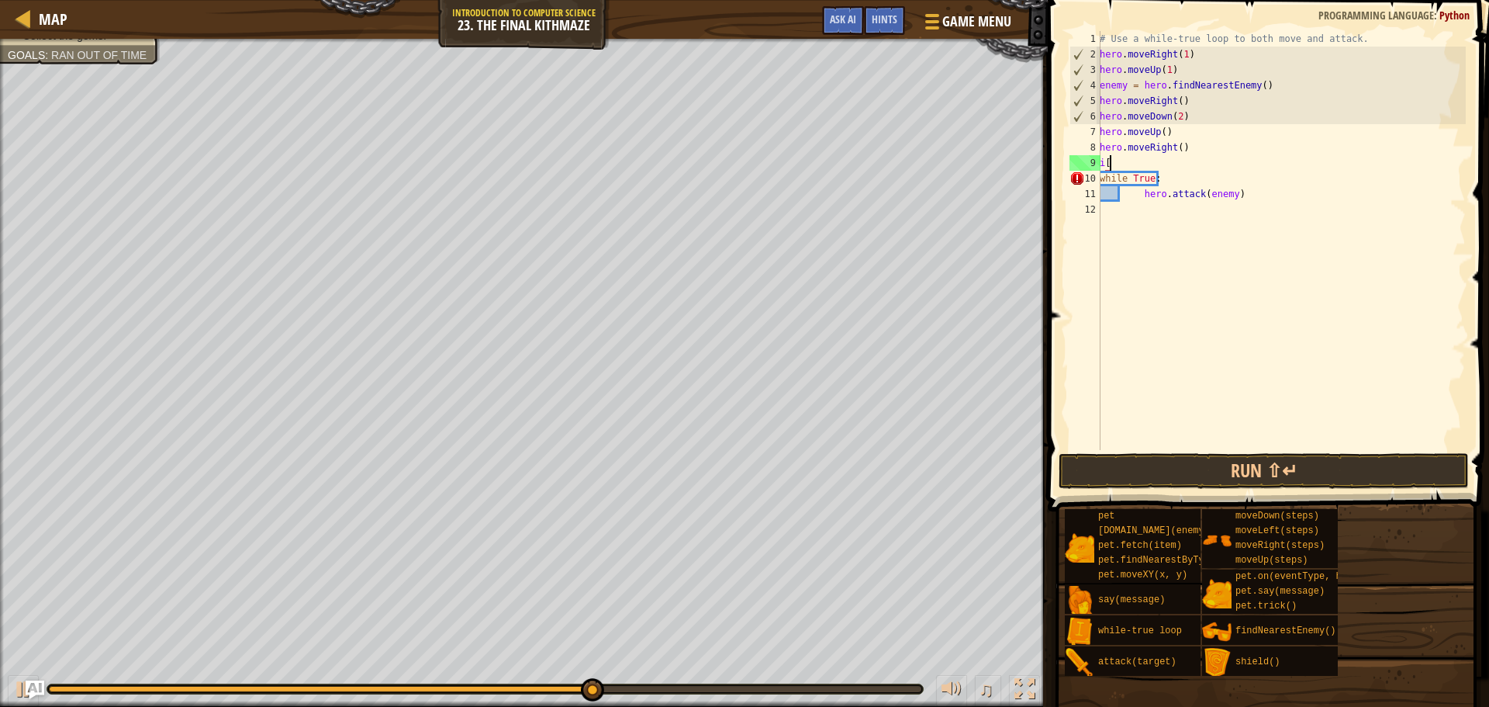
type textarea "i"
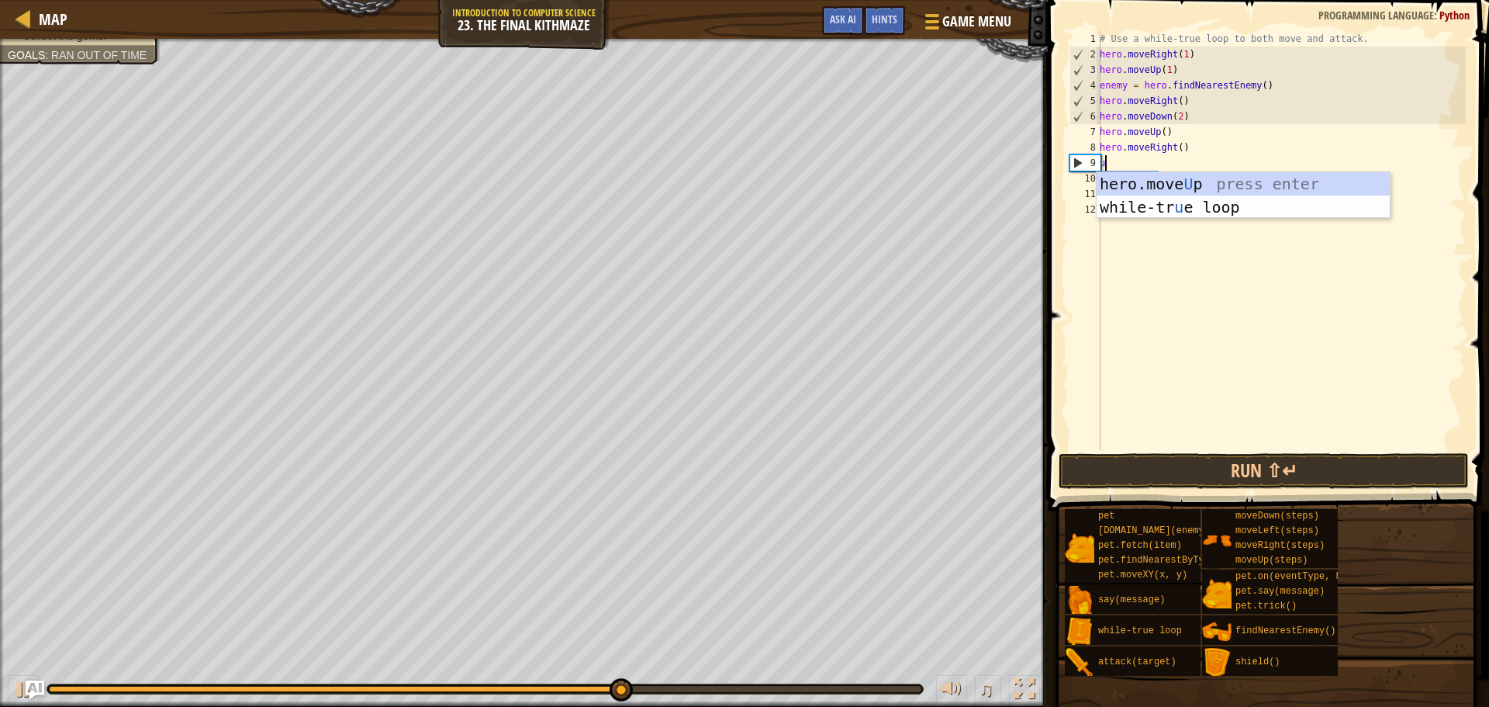
type textarea "up"
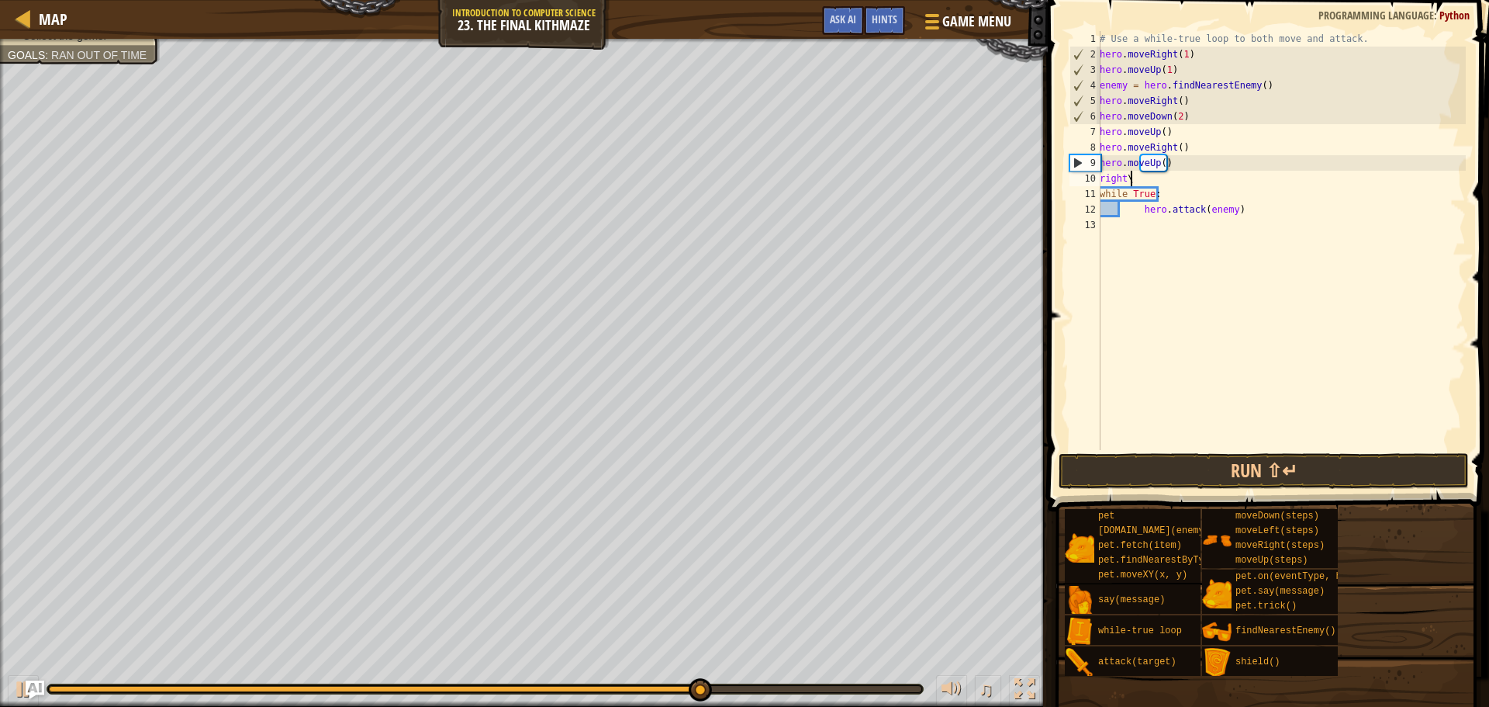
scroll to position [7, 2]
type textarea "right"
click at [1334, 465] on button "Run ⇧↵" at bounding box center [1264, 471] width 410 height 36
